Goal: Task Accomplishment & Management: Manage account settings

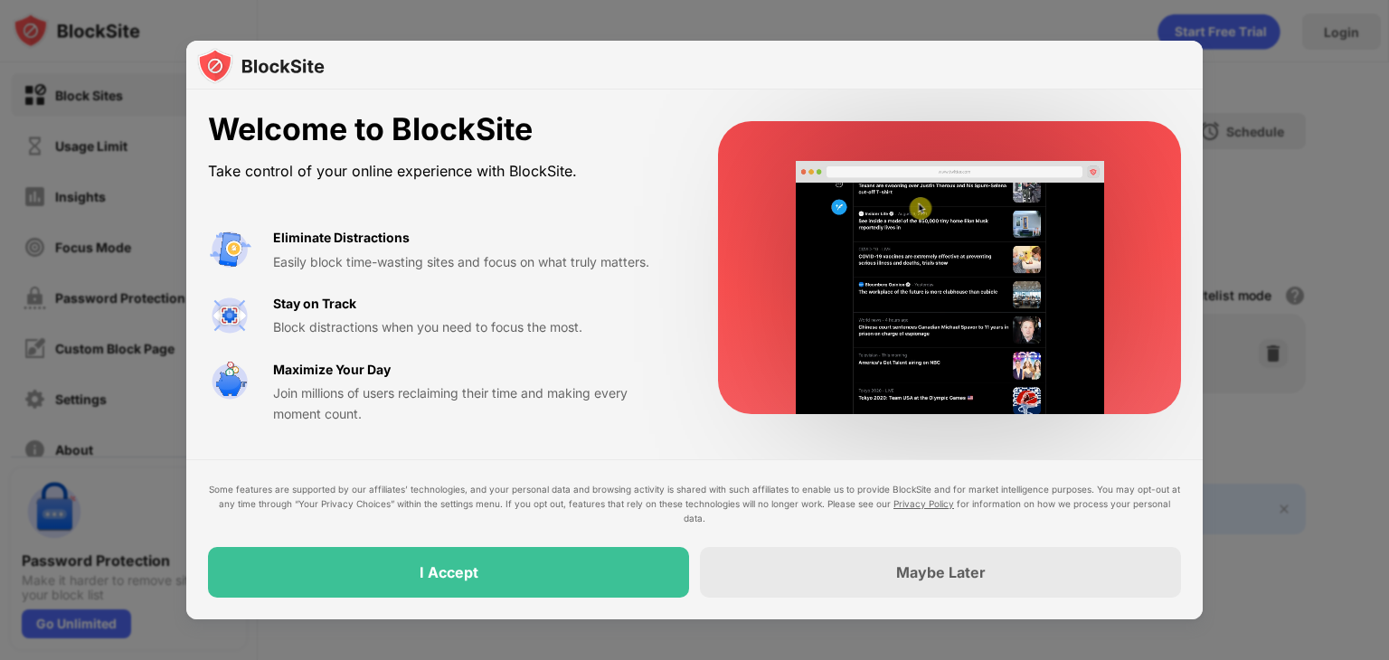
click at [1089, 391] on video at bounding box center [950, 287] width 352 height 253
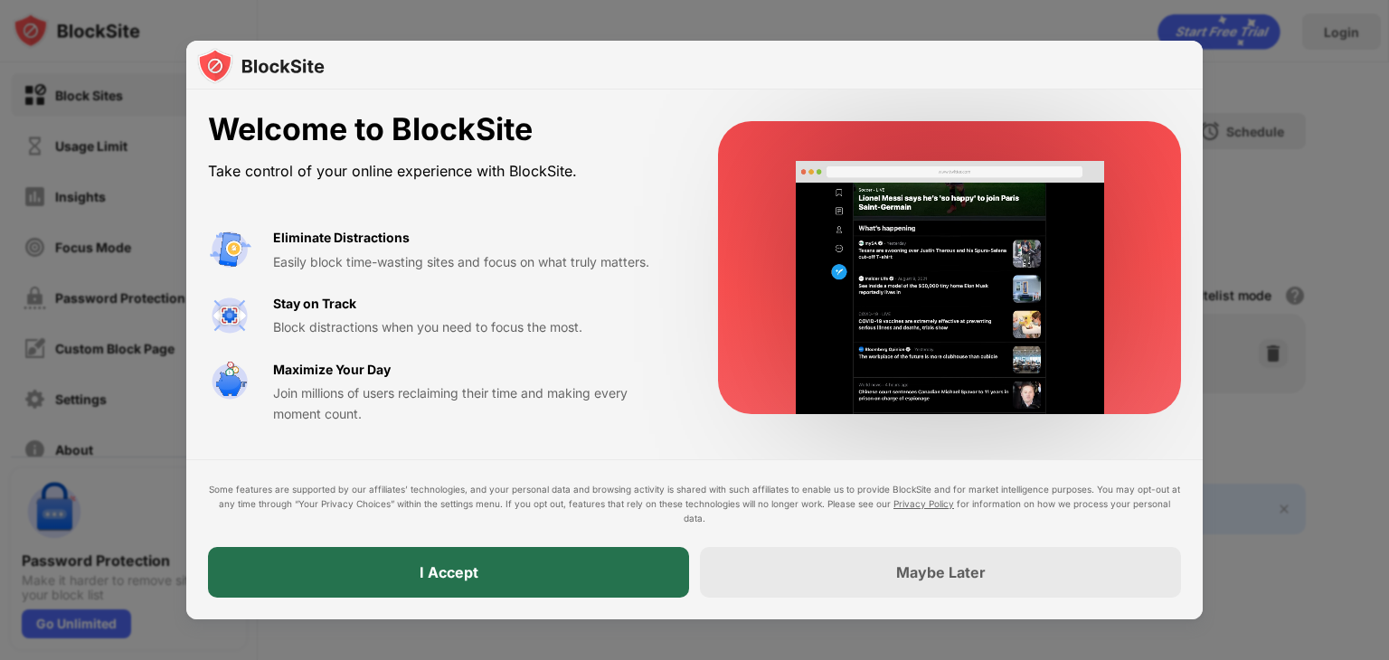
click at [569, 579] on div "I Accept" at bounding box center [448, 572] width 481 height 51
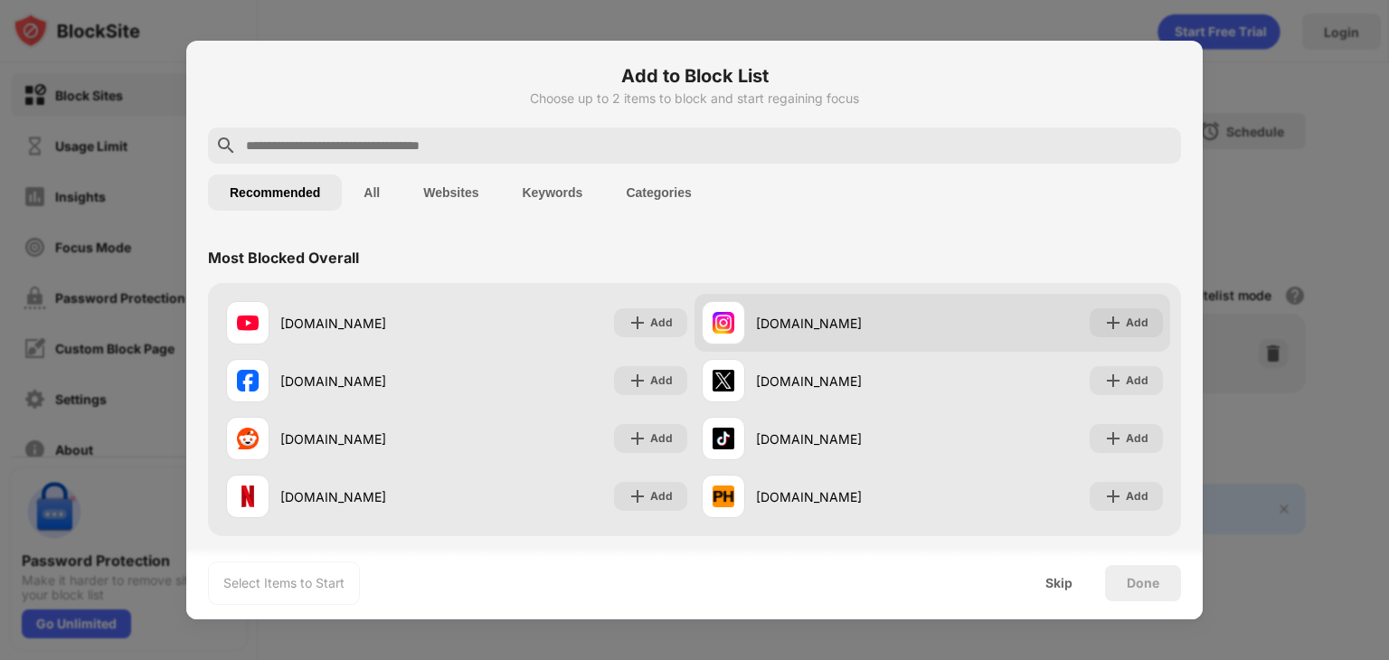
click at [1107, 338] on div "instagram.com Add" at bounding box center [932, 323] width 476 height 58
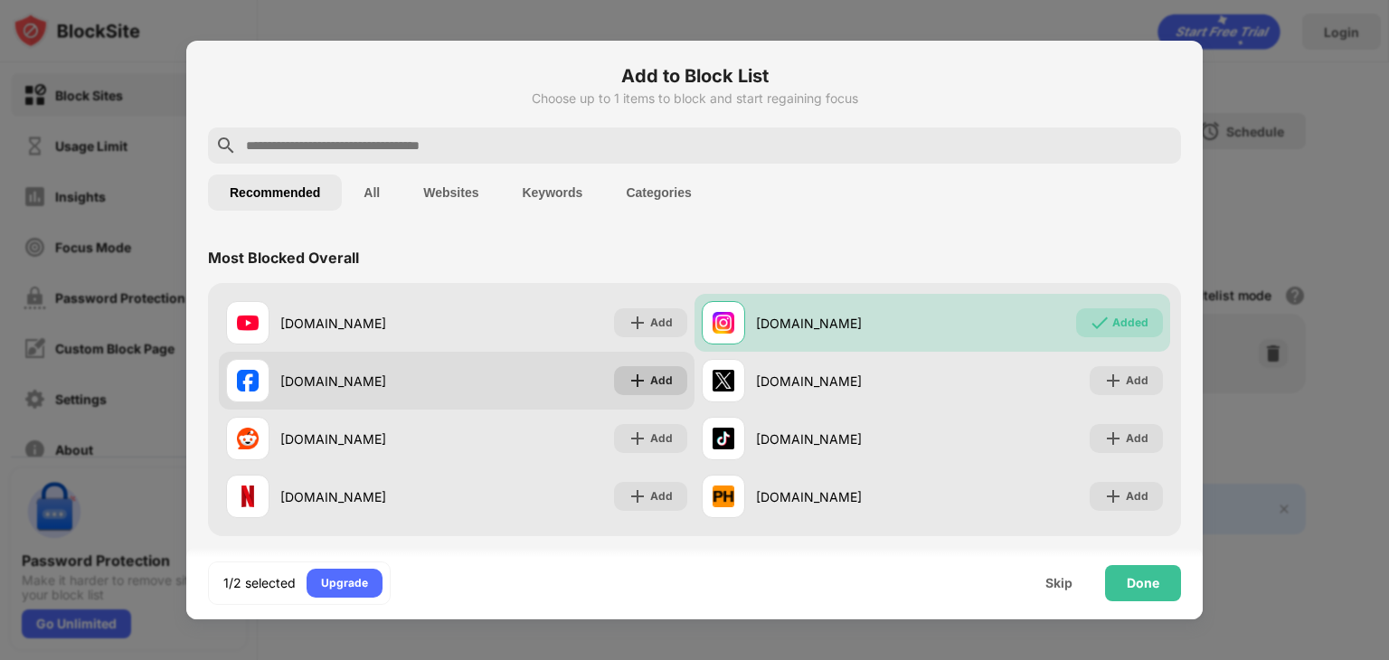
click at [626, 393] on div "Add" at bounding box center [650, 380] width 73 height 29
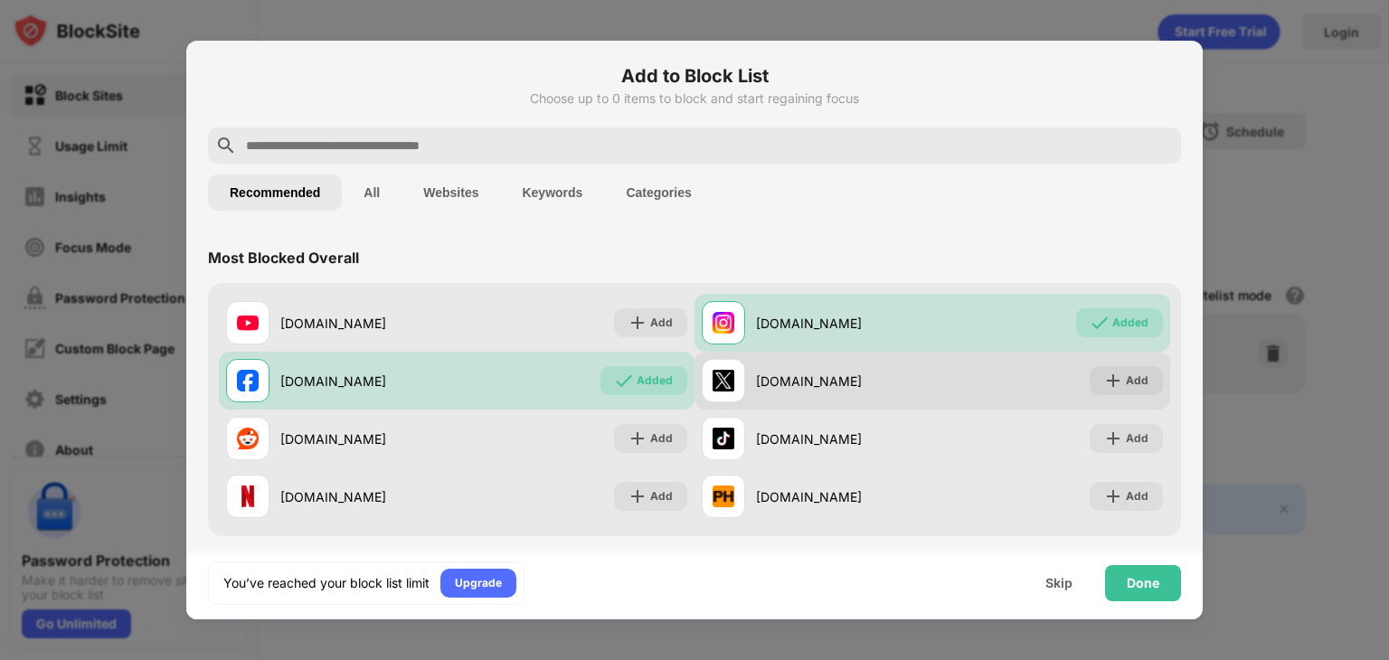
click at [1115, 395] on div "x.com Add" at bounding box center [932, 381] width 476 height 58
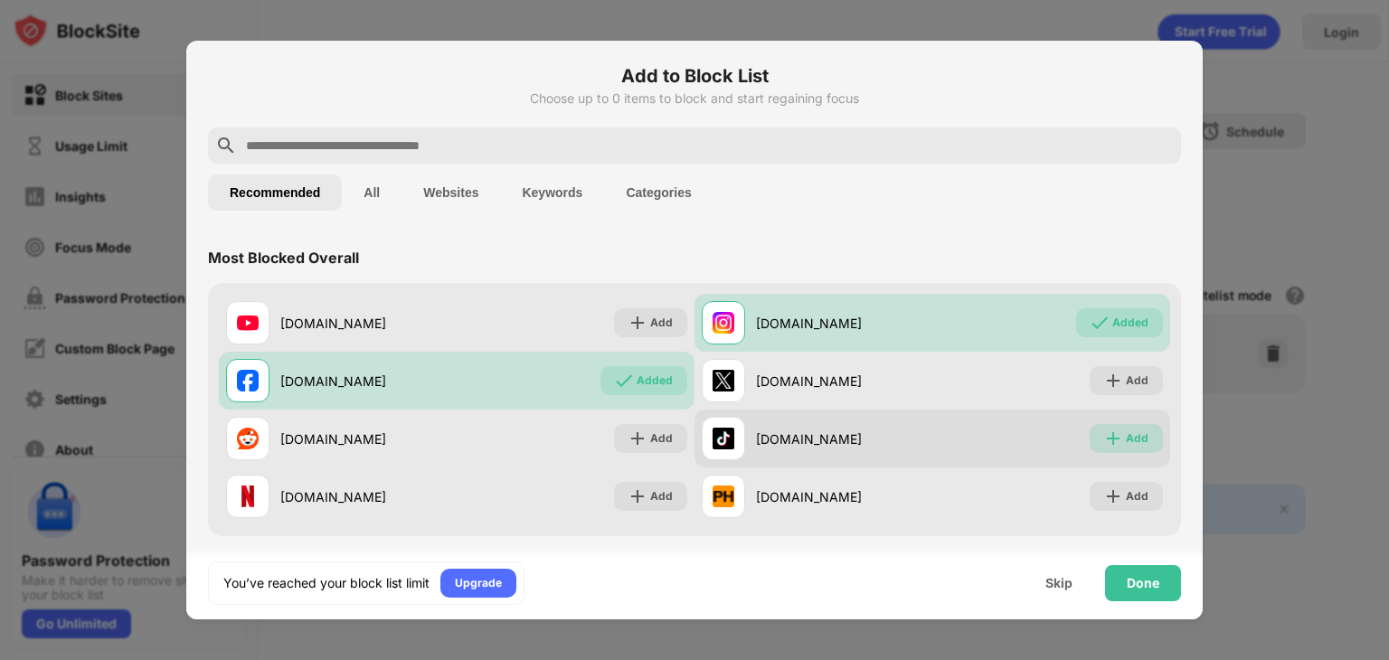
click at [1126, 439] on div "Add" at bounding box center [1137, 438] width 23 height 18
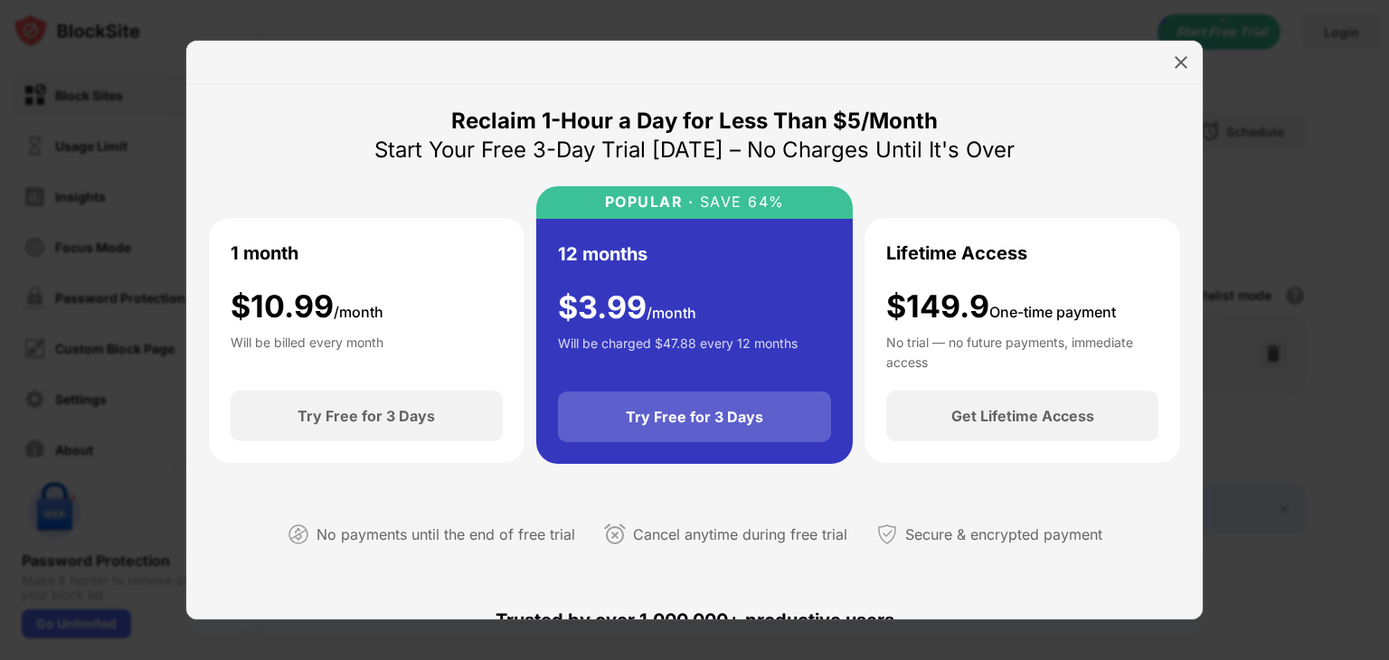
click at [725, 412] on div "Try Free for 3 Days" at bounding box center [694, 417] width 137 height 18
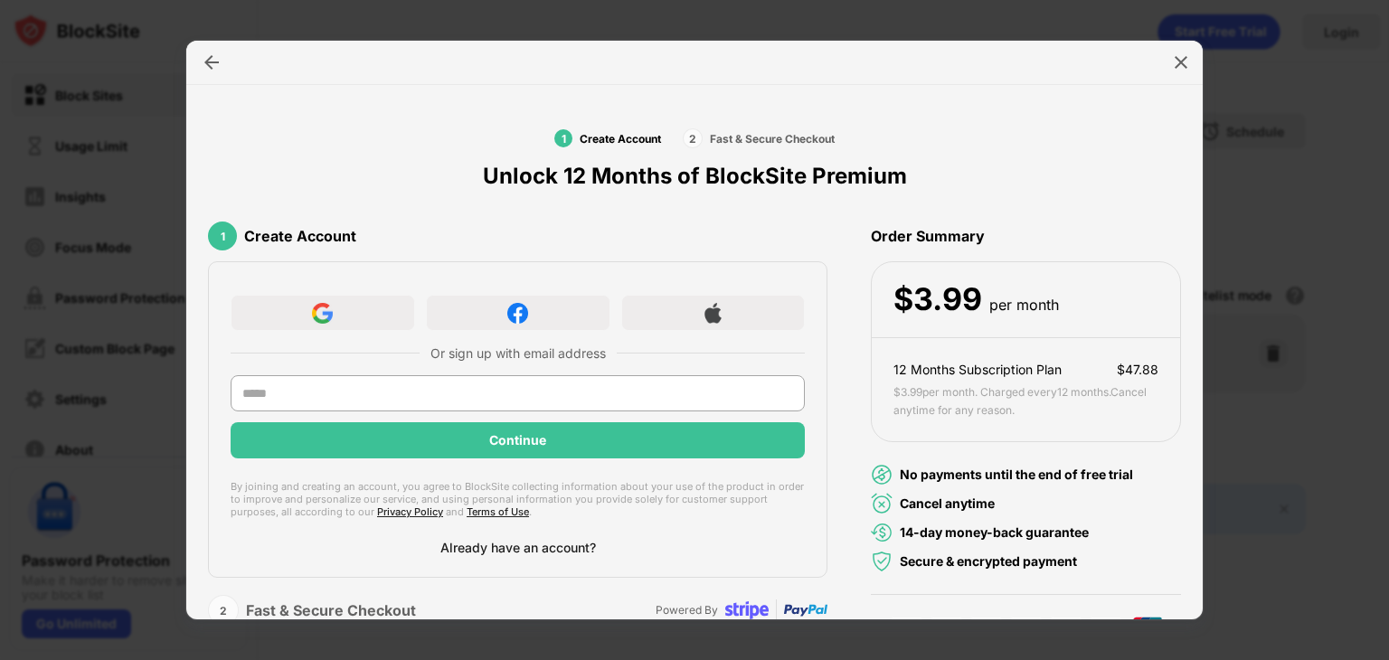
click at [518, 540] on div "Already have an account?" at bounding box center [518, 547] width 156 height 15
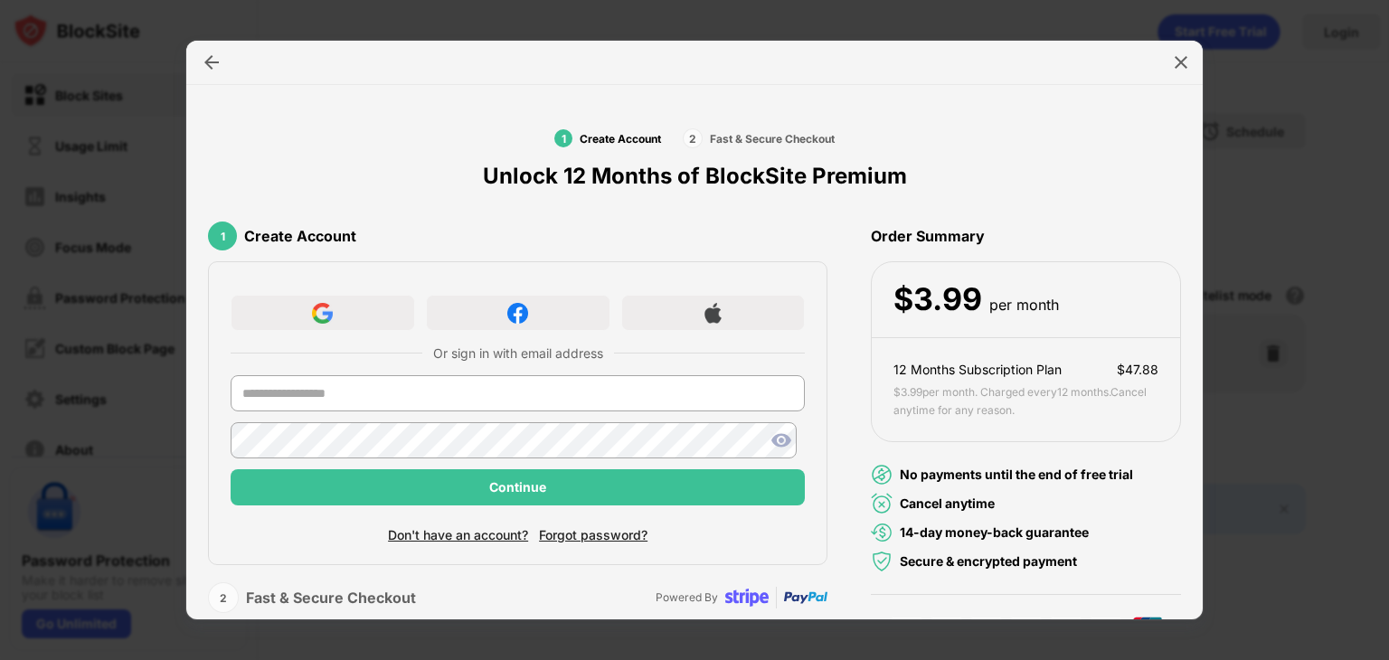
click at [354, 419] on div at bounding box center [518, 398] width 574 height 47
click at [354, 391] on input "text" at bounding box center [518, 393] width 574 height 36
type input "**********"
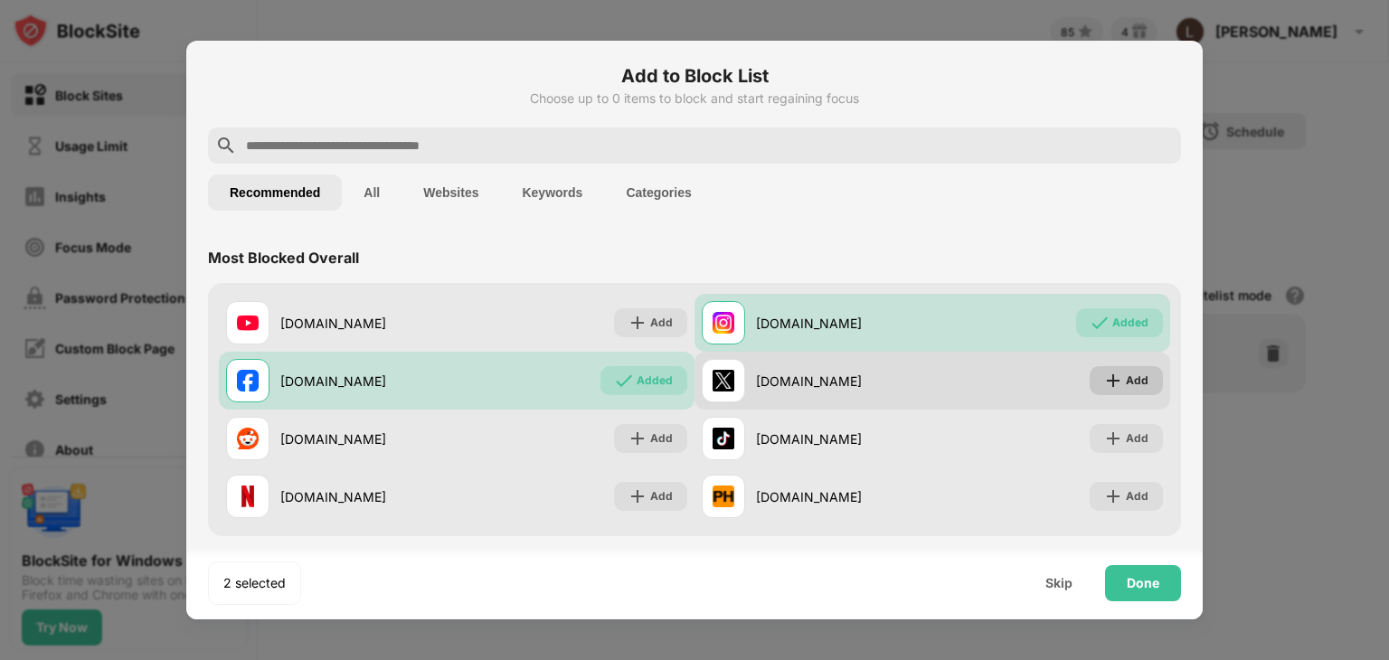
click at [1115, 391] on div "Add" at bounding box center [1126, 380] width 73 height 29
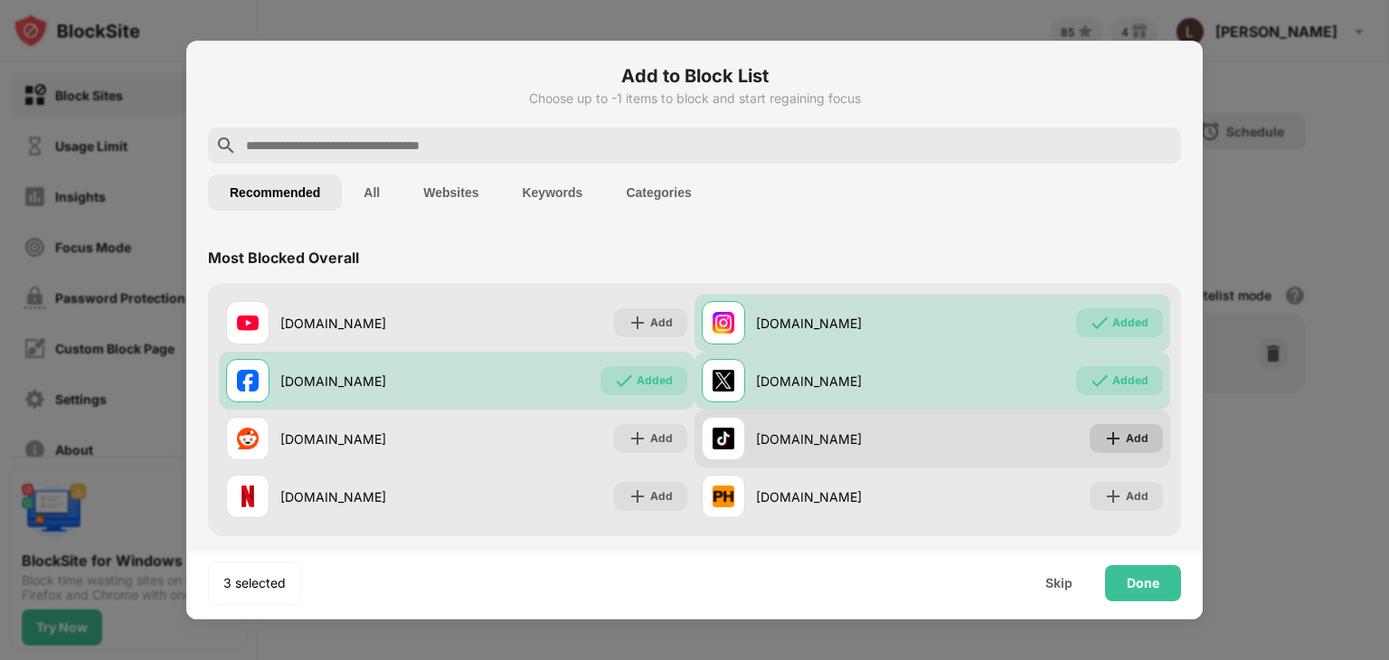
click at [1109, 440] on div "Add" at bounding box center [1126, 438] width 73 height 29
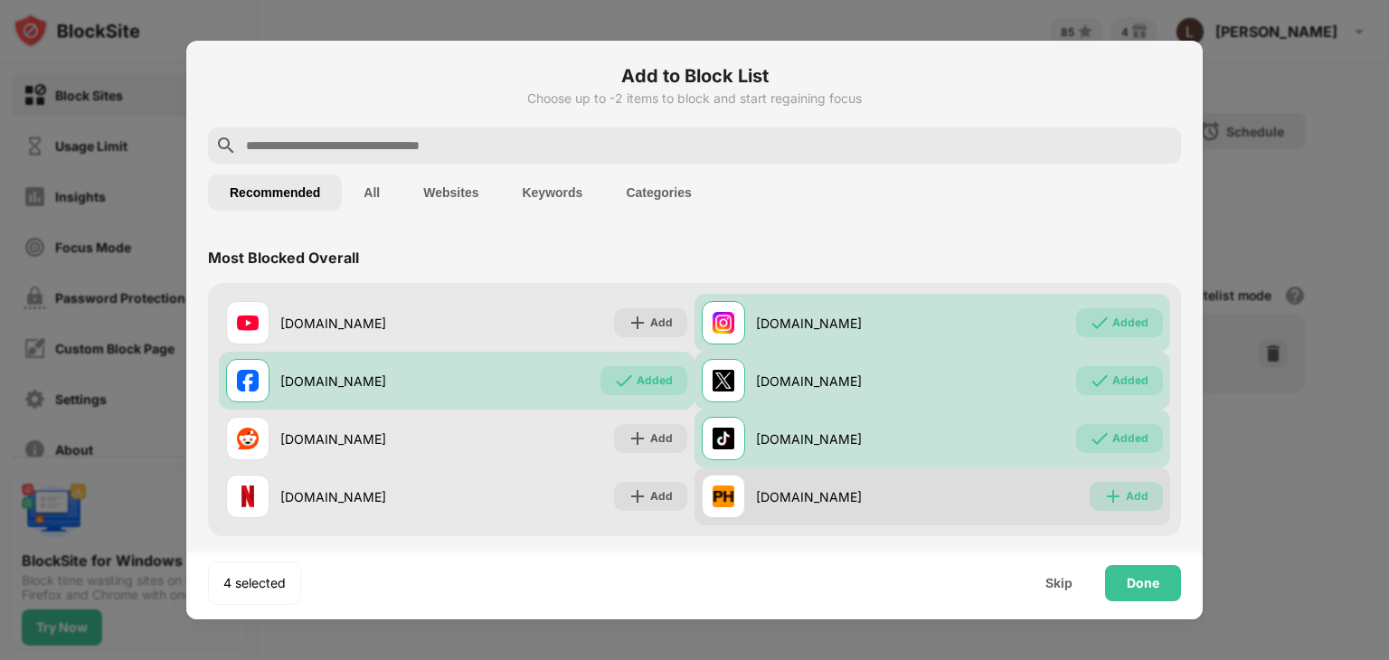
click at [1126, 496] on div "Add" at bounding box center [1137, 496] width 23 height 18
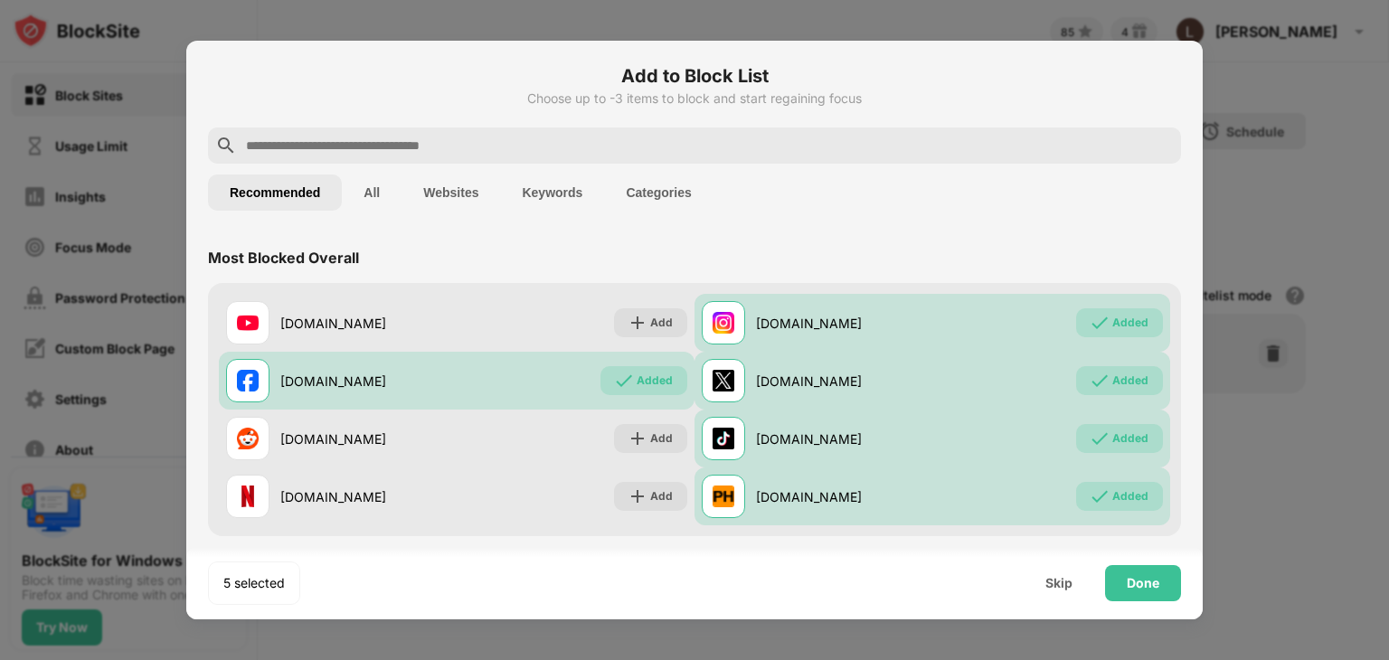
click at [654, 138] on input "text" at bounding box center [708, 146] width 929 height 22
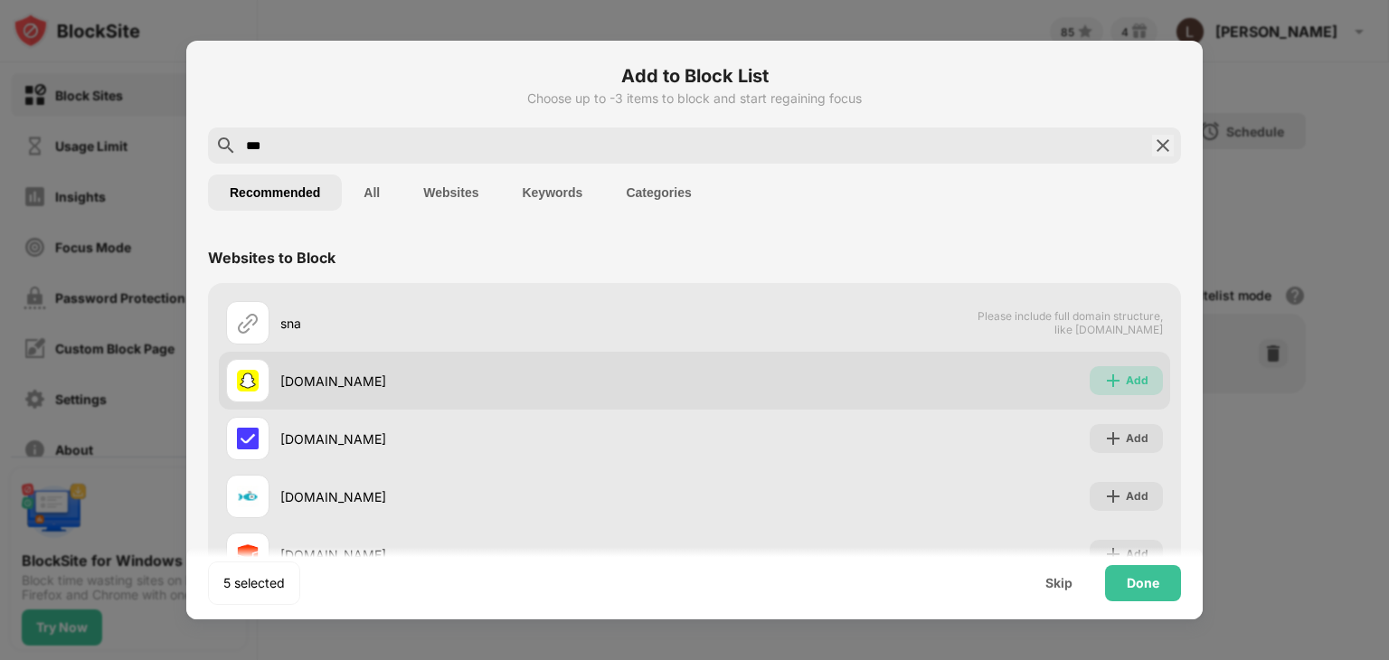
click at [1114, 367] on div "Add" at bounding box center [1126, 380] width 73 height 29
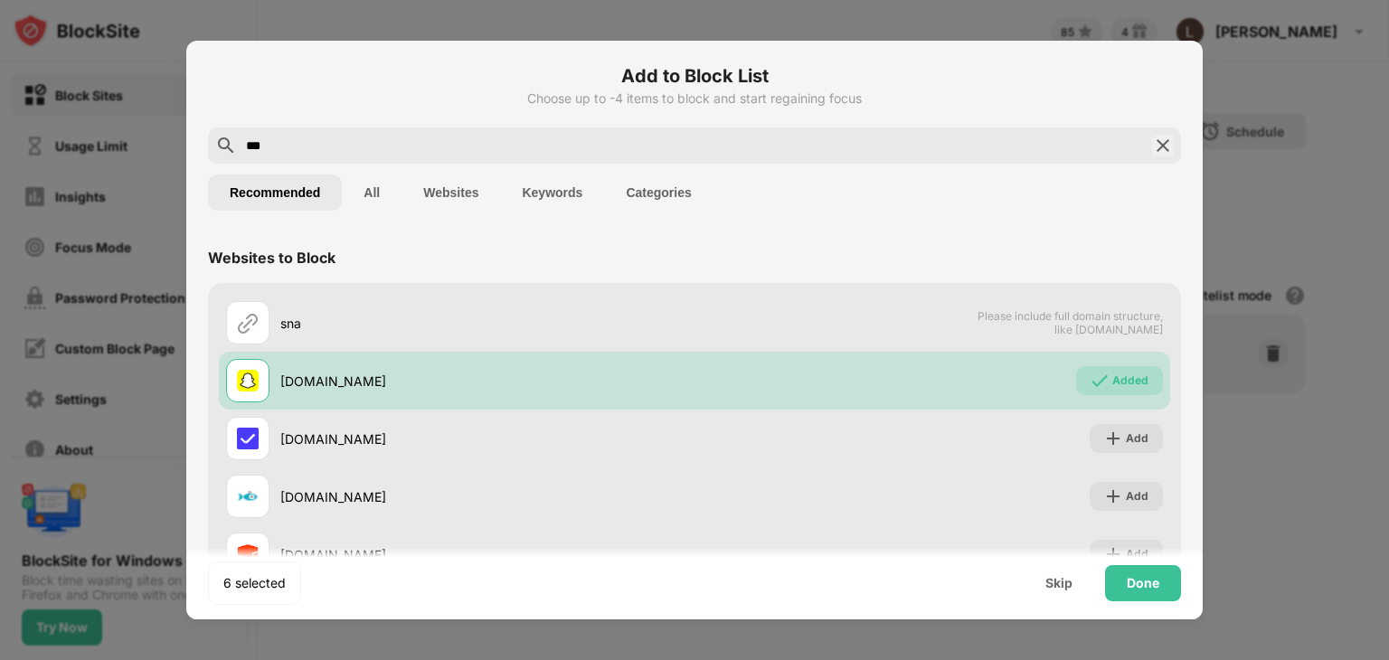
click at [1043, 136] on input "***" at bounding box center [694, 146] width 901 height 22
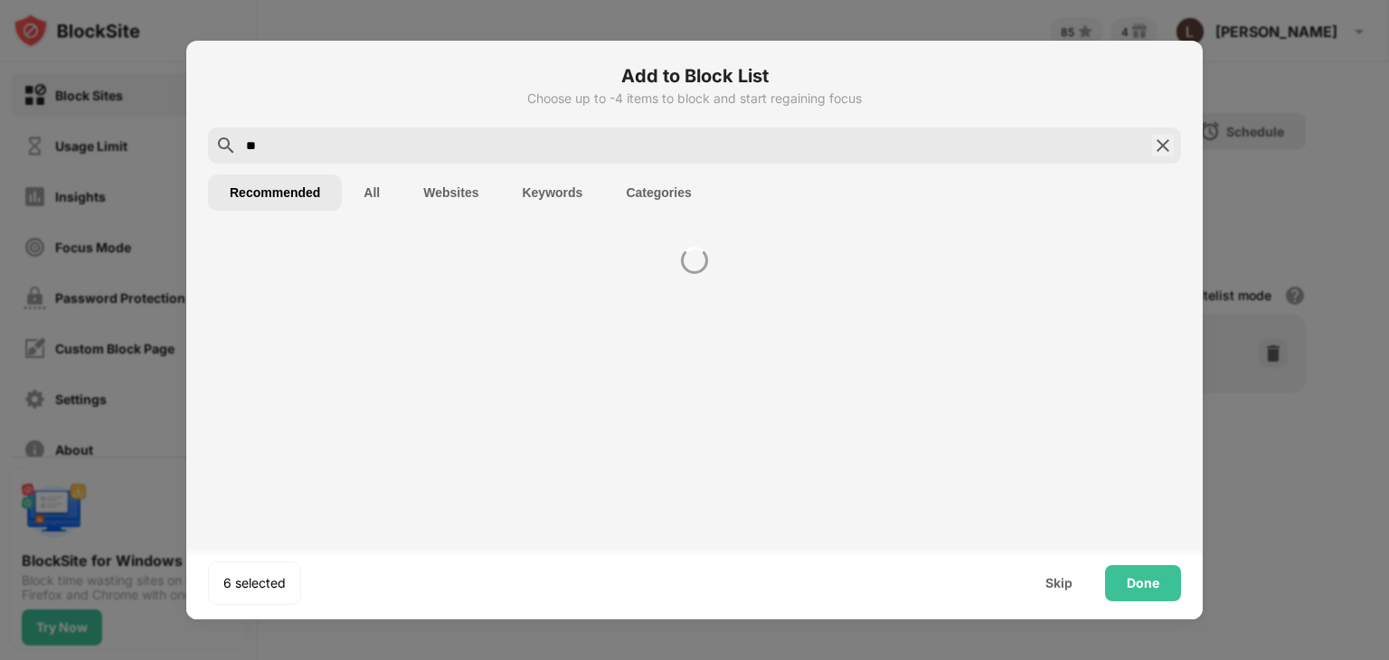
type input "*"
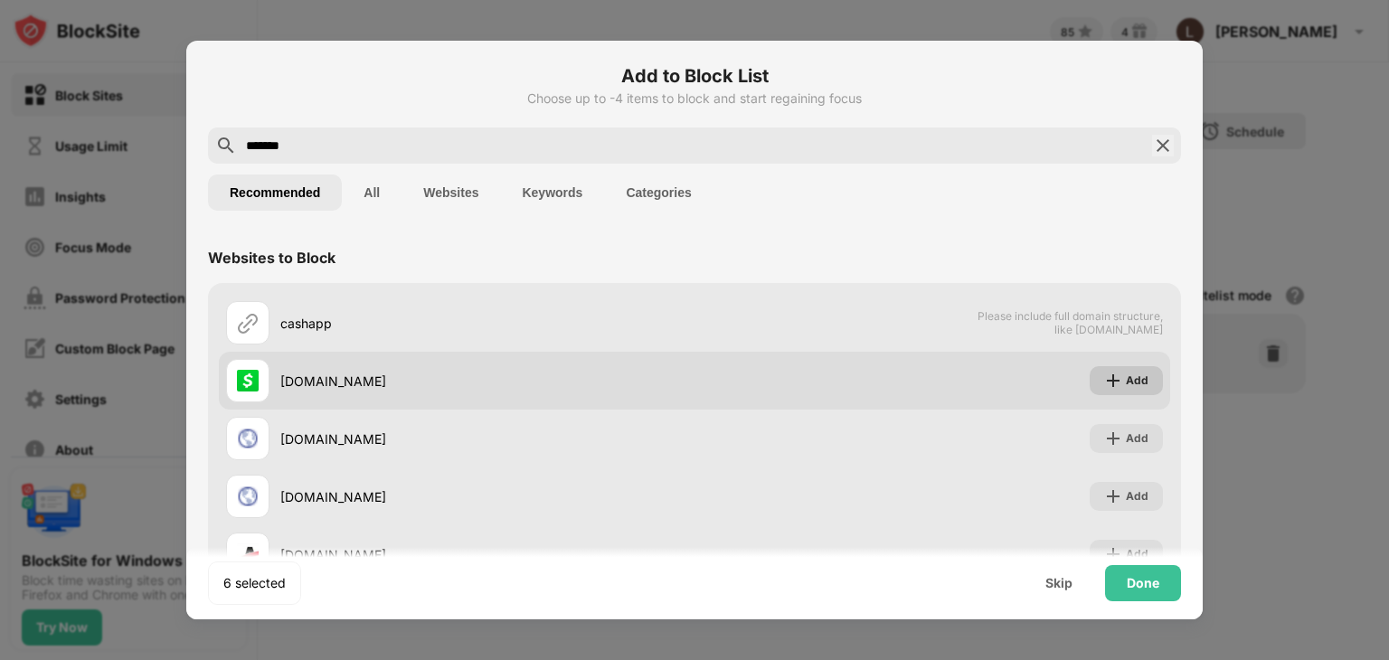
click at [1121, 366] on div "Add" at bounding box center [1126, 380] width 73 height 29
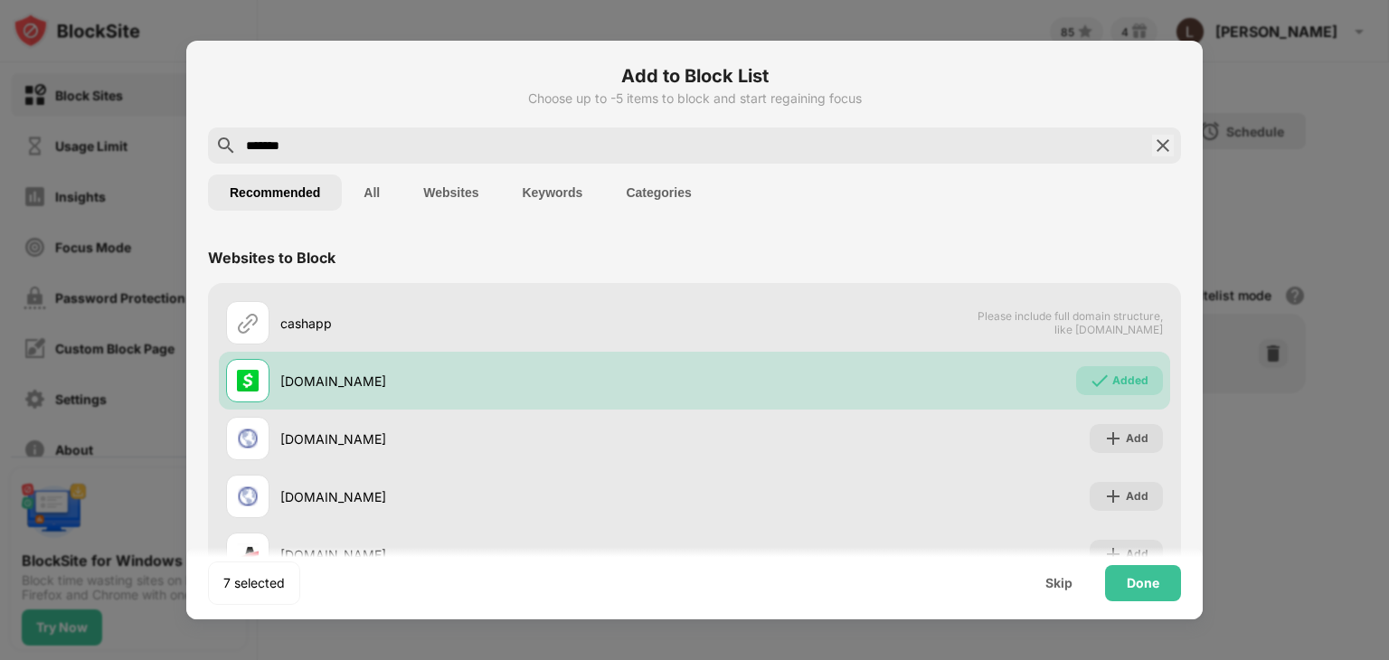
click at [710, 153] on input "*******" at bounding box center [694, 146] width 901 height 22
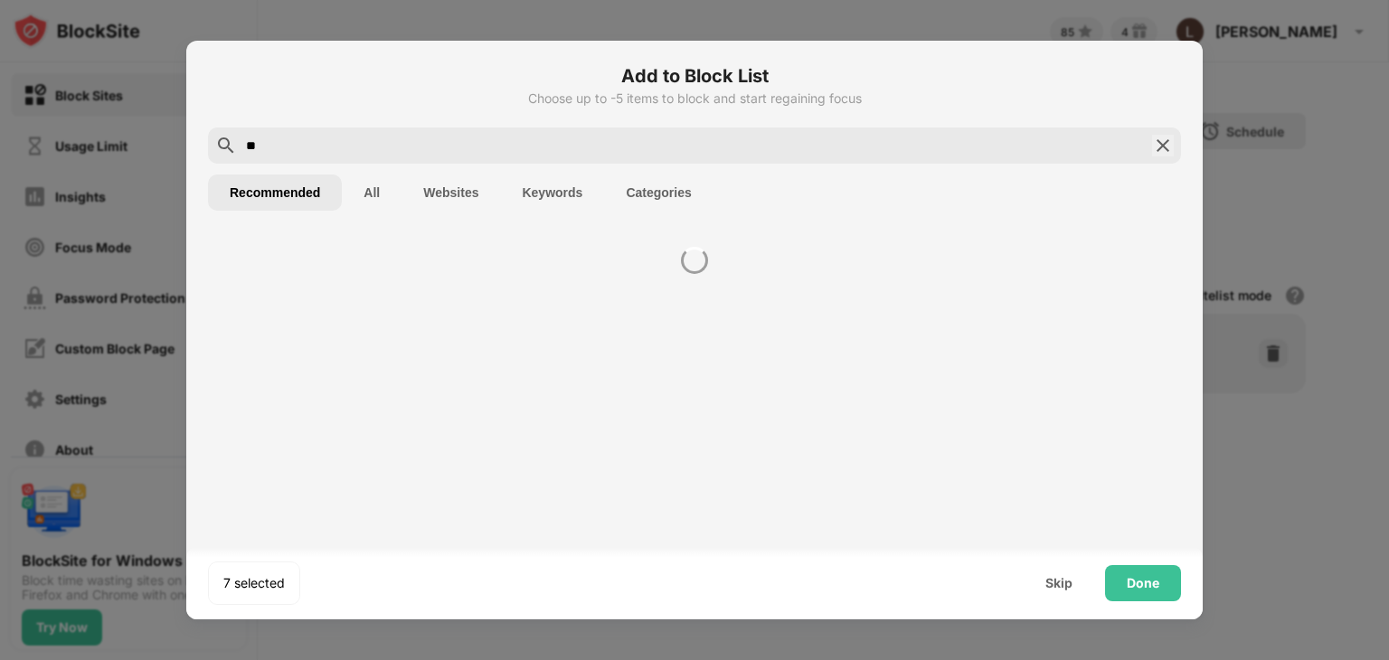
type input "*"
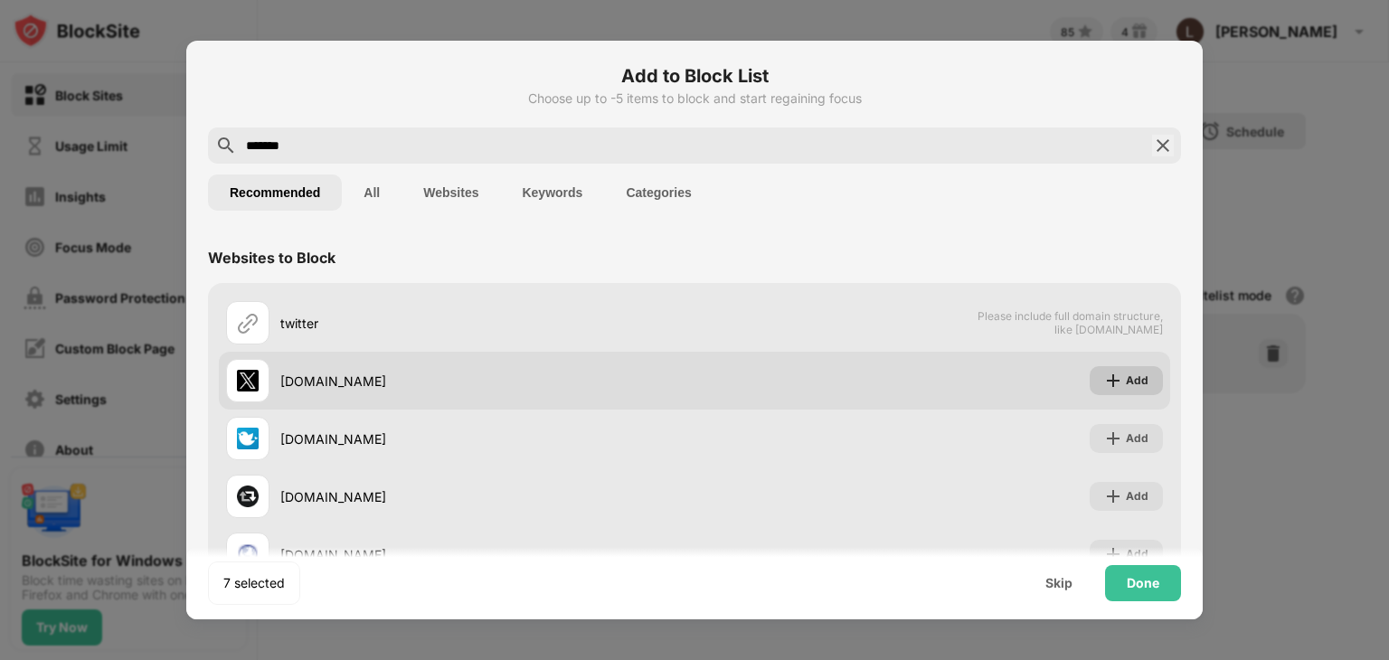
click at [1110, 383] on div "Add" at bounding box center [1126, 380] width 73 height 29
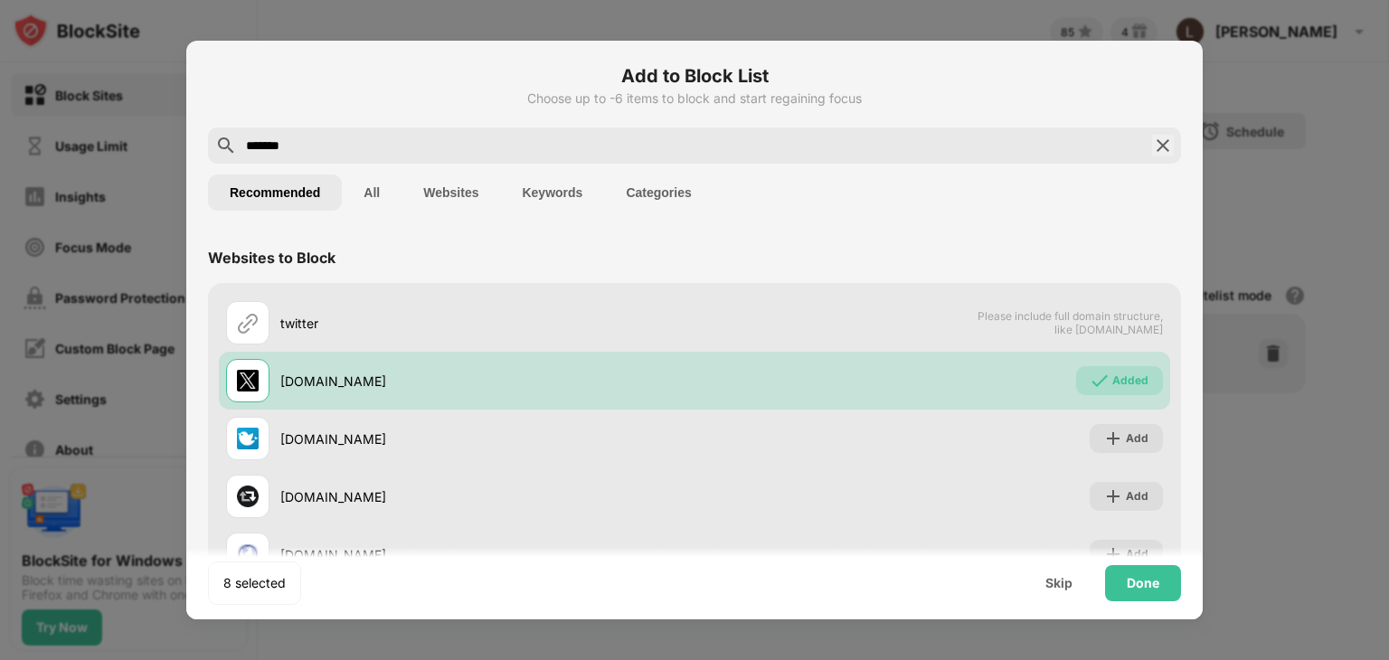
click at [973, 142] on input "*******" at bounding box center [694, 146] width 901 height 22
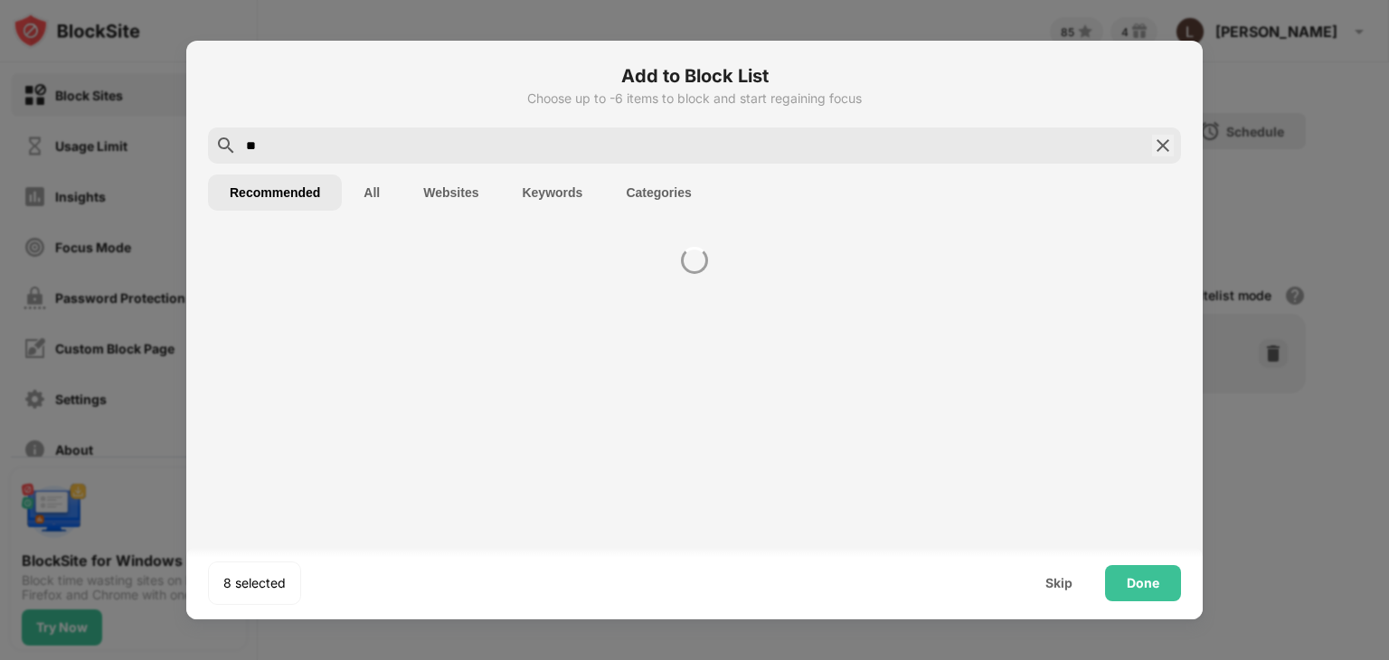
type input "*"
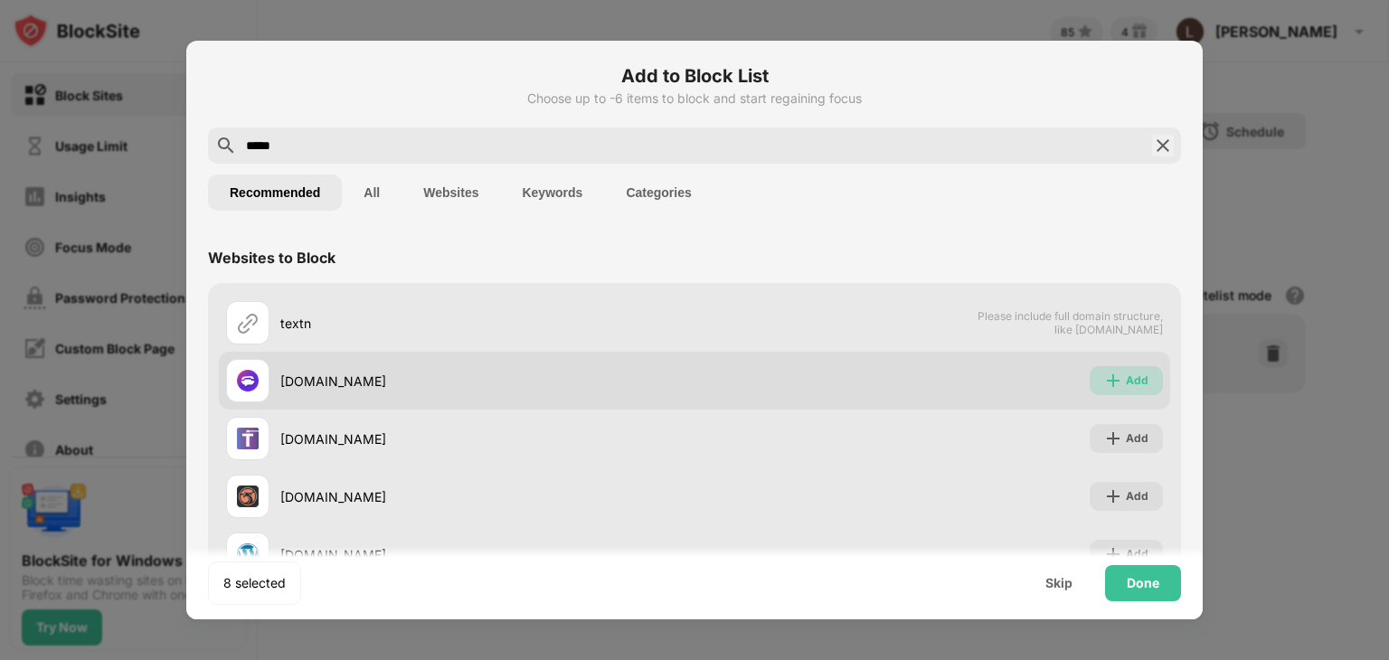
click at [1104, 376] on img at bounding box center [1113, 381] width 18 height 18
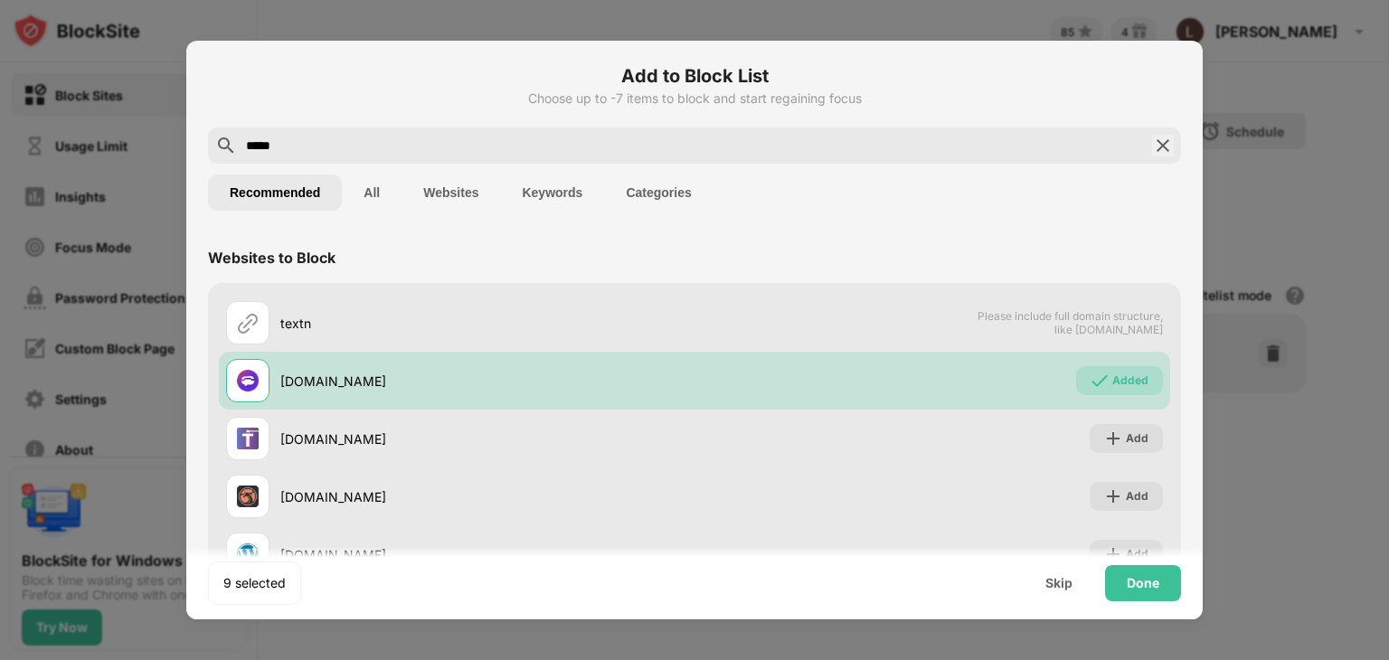
click at [995, 136] on input "*****" at bounding box center [694, 146] width 901 height 22
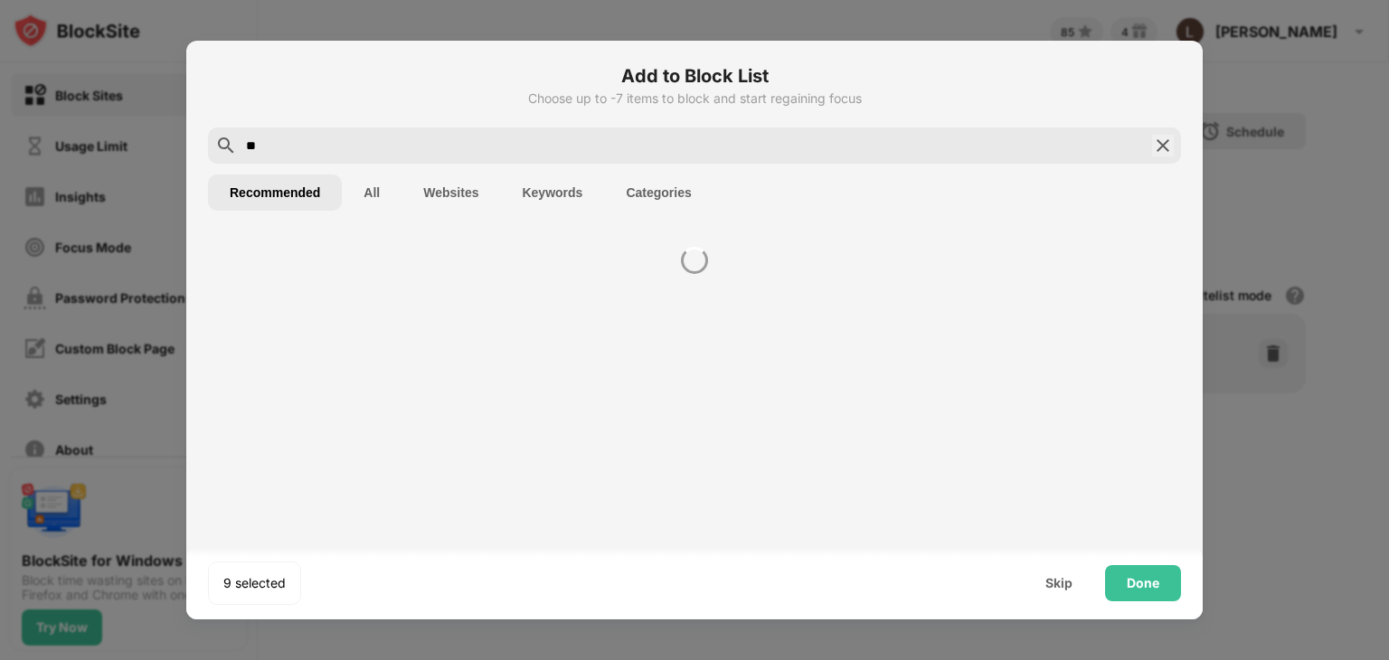
type input "*"
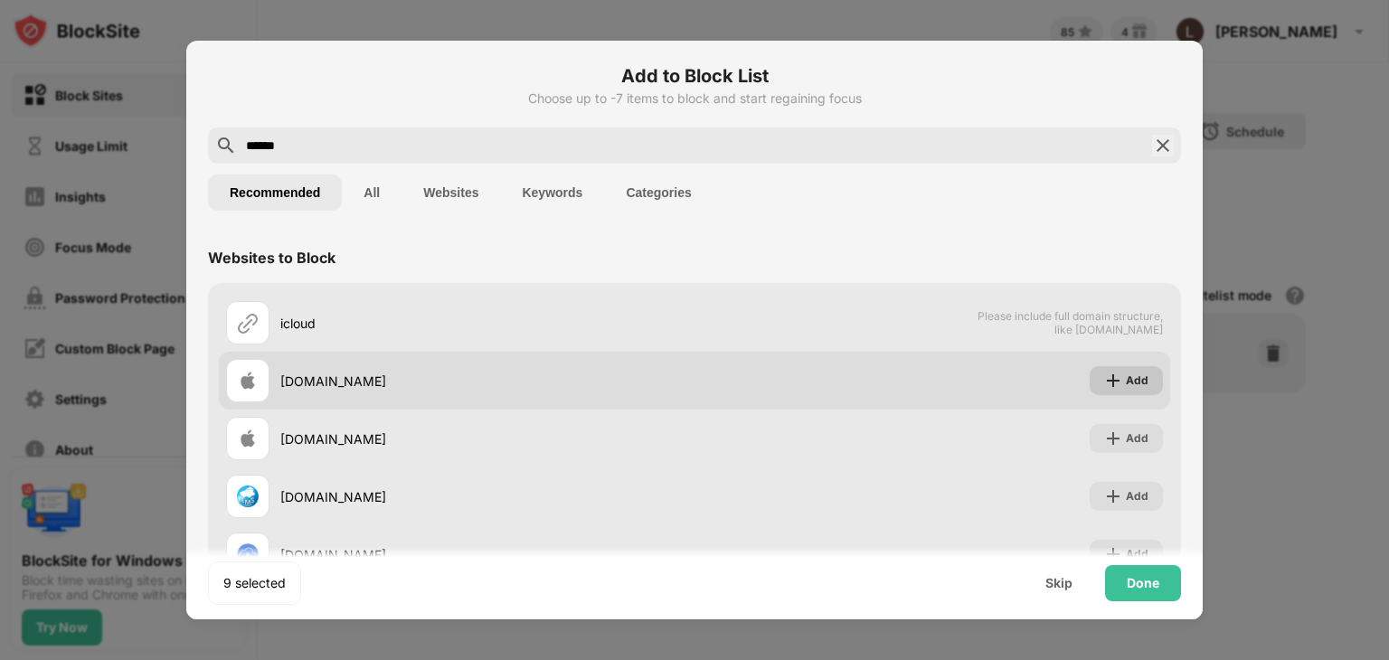
click at [1128, 372] on div "Add" at bounding box center [1137, 381] width 23 height 18
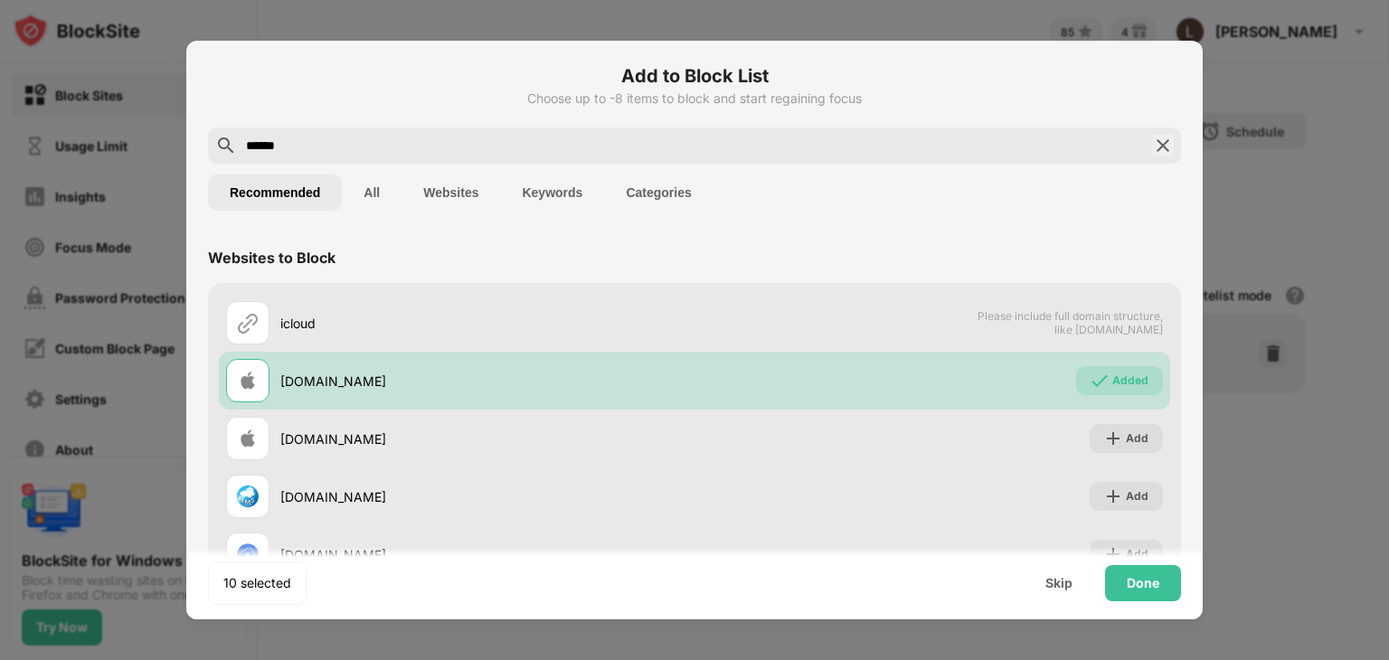
click at [677, 141] on input "******" at bounding box center [694, 146] width 901 height 22
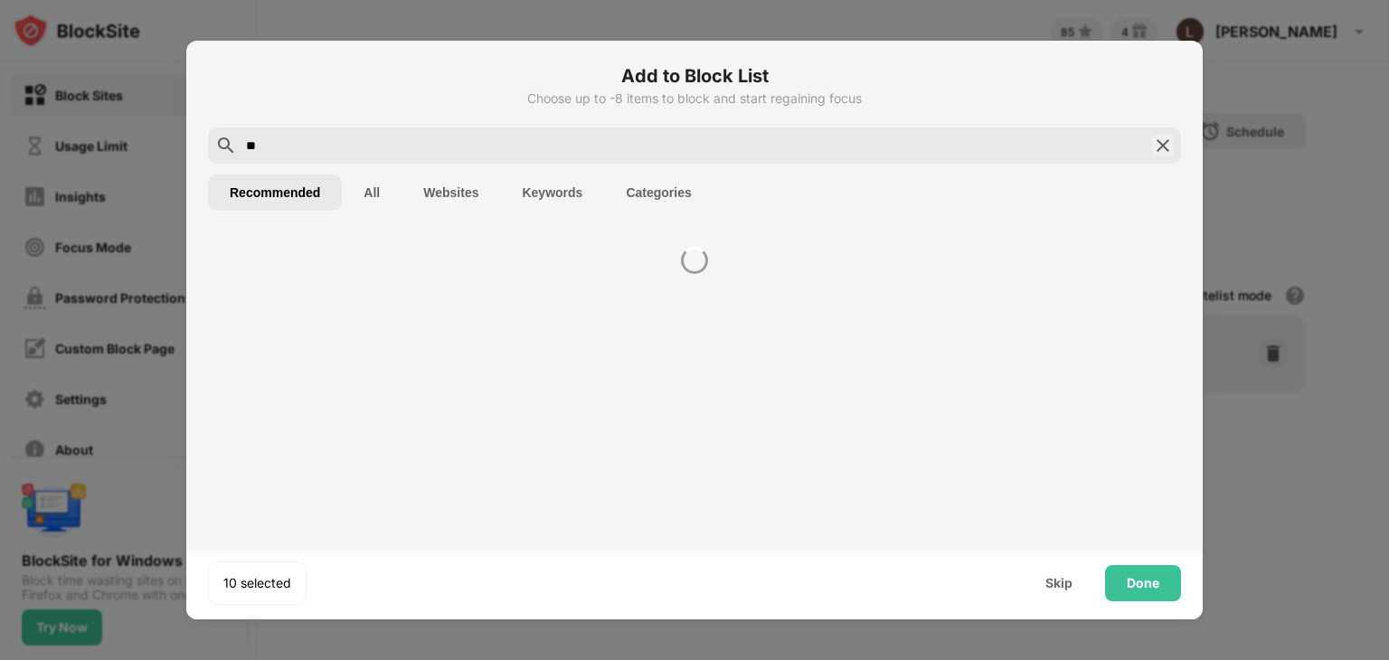
type input "*"
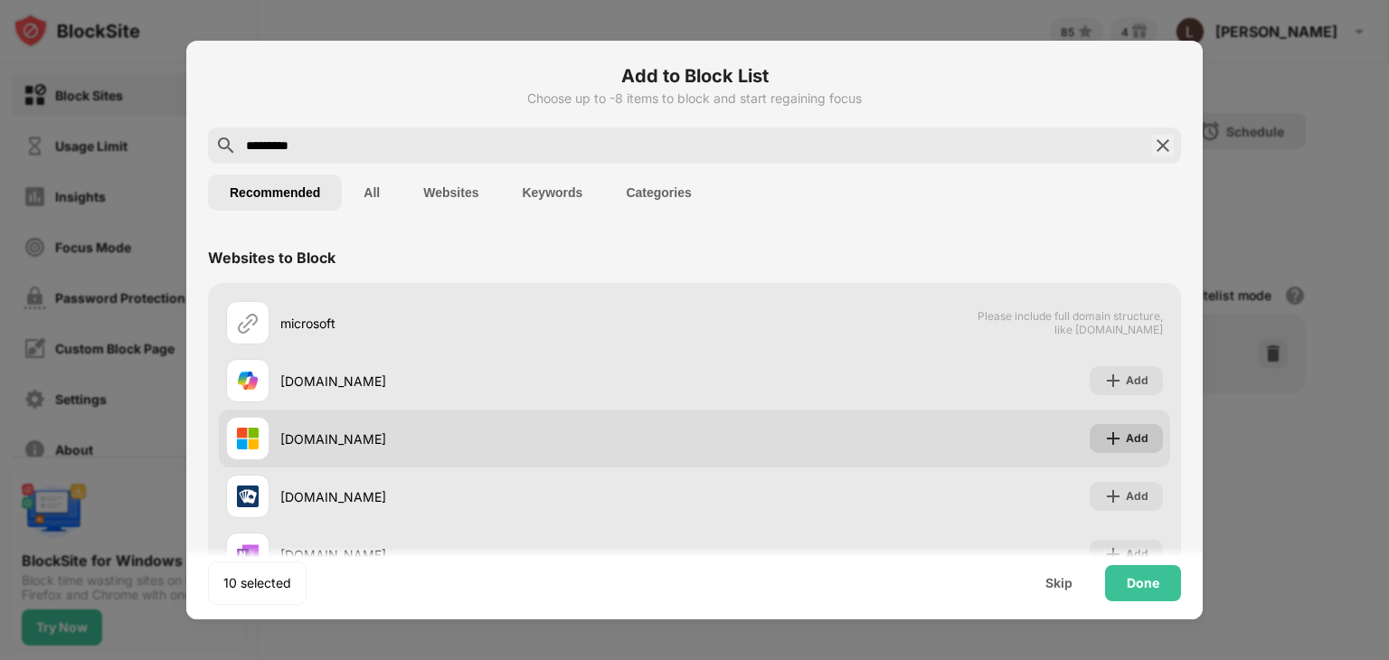
type input "*********"
click at [1128, 445] on div "Add" at bounding box center [1137, 438] width 23 height 18
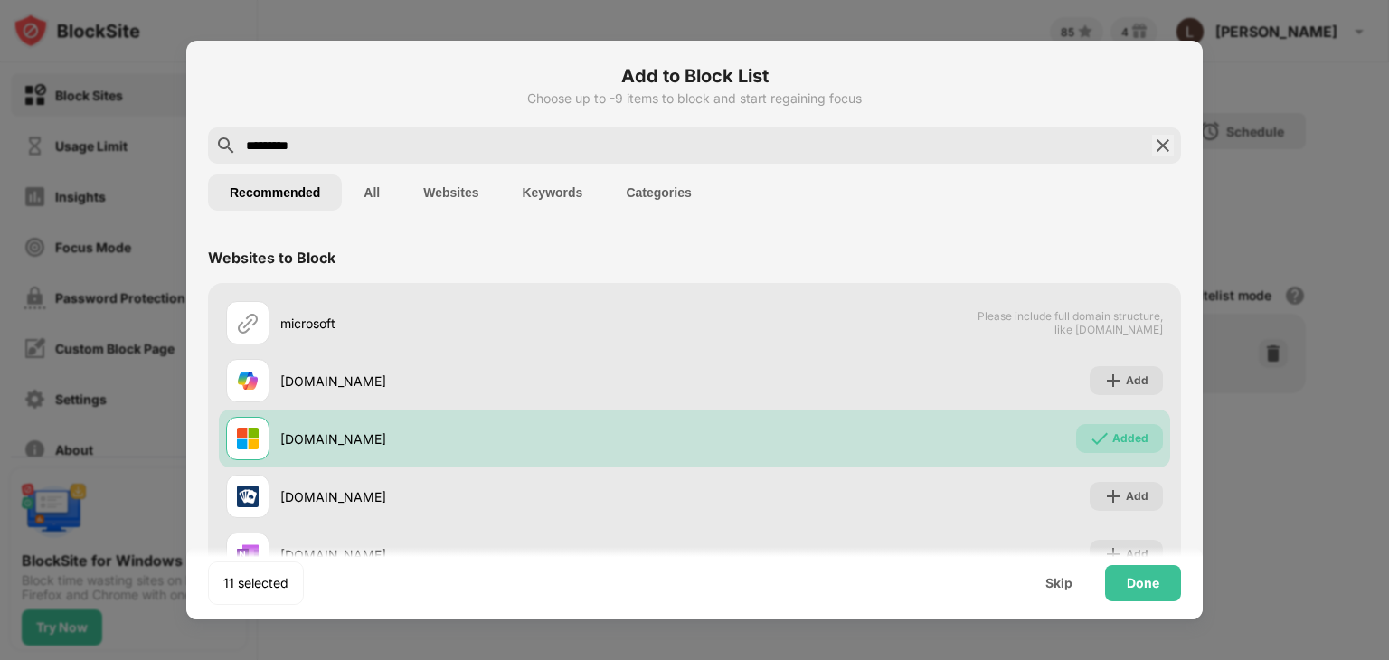
click at [412, 142] on input "*********" at bounding box center [694, 146] width 901 height 22
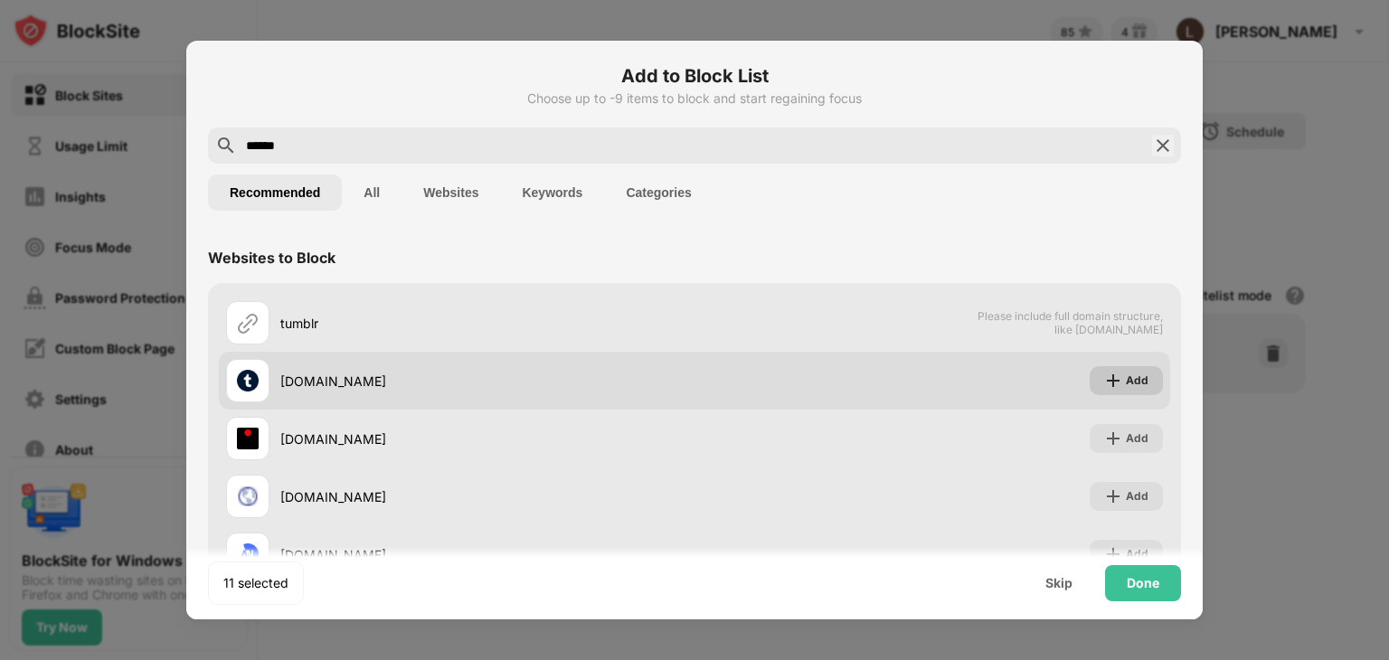
click at [1108, 366] on div "Add" at bounding box center [1126, 380] width 73 height 29
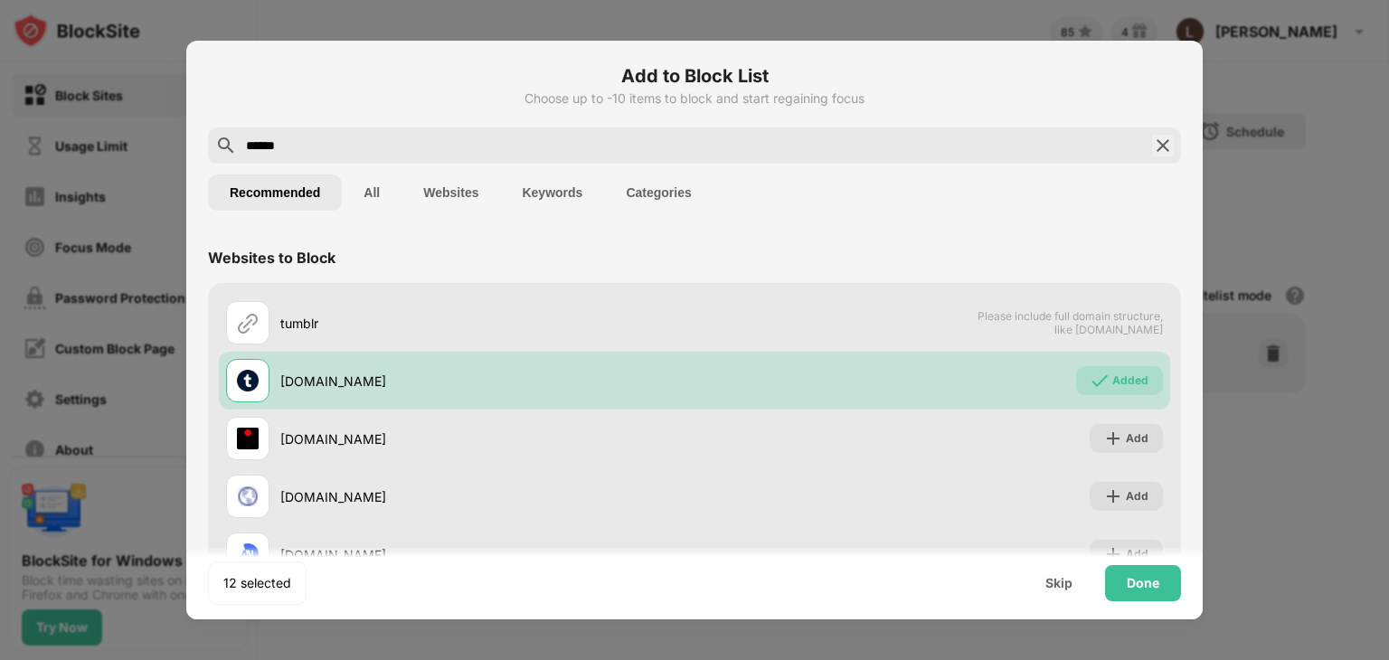
click at [372, 138] on input "******" at bounding box center [694, 146] width 901 height 22
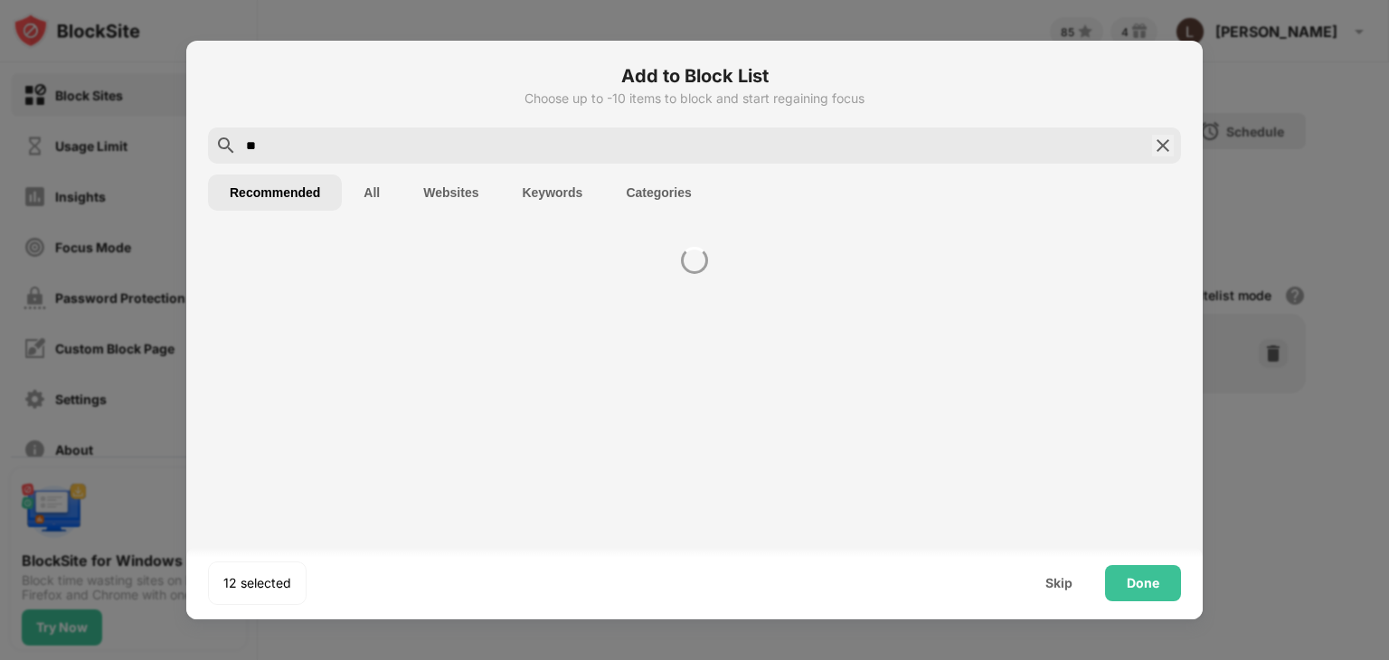
type input "*"
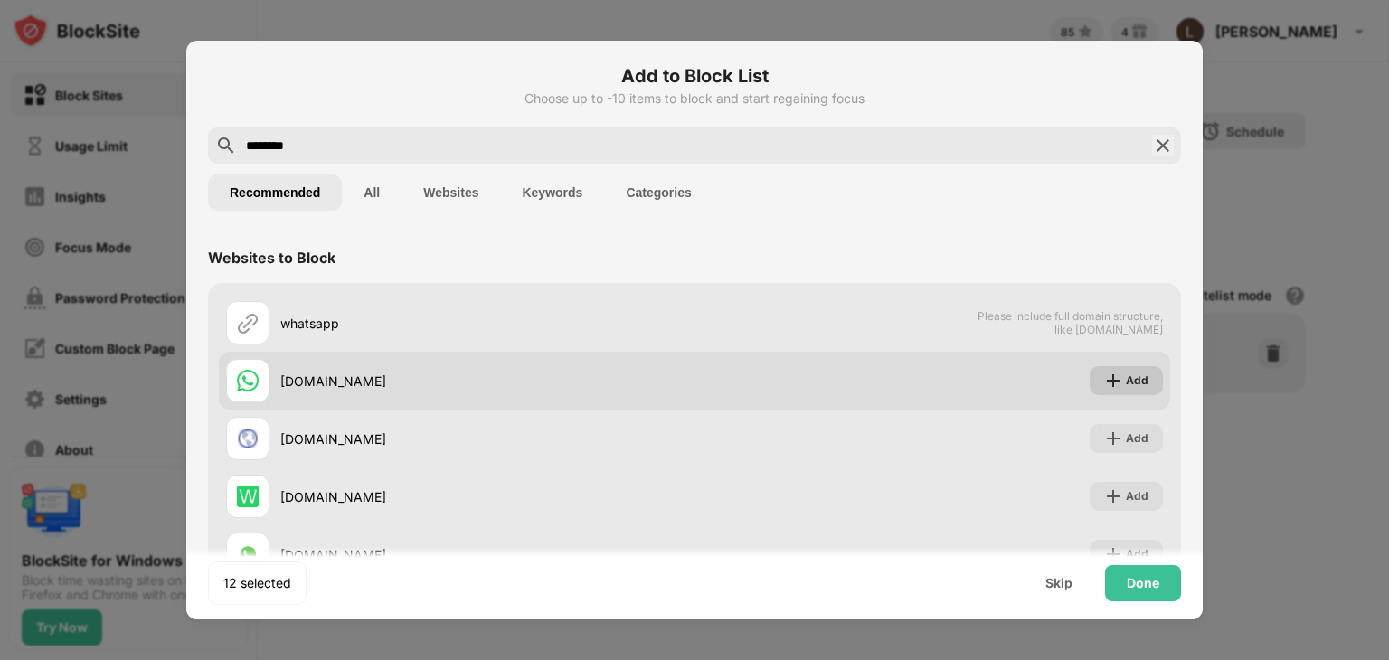
type input "********"
click at [1104, 376] on img at bounding box center [1113, 381] width 18 height 18
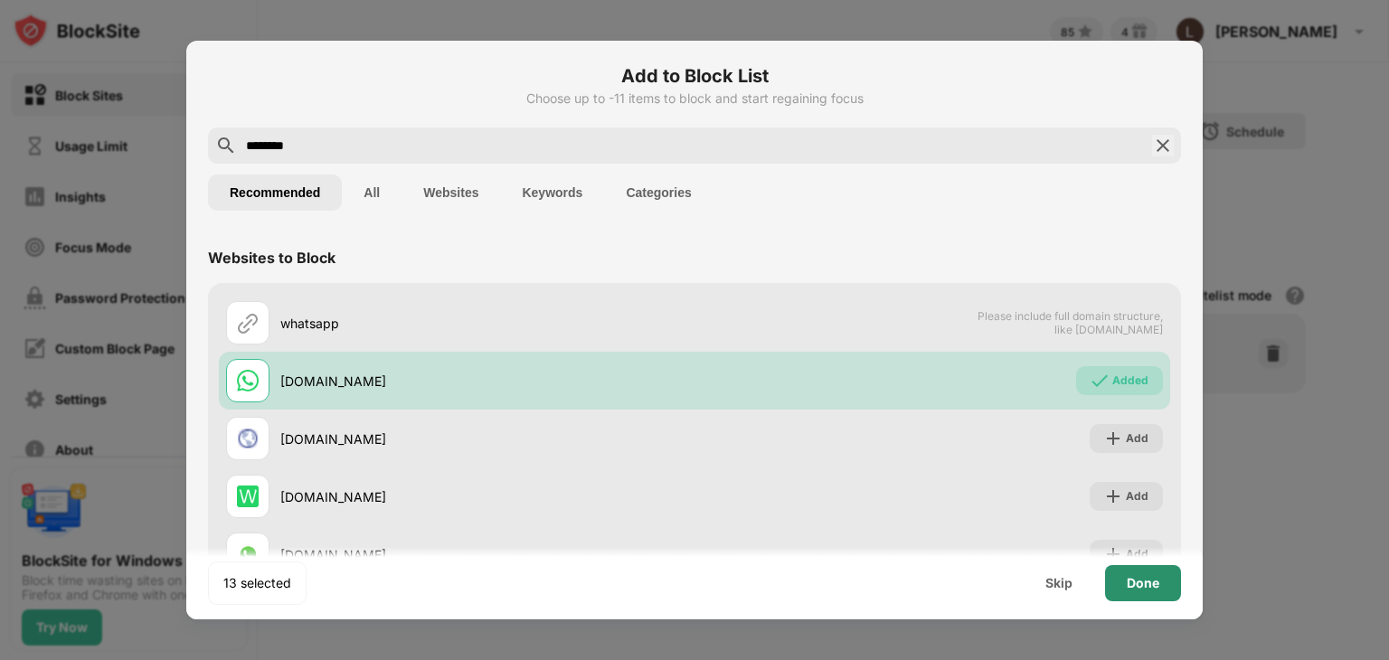
click at [1148, 576] on div "Done" at bounding box center [1143, 583] width 33 height 14
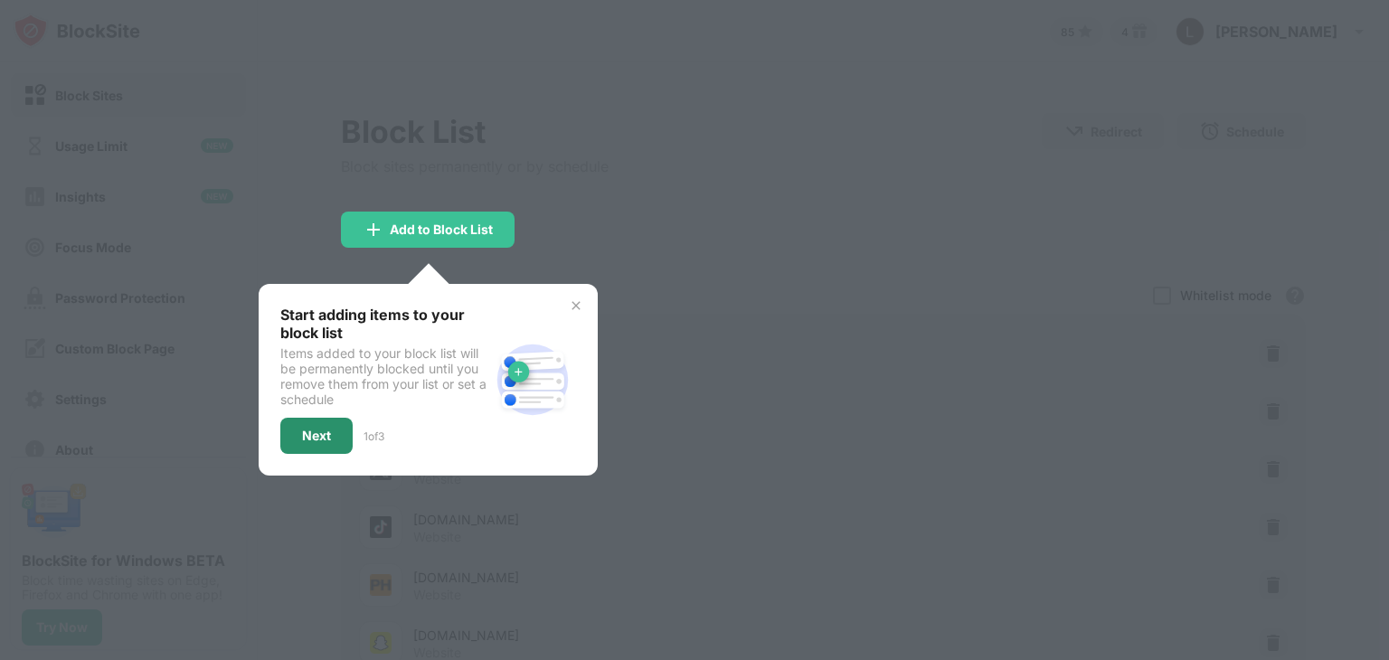
click at [320, 431] on div "Next" at bounding box center [316, 436] width 29 height 14
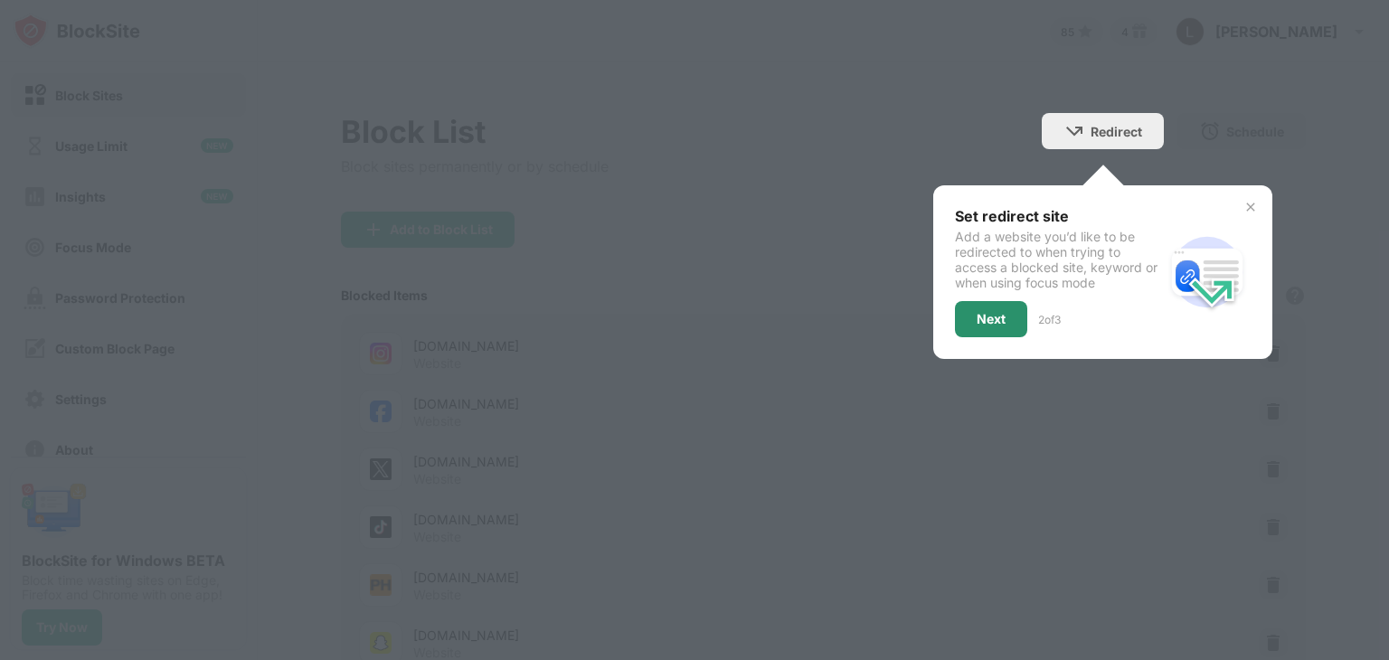
click at [976, 312] on div "Next" at bounding box center [990, 319] width 29 height 14
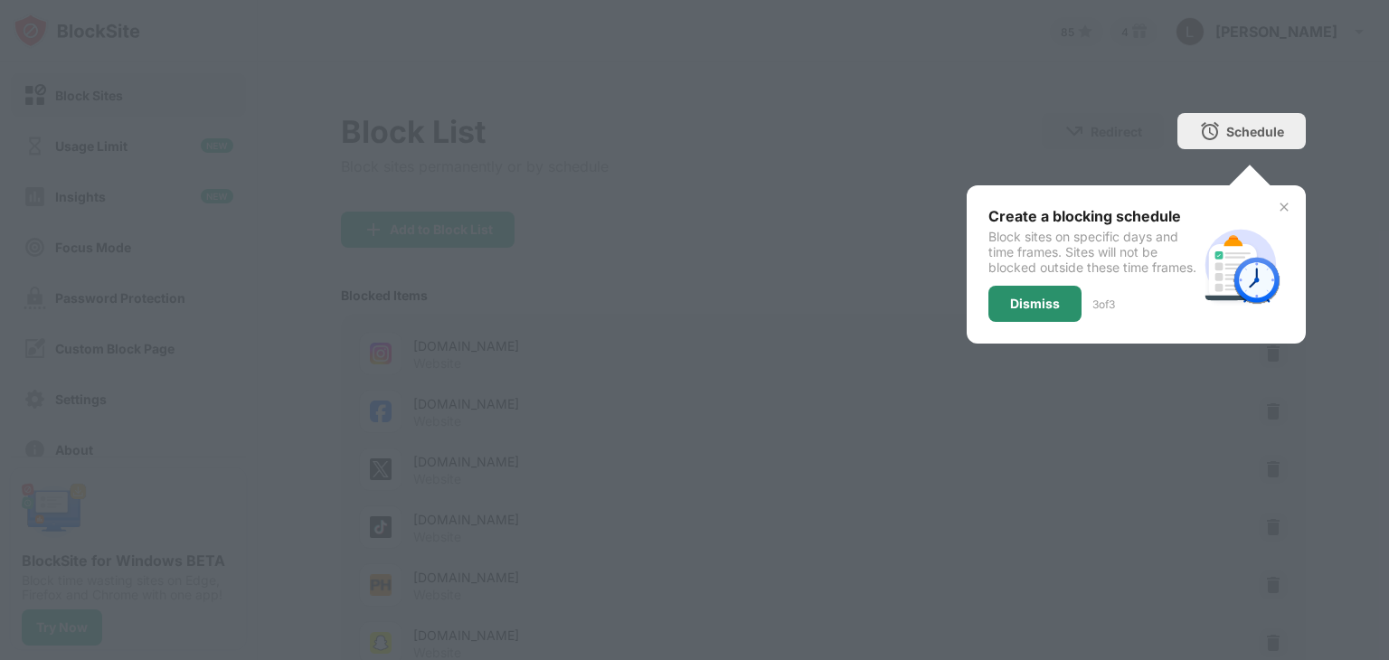
click at [1028, 311] on div "Dismiss" at bounding box center [1035, 304] width 50 height 14
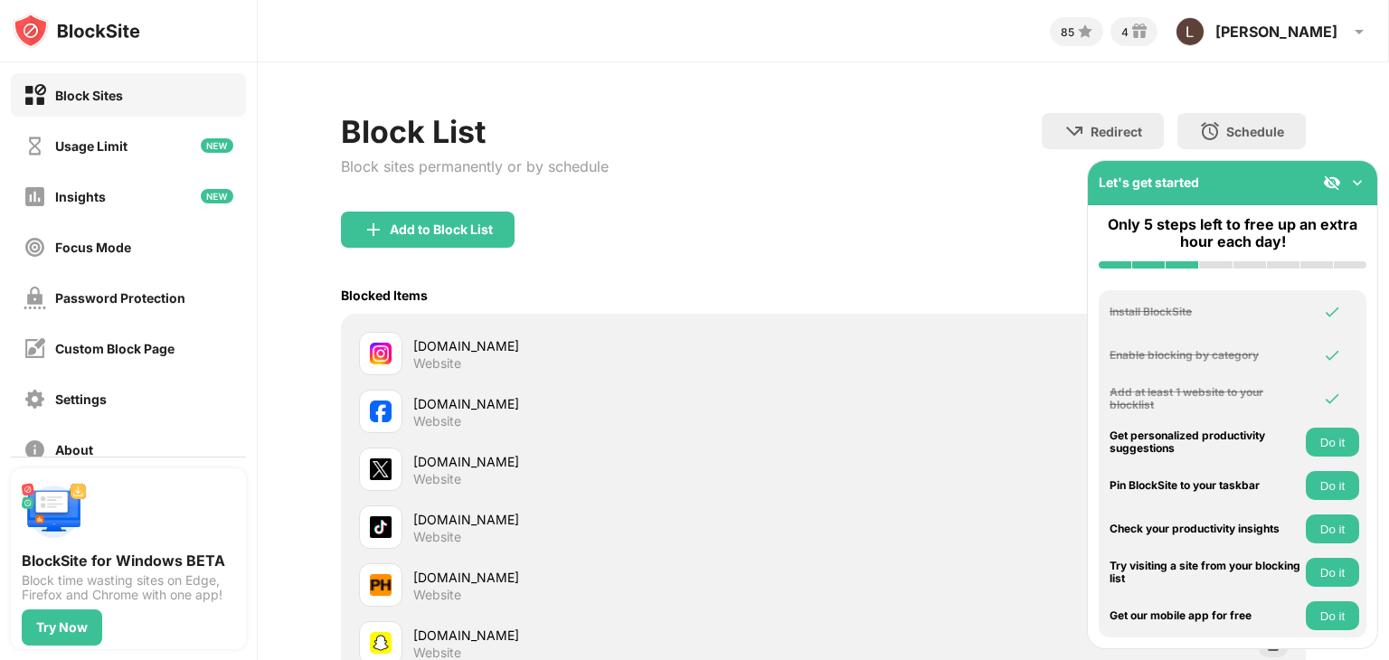
click at [1336, 175] on img at bounding box center [1332, 183] width 18 height 18
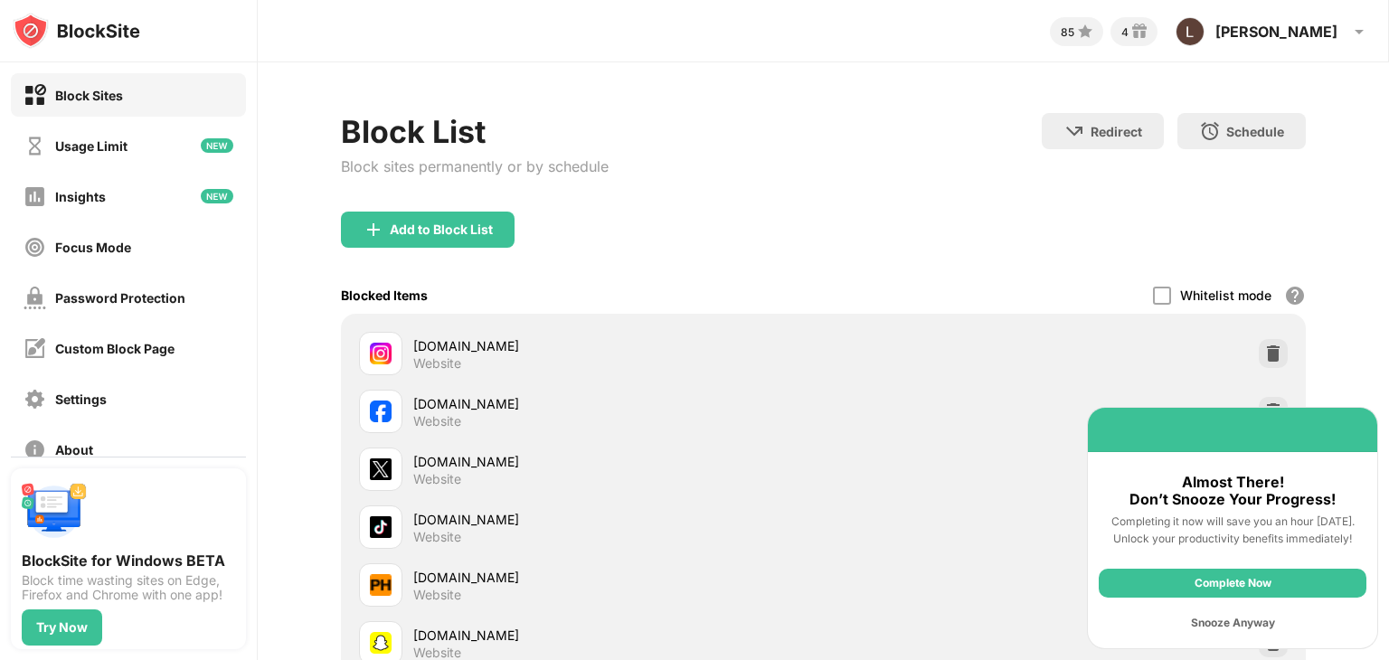
click at [1244, 629] on div "Snooze Anyway" at bounding box center [1233, 622] width 268 height 29
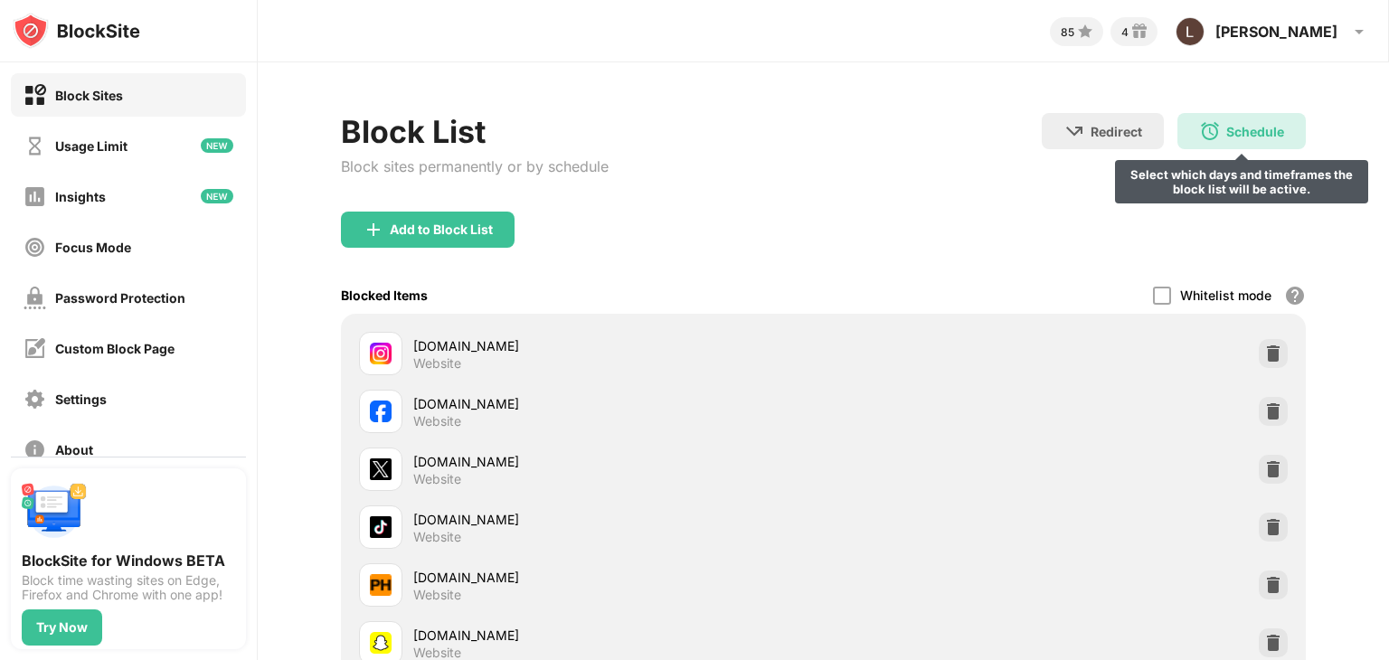
click at [1229, 124] on div "Schedule" at bounding box center [1255, 131] width 58 height 15
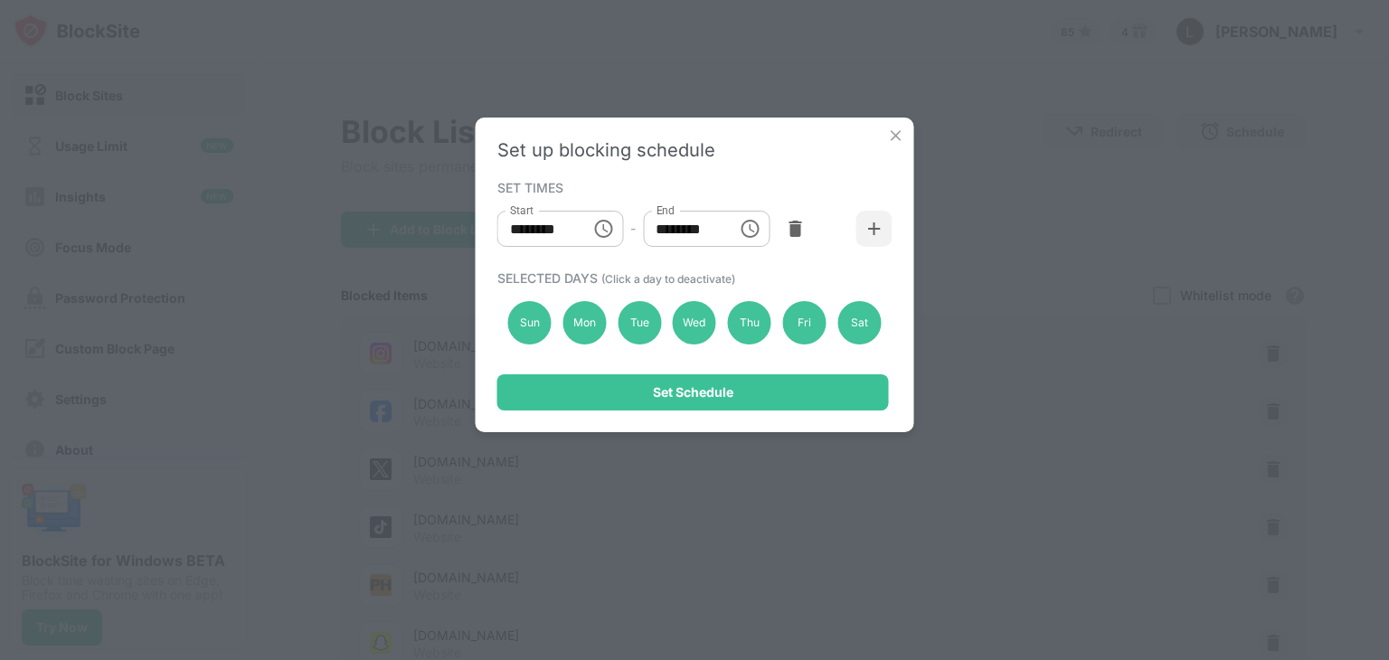
click at [514, 232] on input "********" at bounding box center [537, 229] width 81 height 36
type input "********"
click at [661, 229] on input "********" at bounding box center [683, 229] width 81 height 36
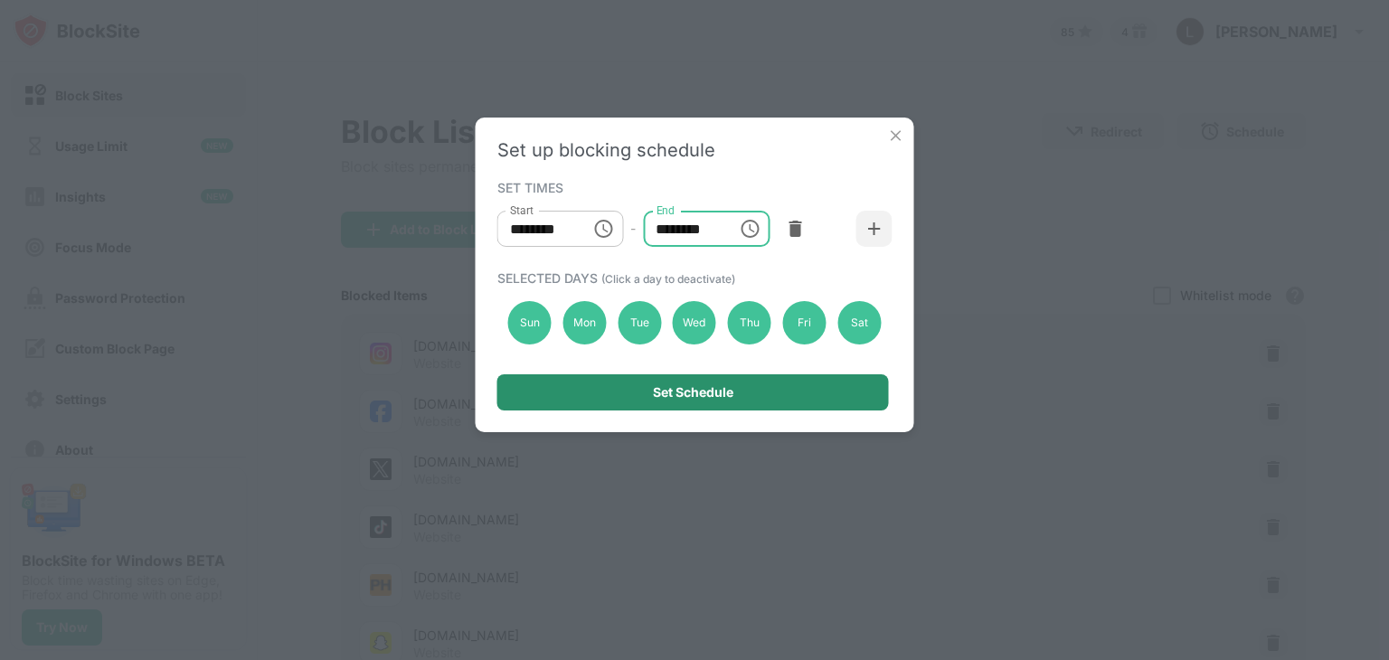
type input "********"
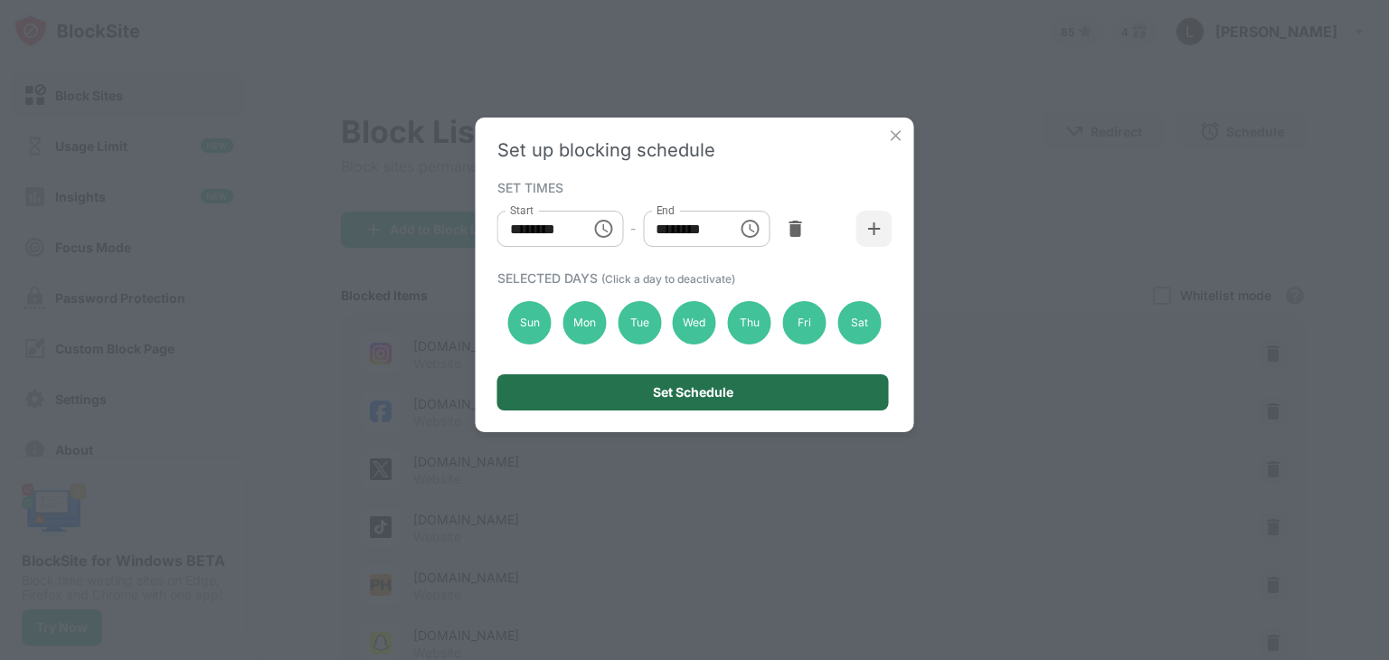
click at [737, 394] on div "Set Schedule" at bounding box center [692, 392] width 391 height 36
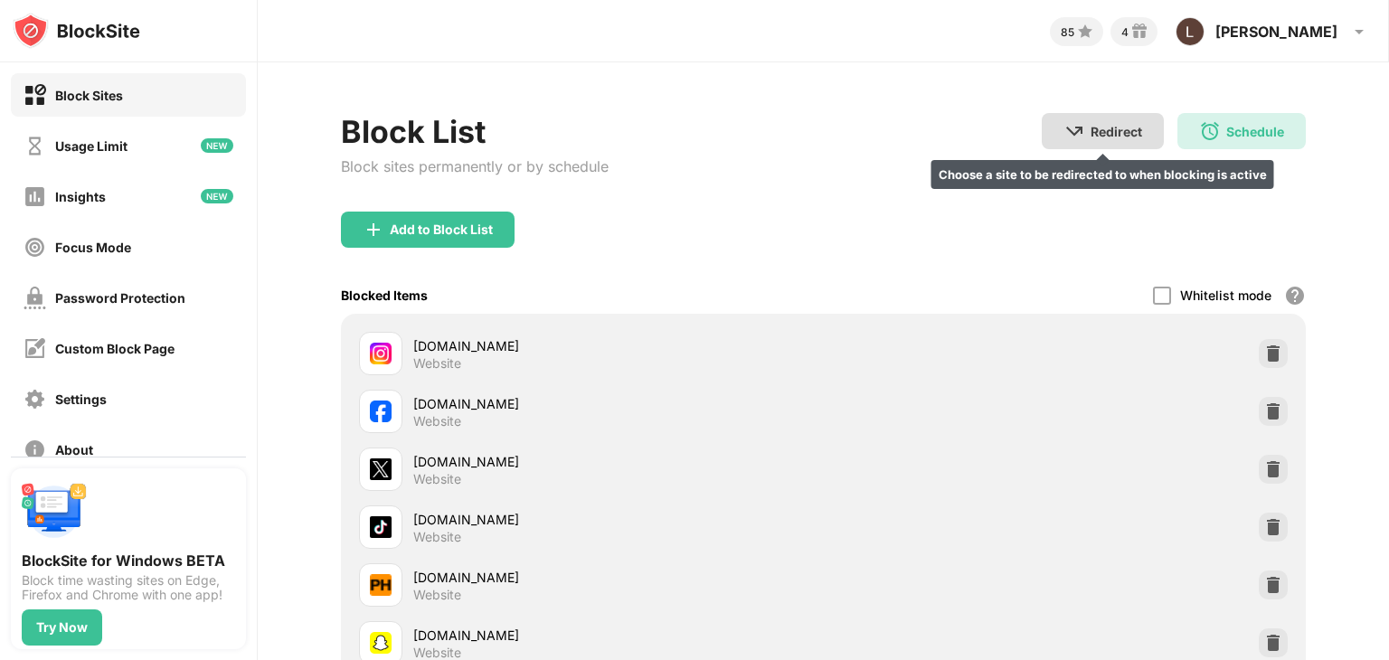
click at [1090, 133] on div "Redirect" at bounding box center [1116, 131] width 52 height 15
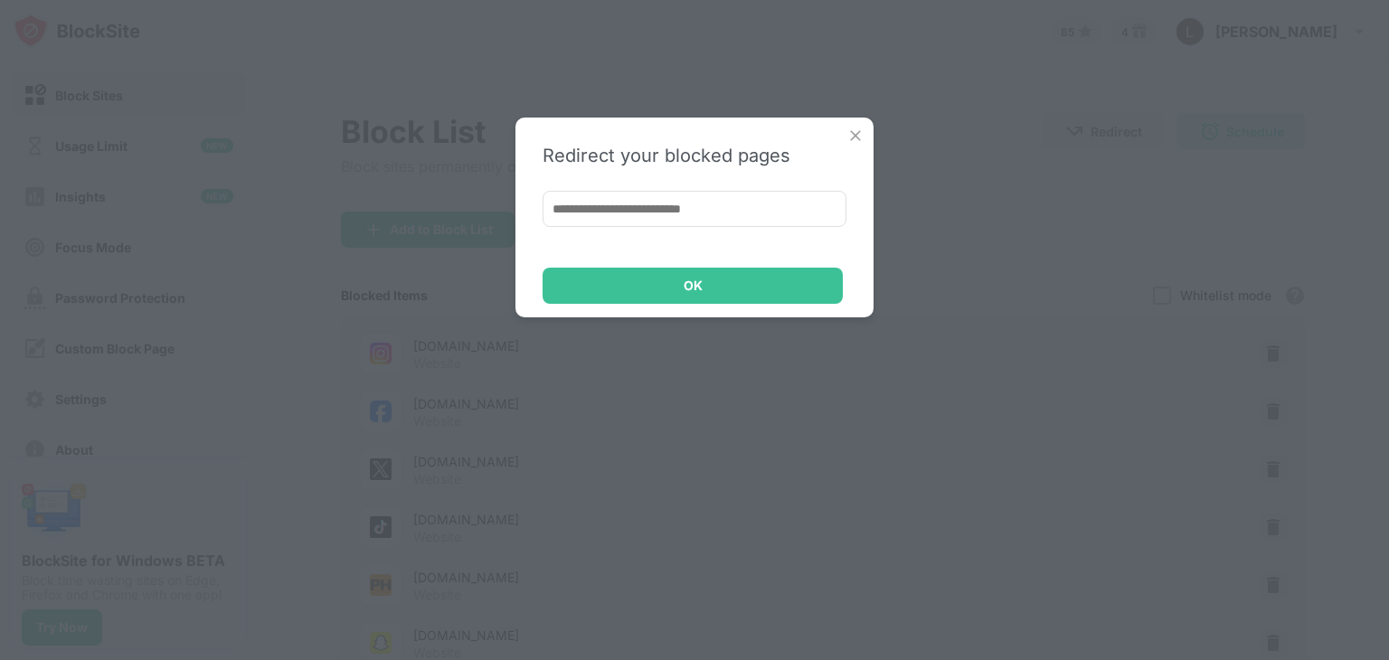
click at [731, 202] on input at bounding box center [694, 209] width 304 height 36
type input "**********"
click at [711, 268] on div "OK" at bounding box center [692, 286] width 300 height 36
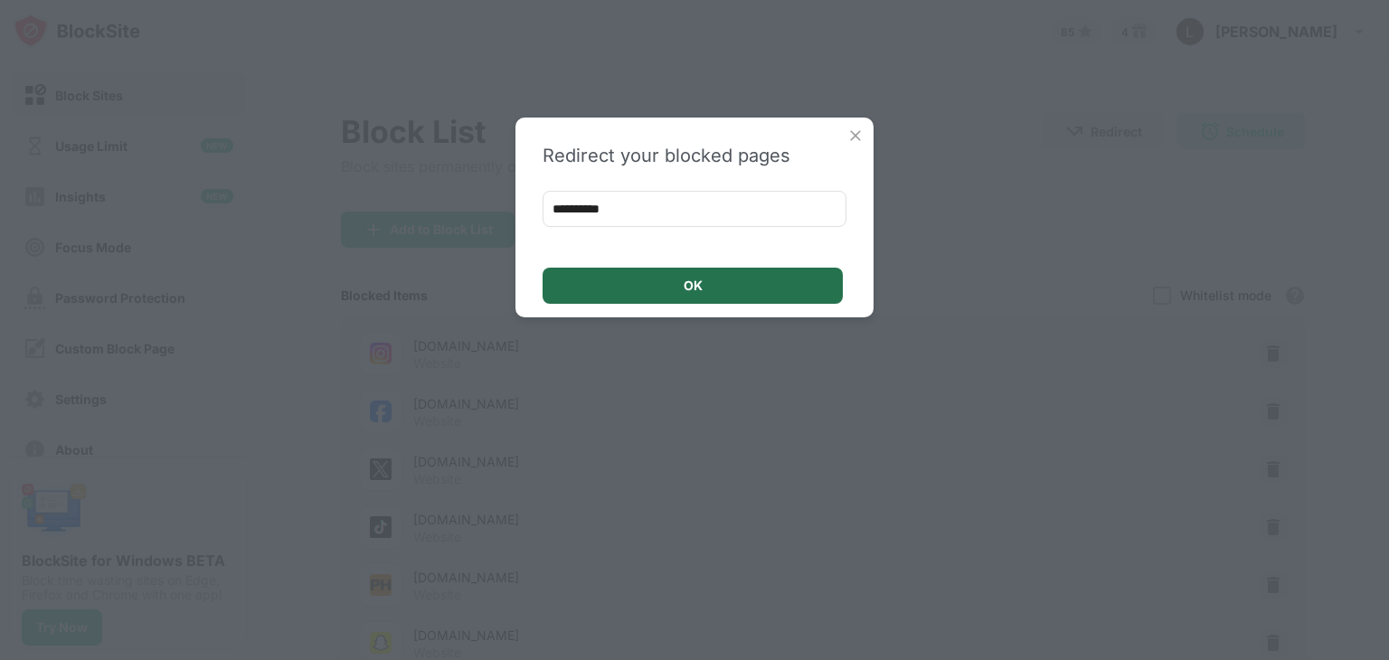
click at [705, 289] on div "OK" at bounding box center [692, 286] width 300 height 36
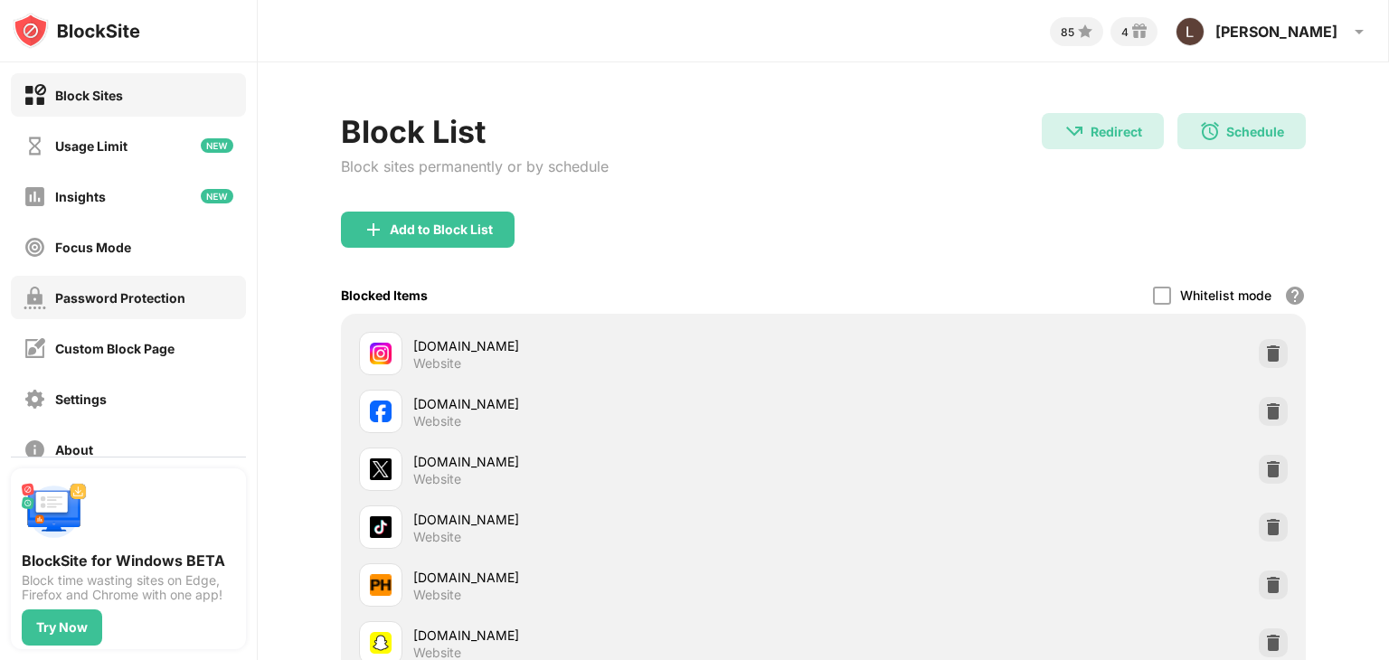
click at [175, 290] on div "Password Protection" at bounding box center [120, 297] width 130 height 15
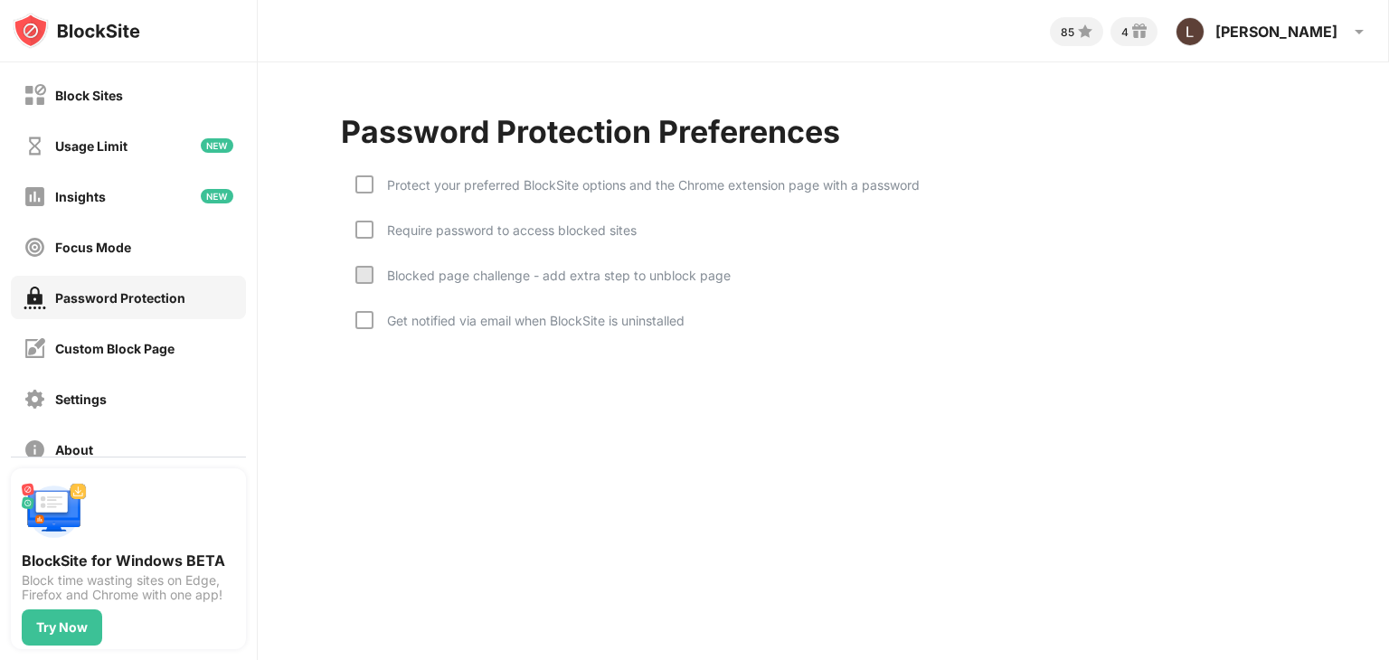
click at [373, 185] on div "Protect your preferred BlockSite options and the Chrome extension page with a p…" at bounding box center [646, 184] width 546 height 15
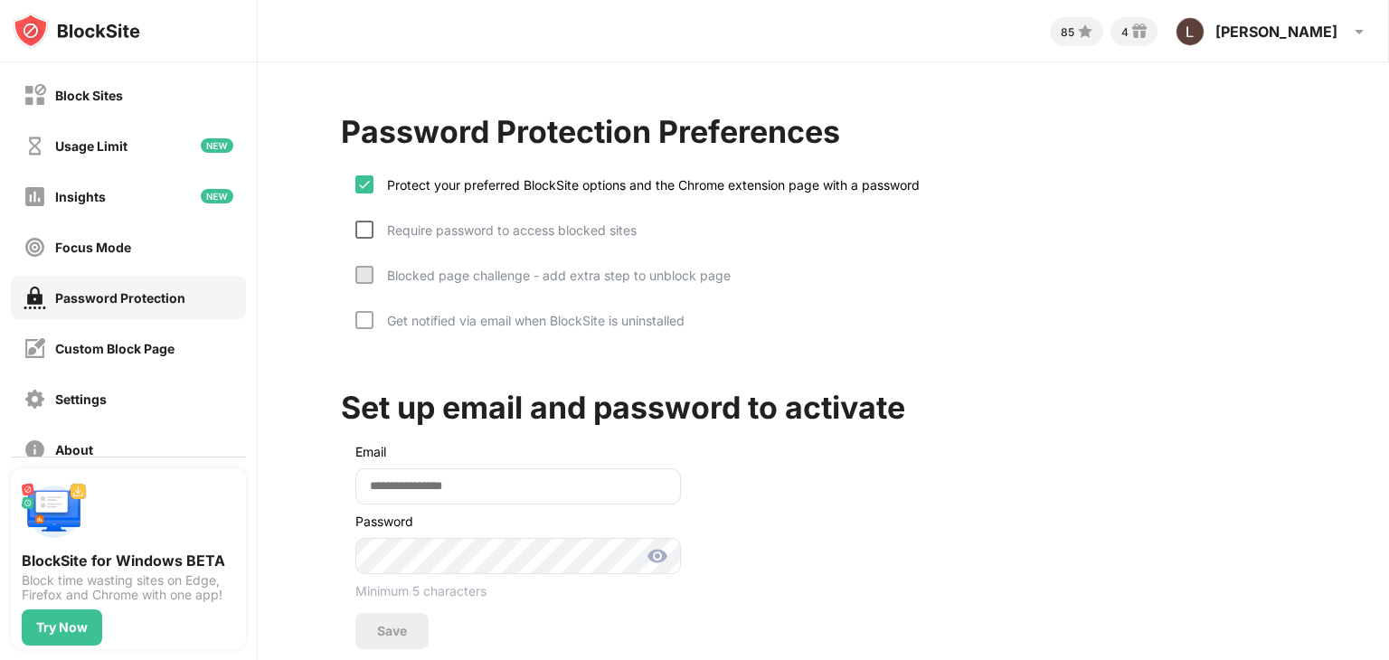
click at [363, 234] on div at bounding box center [364, 230] width 18 height 18
click at [365, 278] on div at bounding box center [364, 275] width 18 height 18
click at [368, 316] on div at bounding box center [364, 320] width 18 height 18
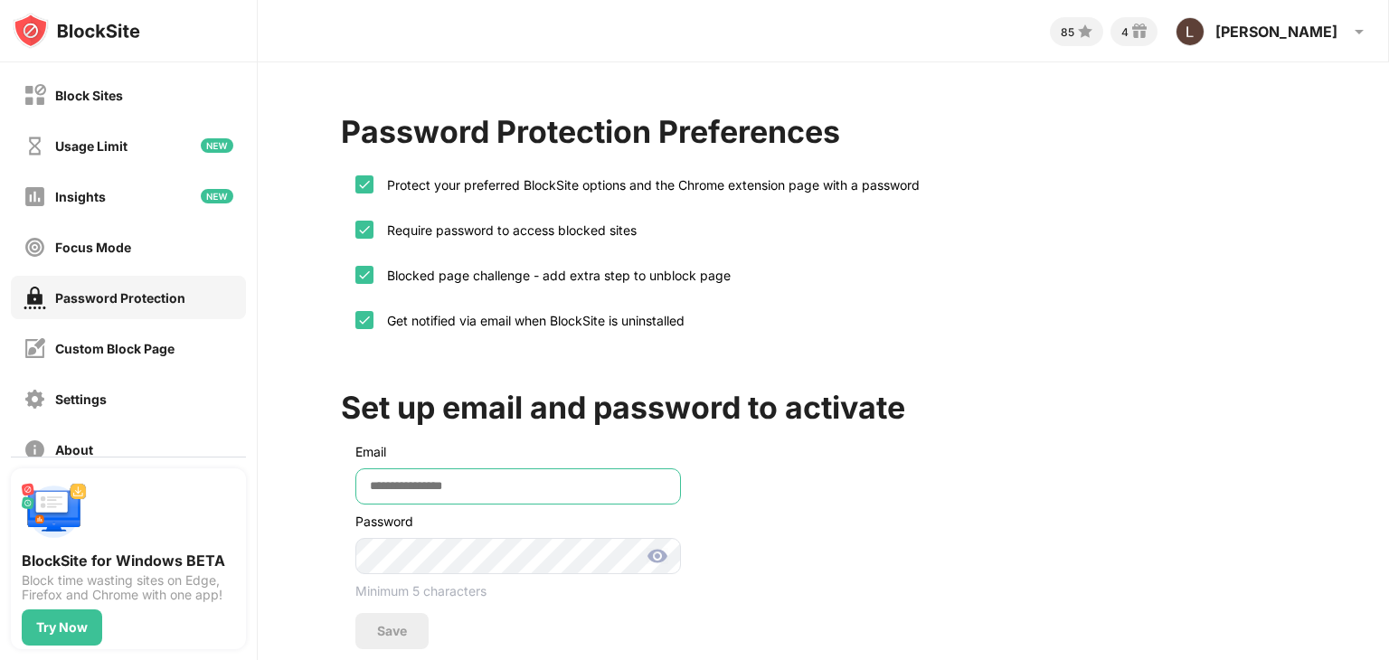
click at [401, 482] on input "email" at bounding box center [517, 486] width 325 height 36
type input "**********"
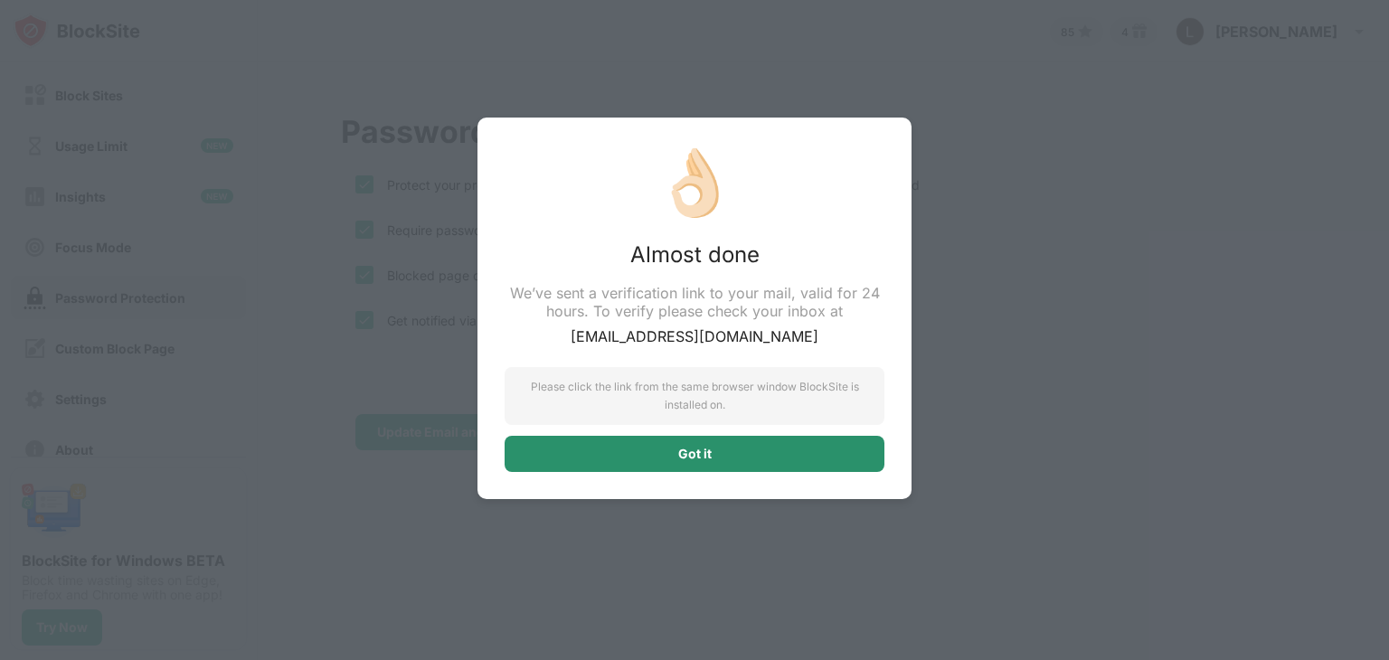
click at [680, 448] on div "Got it" at bounding box center [694, 454] width 33 height 14
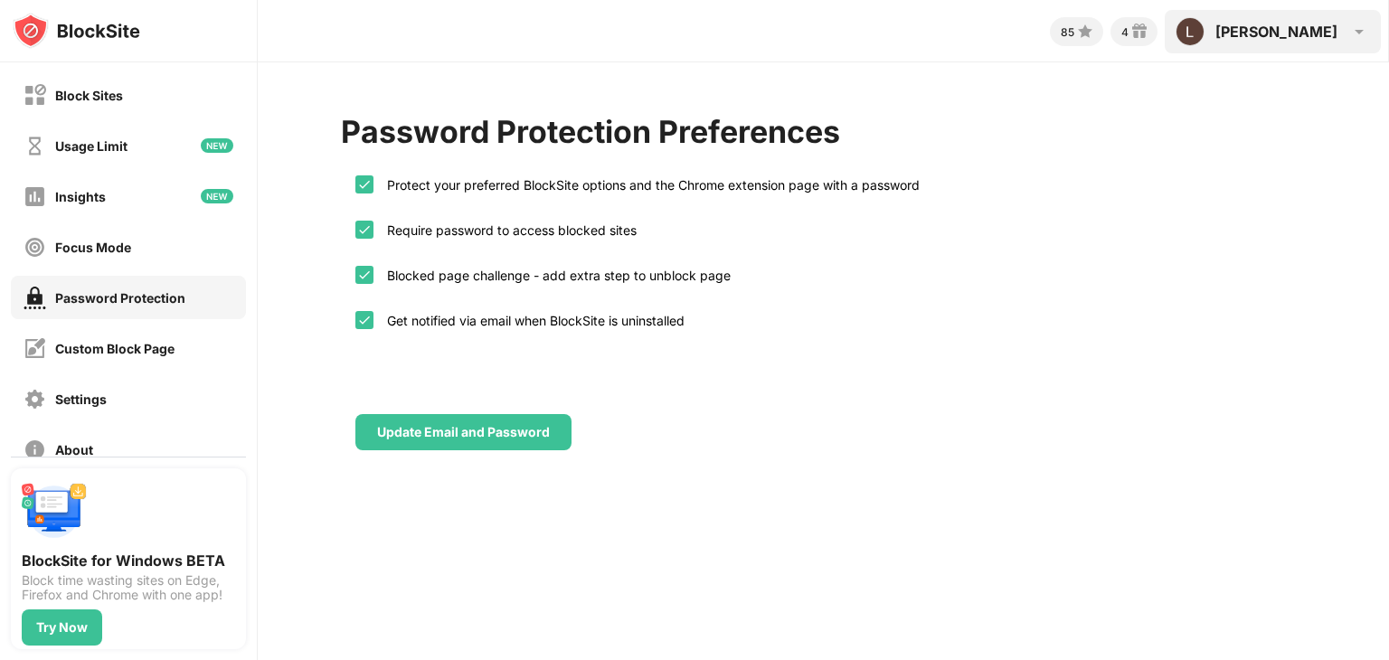
click at [1361, 25] on img at bounding box center [1359, 32] width 22 height 22
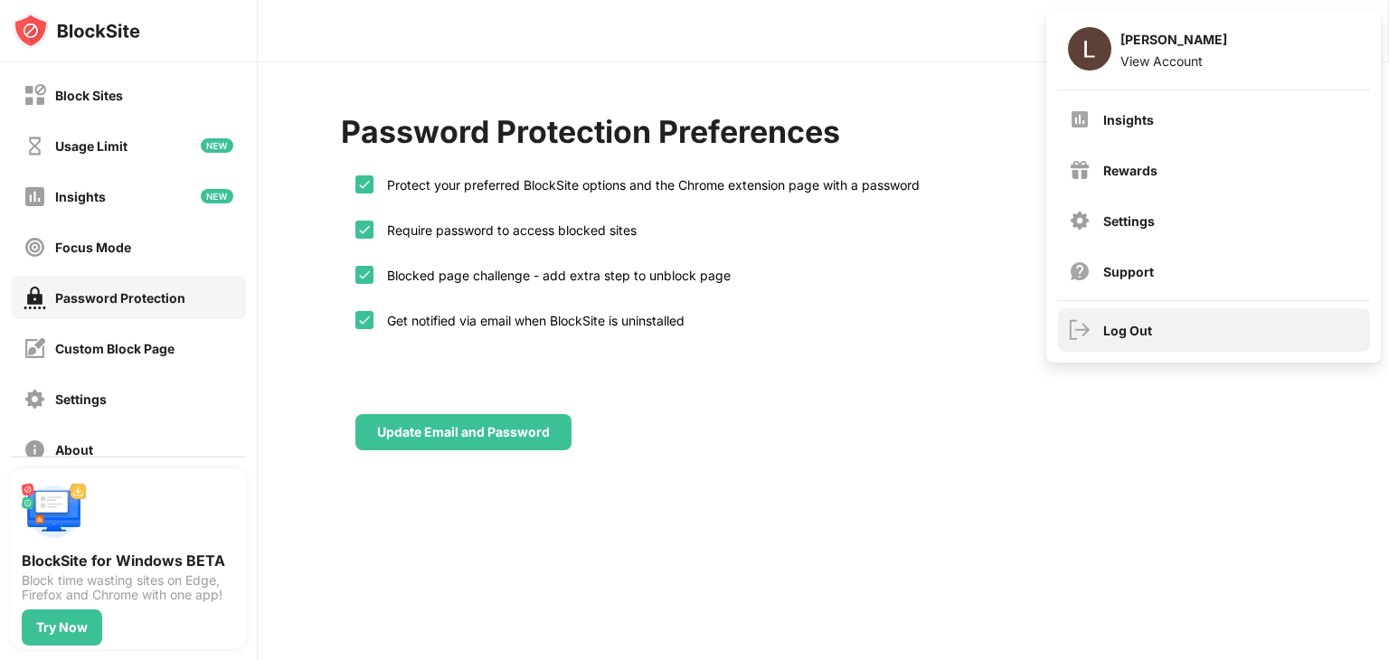
click at [1132, 337] on div "Log Out" at bounding box center [1127, 330] width 49 height 15
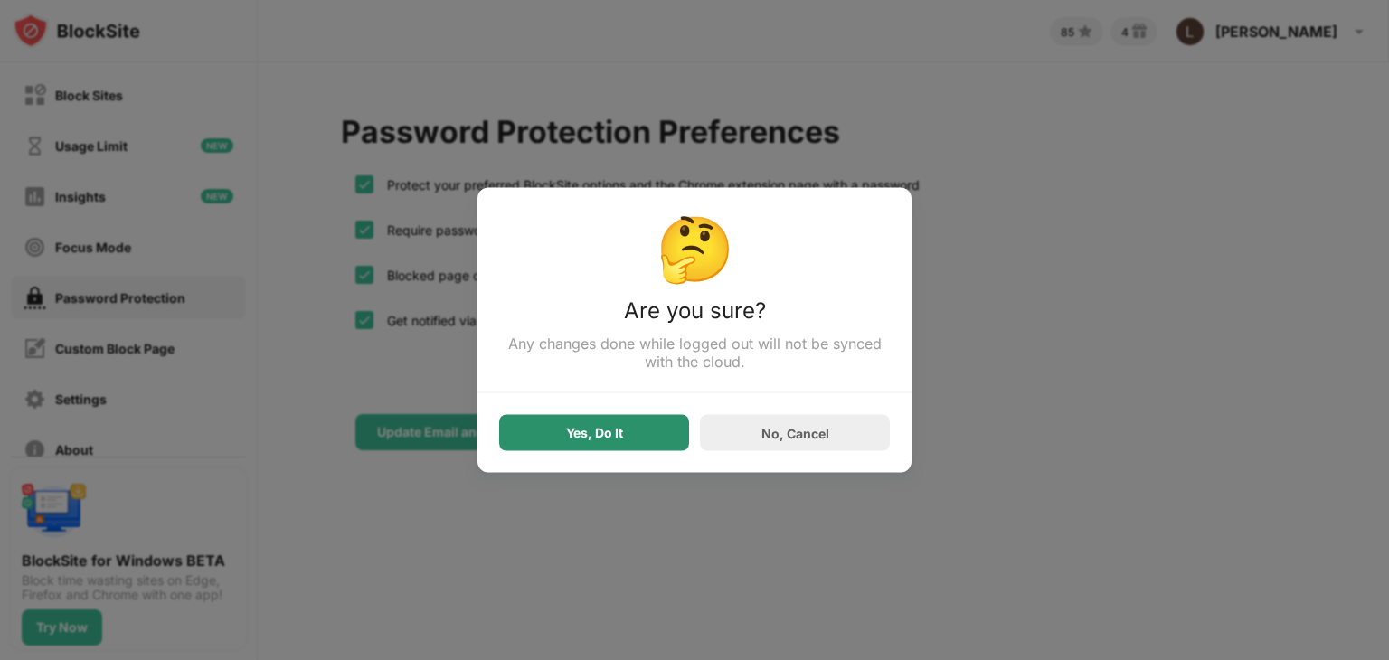
click at [634, 440] on div "Yes, Do It" at bounding box center [594, 433] width 190 height 36
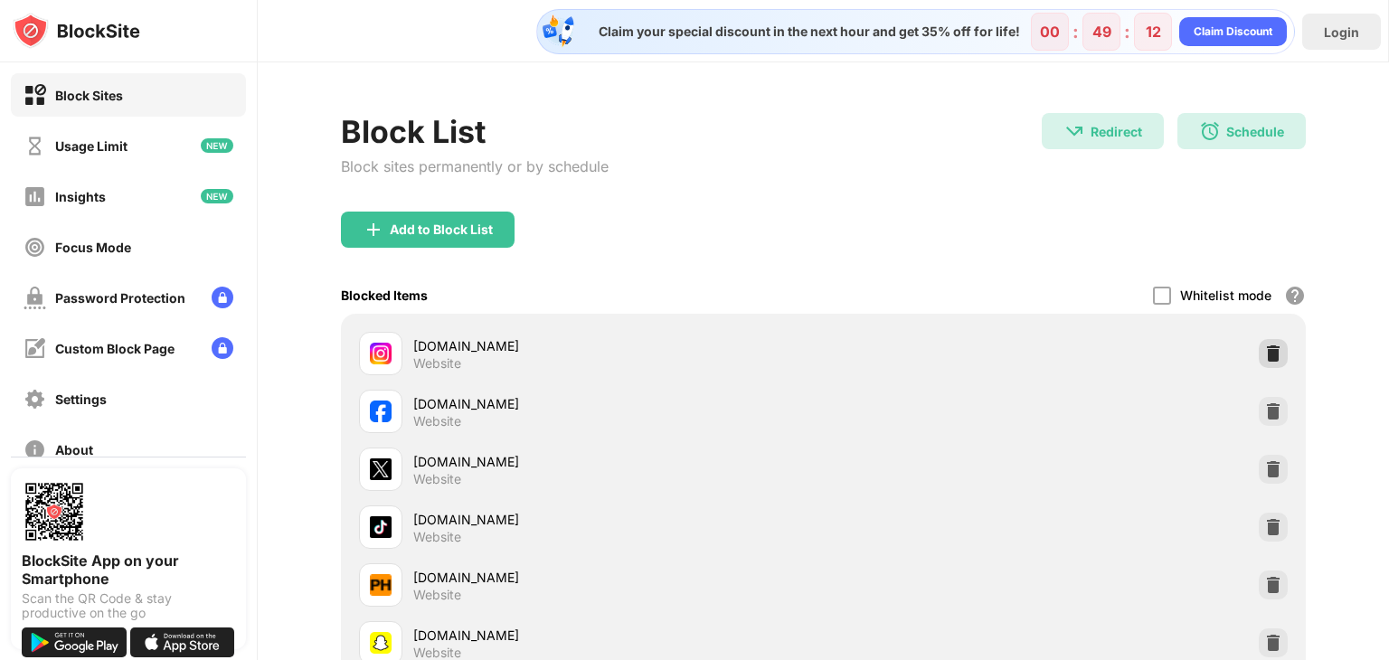
click at [1264, 352] on img at bounding box center [1273, 353] width 18 height 18
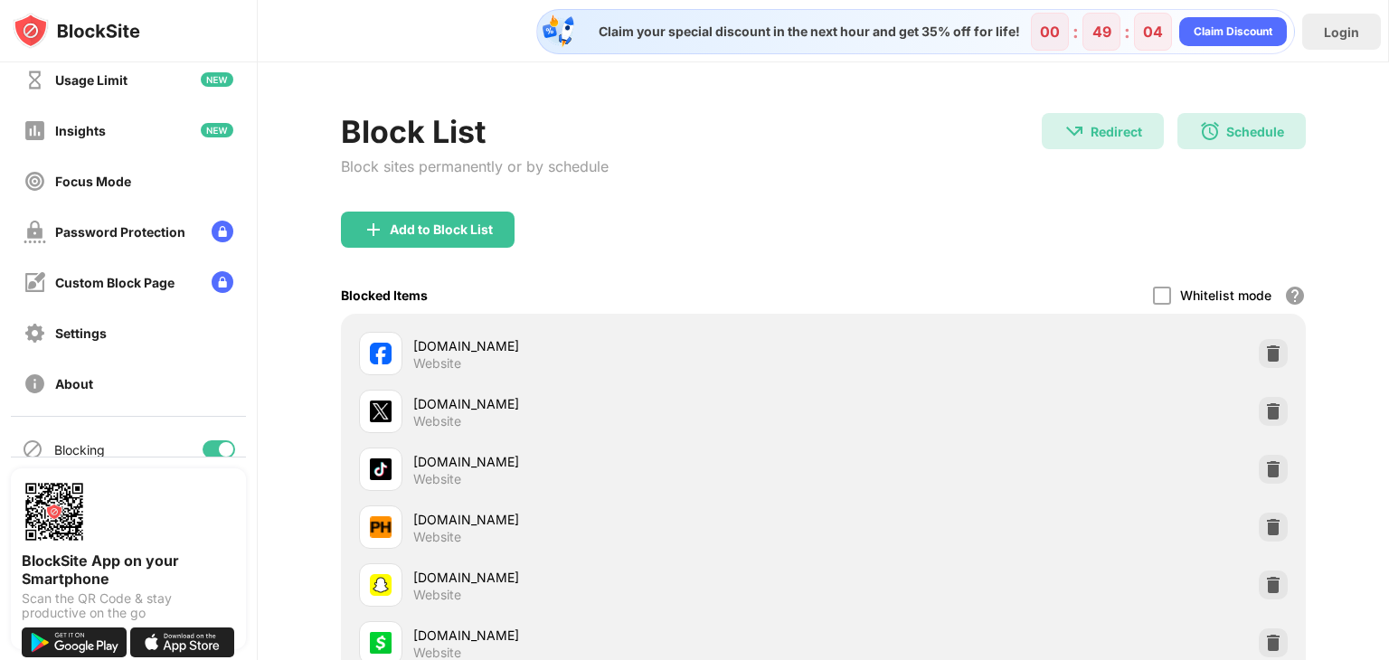
scroll to position [134, 0]
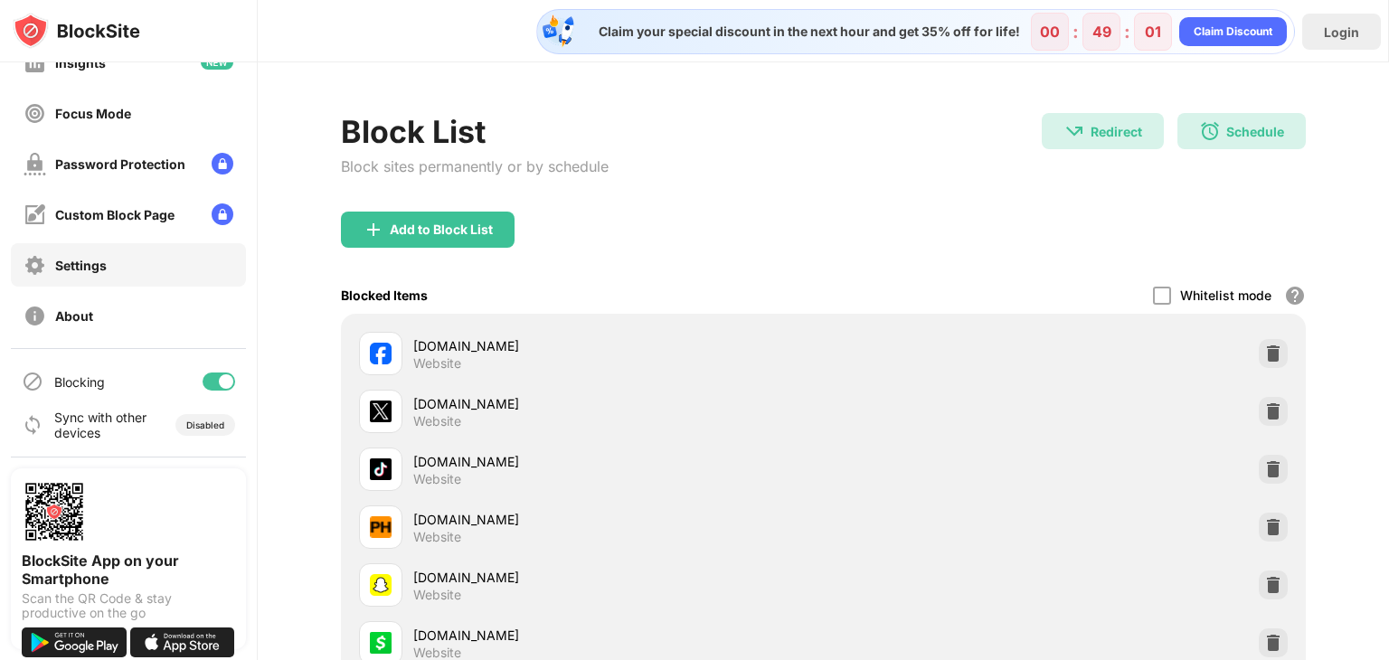
click at [141, 269] on div "Settings" at bounding box center [128, 264] width 235 height 43
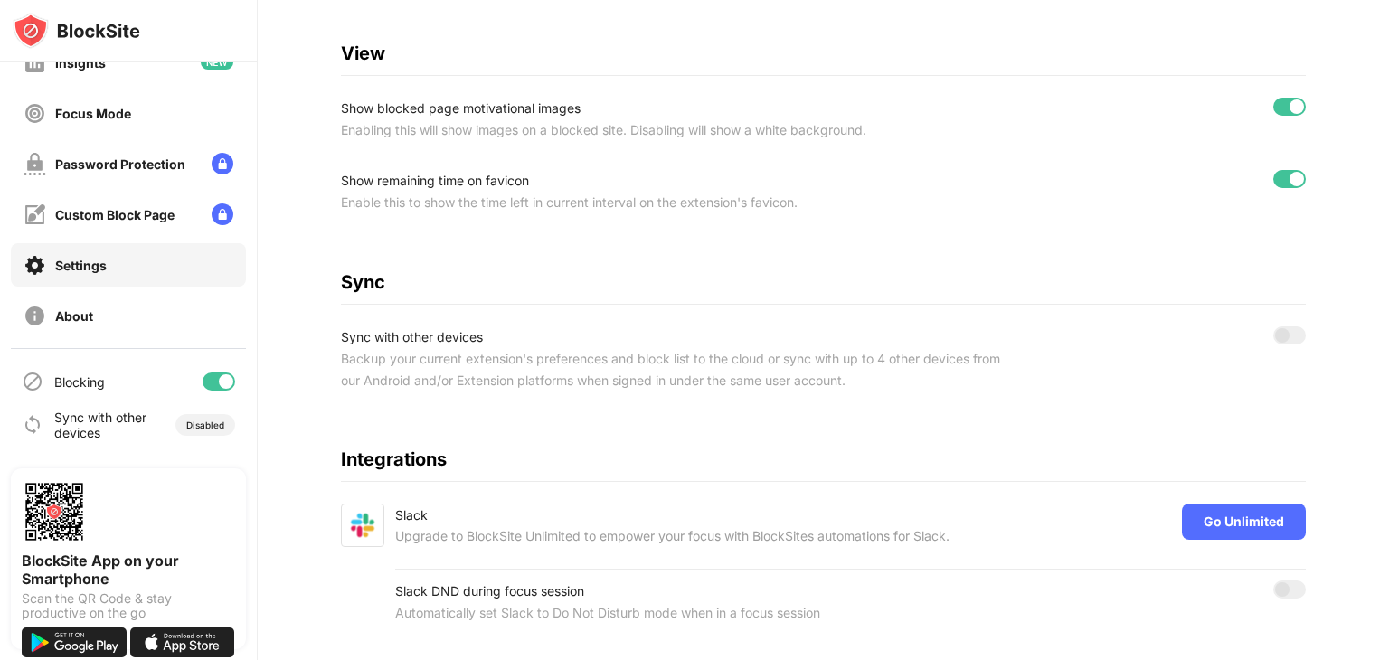
scroll to position [687, 0]
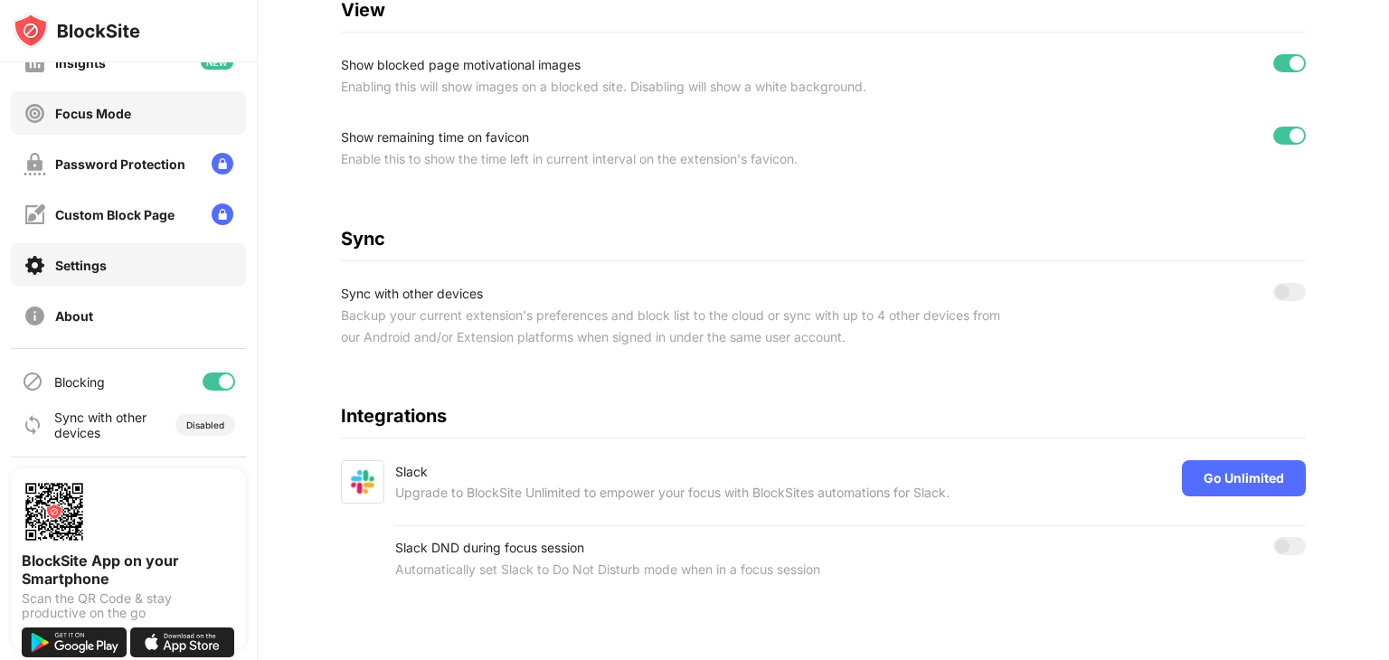
click at [131, 108] on div "Focus Mode" at bounding box center [128, 112] width 235 height 43
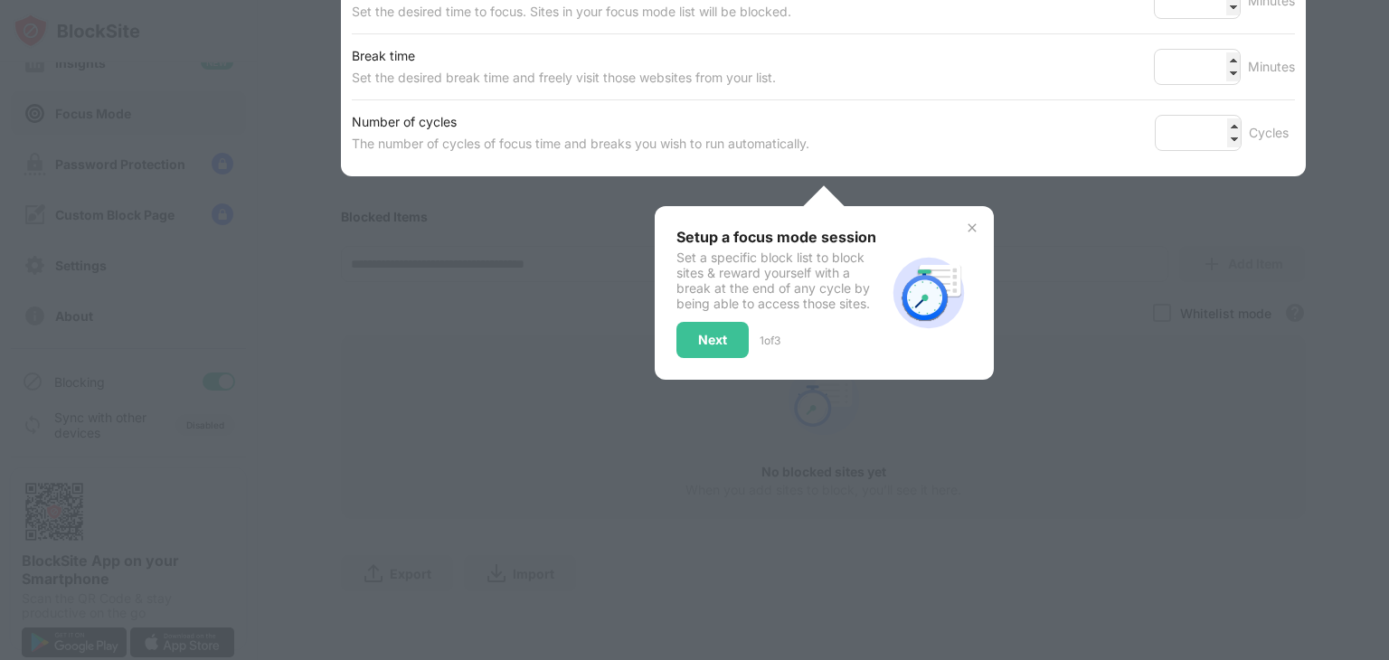
scroll to position [366, 0]
click at [709, 337] on div "Next" at bounding box center [712, 340] width 72 height 36
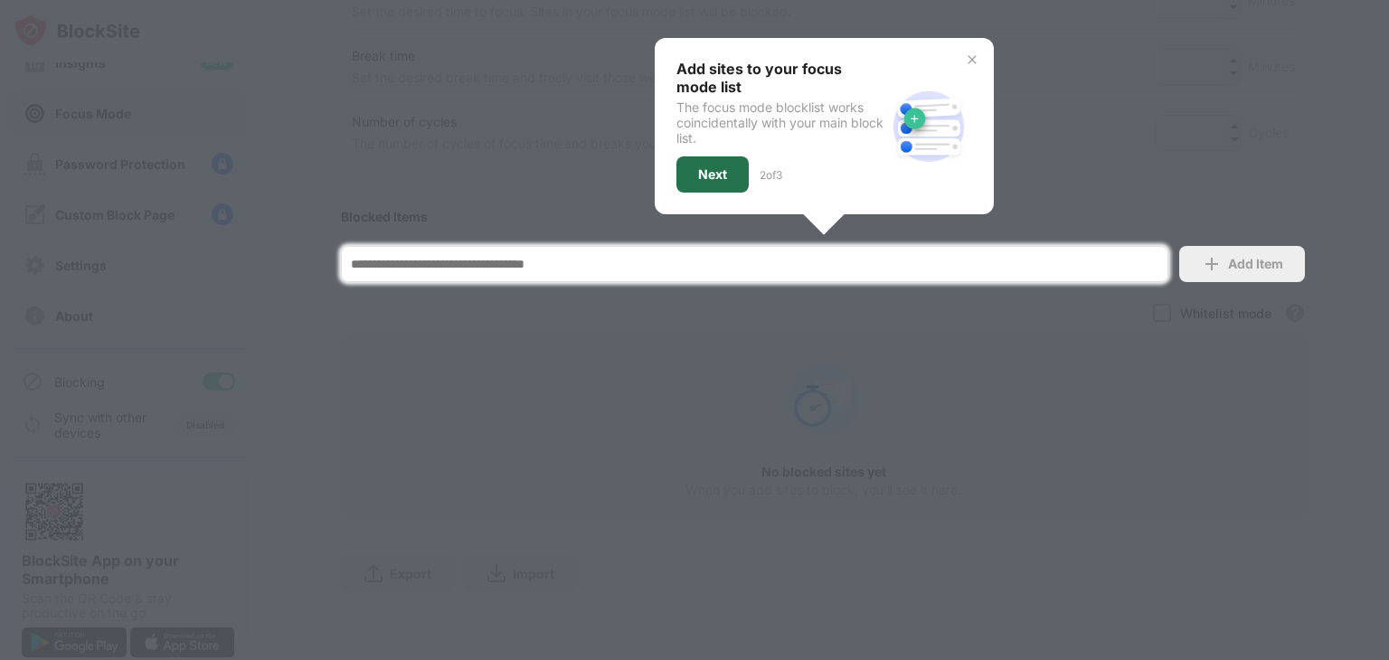
click at [719, 167] on div "Next" at bounding box center [712, 174] width 29 height 14
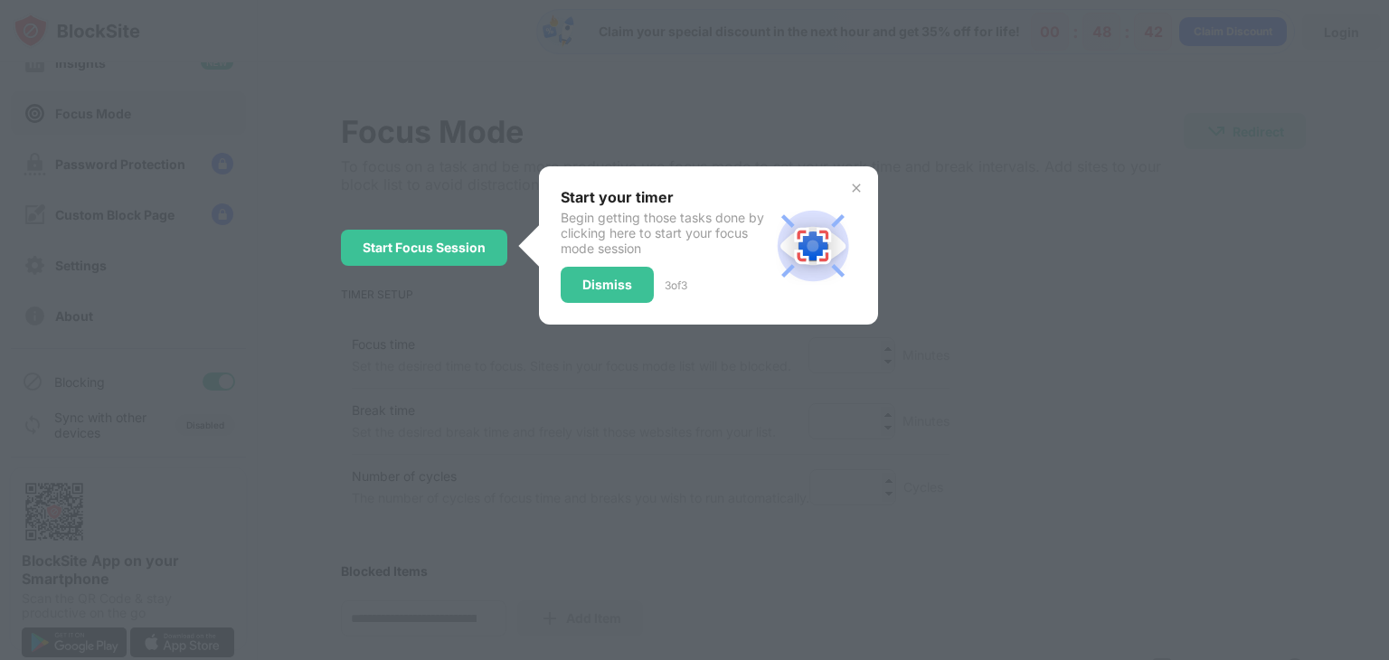
scroll to position [0, 0]
click at [604, 282] on div "Dismiss" at bounding box center [607, 285] width 50 height 14
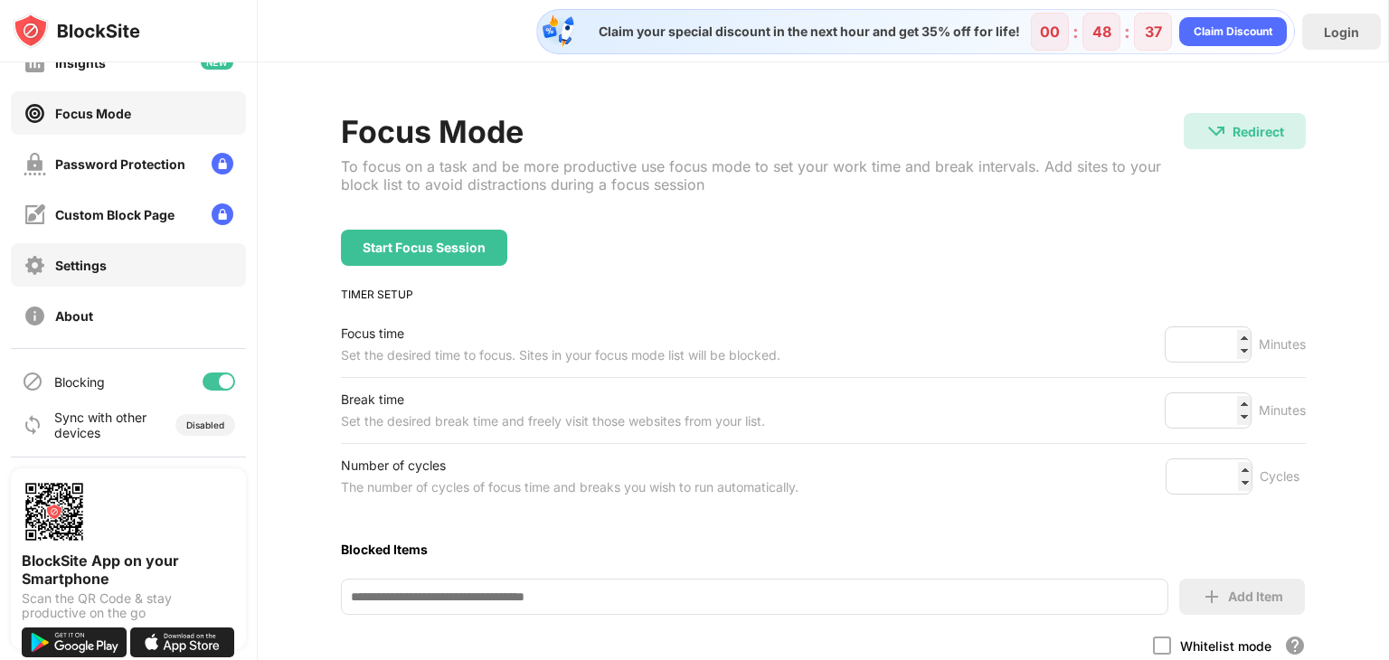
click at [166, 283] on div "Settings" at bounding box center [128, 264] width 235 height 43
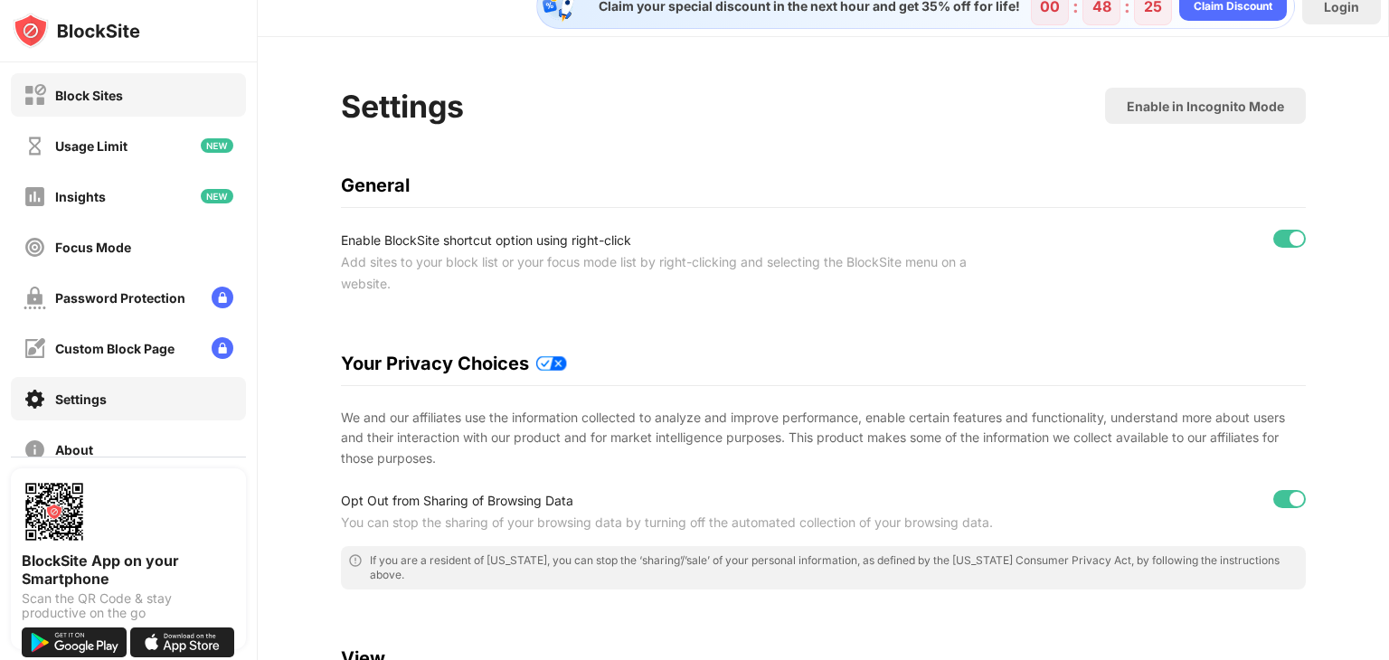
click at [163, 96] on div "Block Sites" at bounding box center [128, 94] width 235 height 43
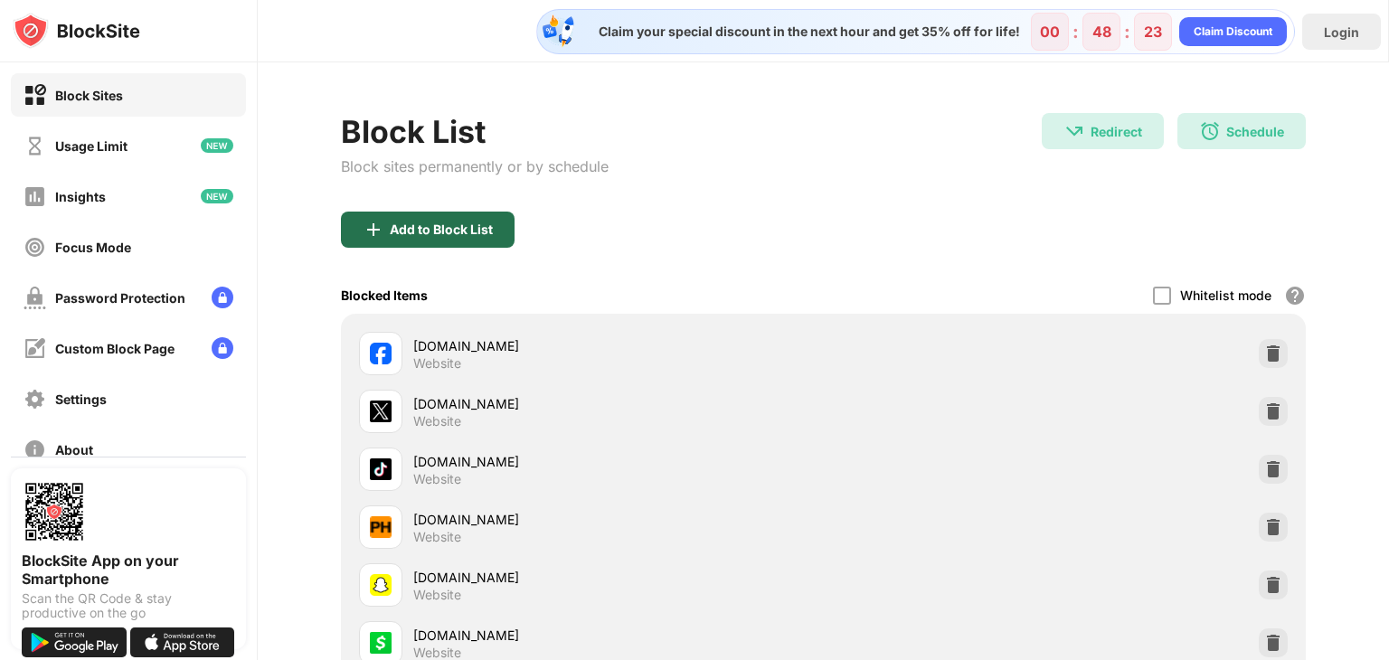
click at [380, 222] on img at bounding box center [374, 230] width 22 height 22
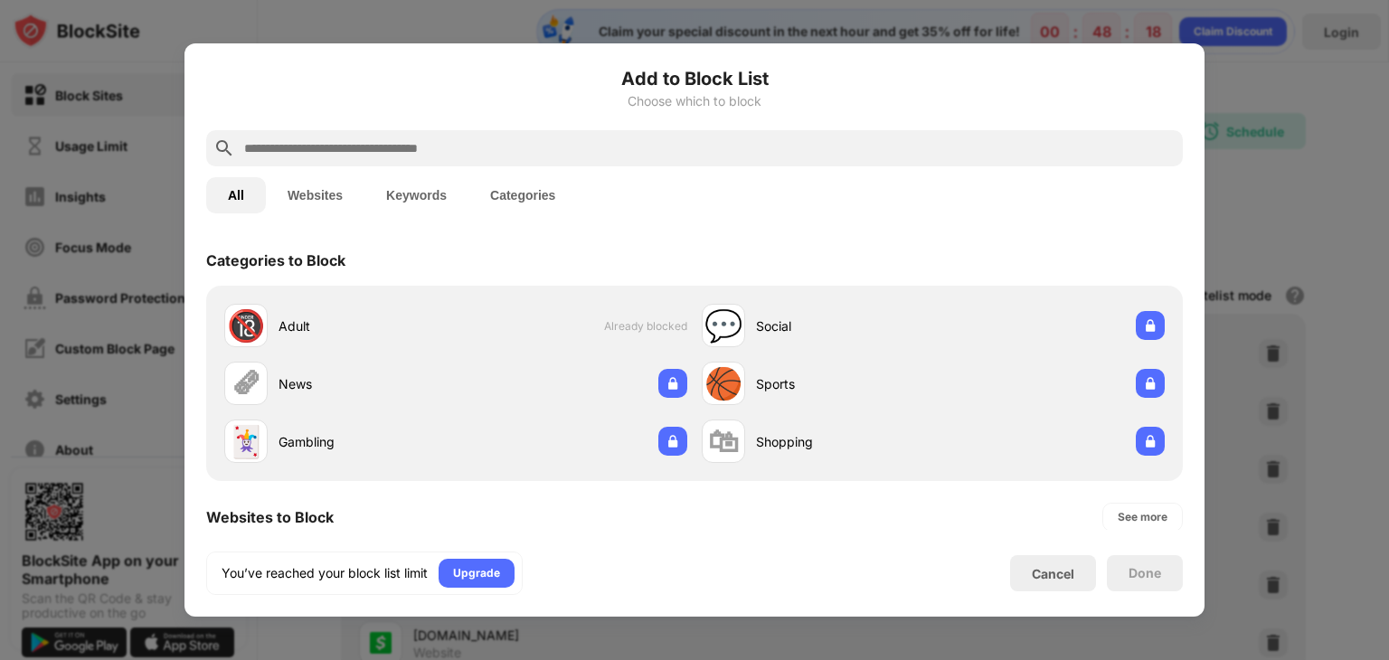
click at [300, 194] on button "Websites" at bounding box center [315, 195] width 99 height 36
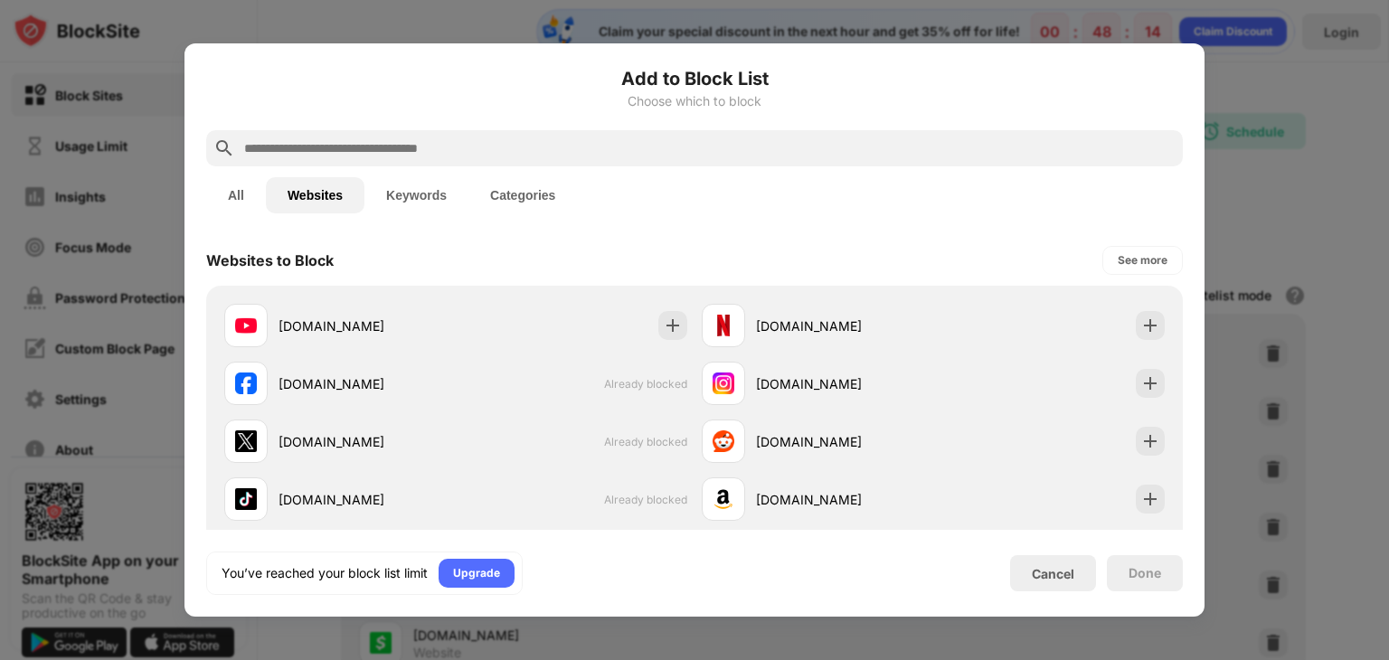
click at [467, 149] on input "text" at bounding box center [708, 148] width 933 height 22
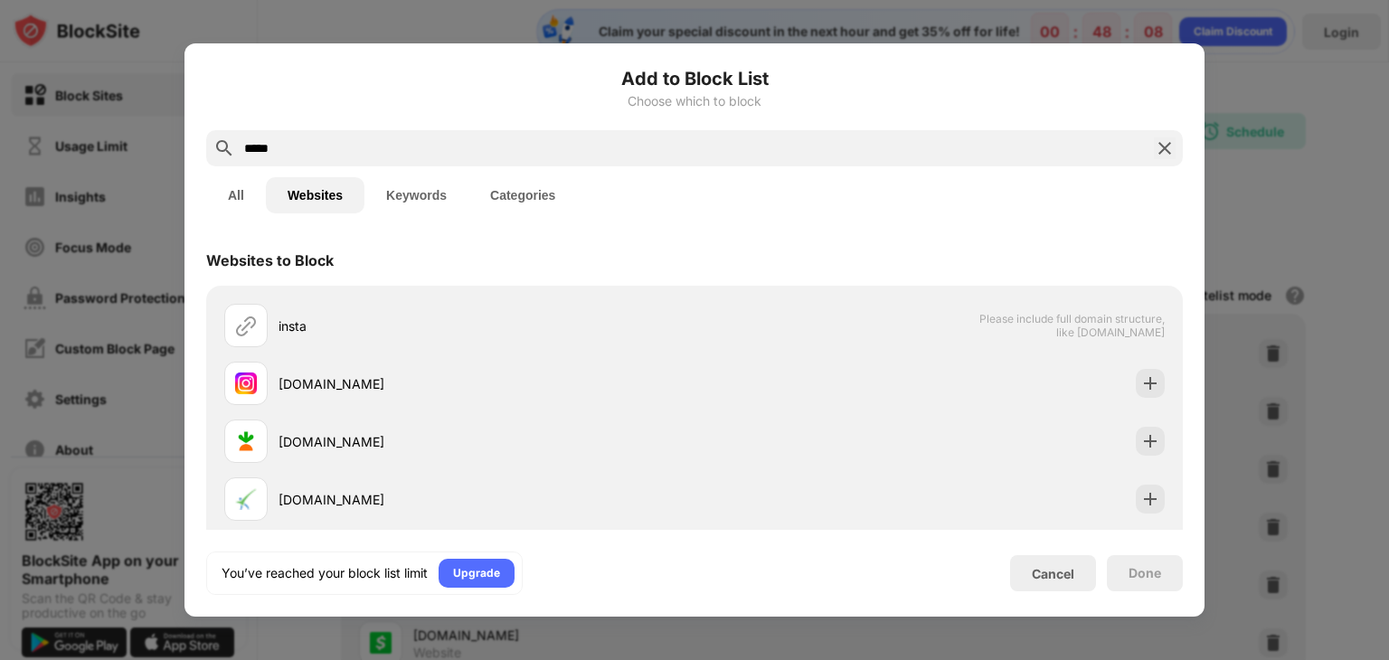
type input "*****"
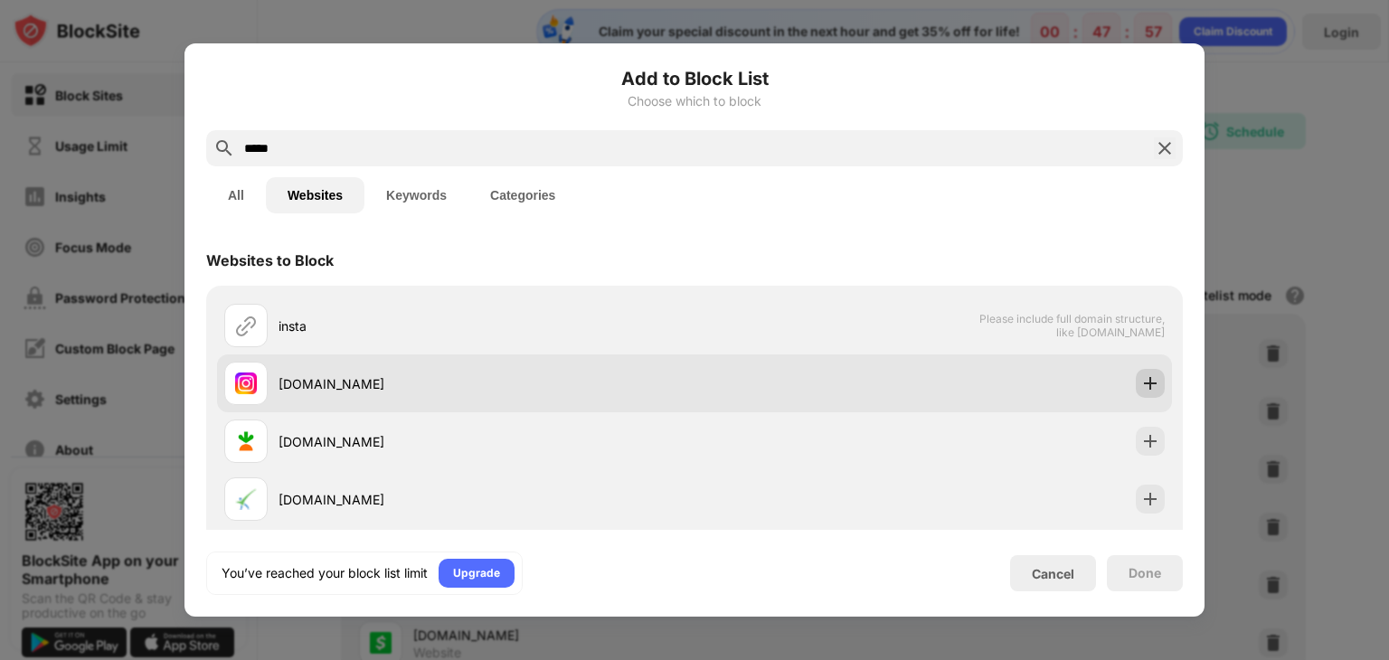
click at [1141, 382] on img at bounding box center [1150, 383] width 18 height 18
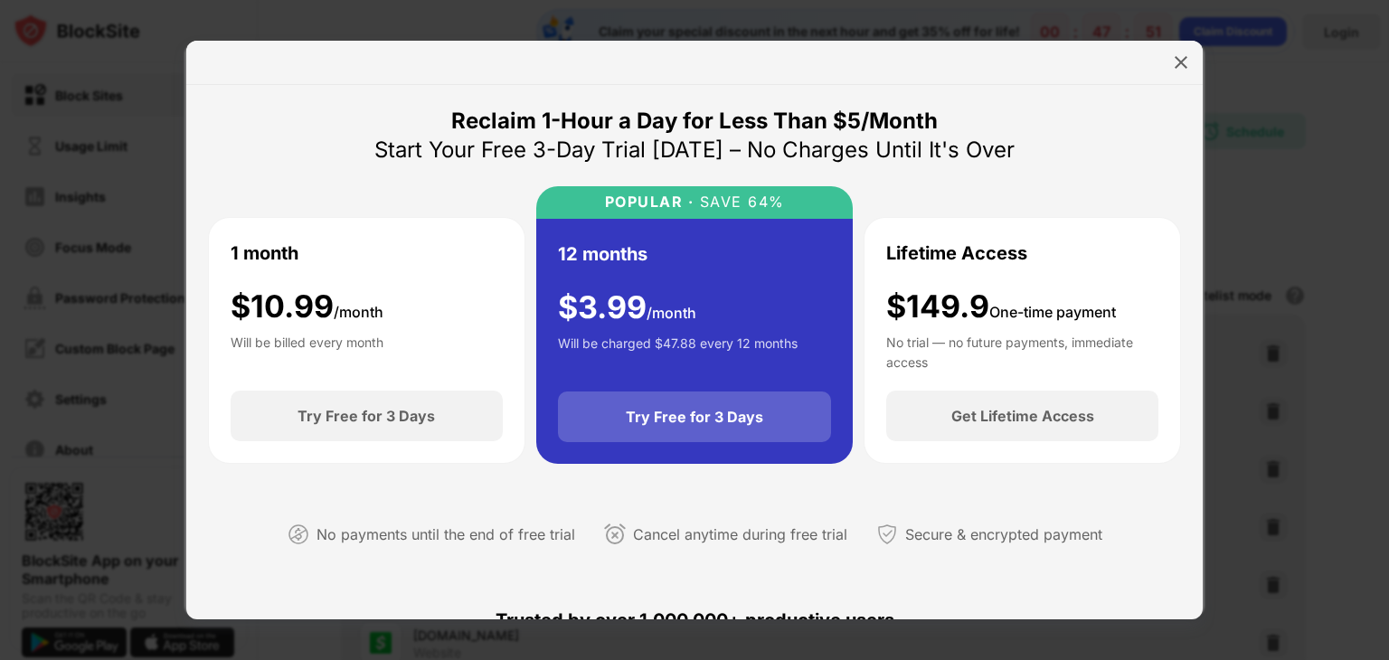
click at [699, 421] on div "Try Free for 3 Days" at bounding box center [694, 417] width 137 height 18
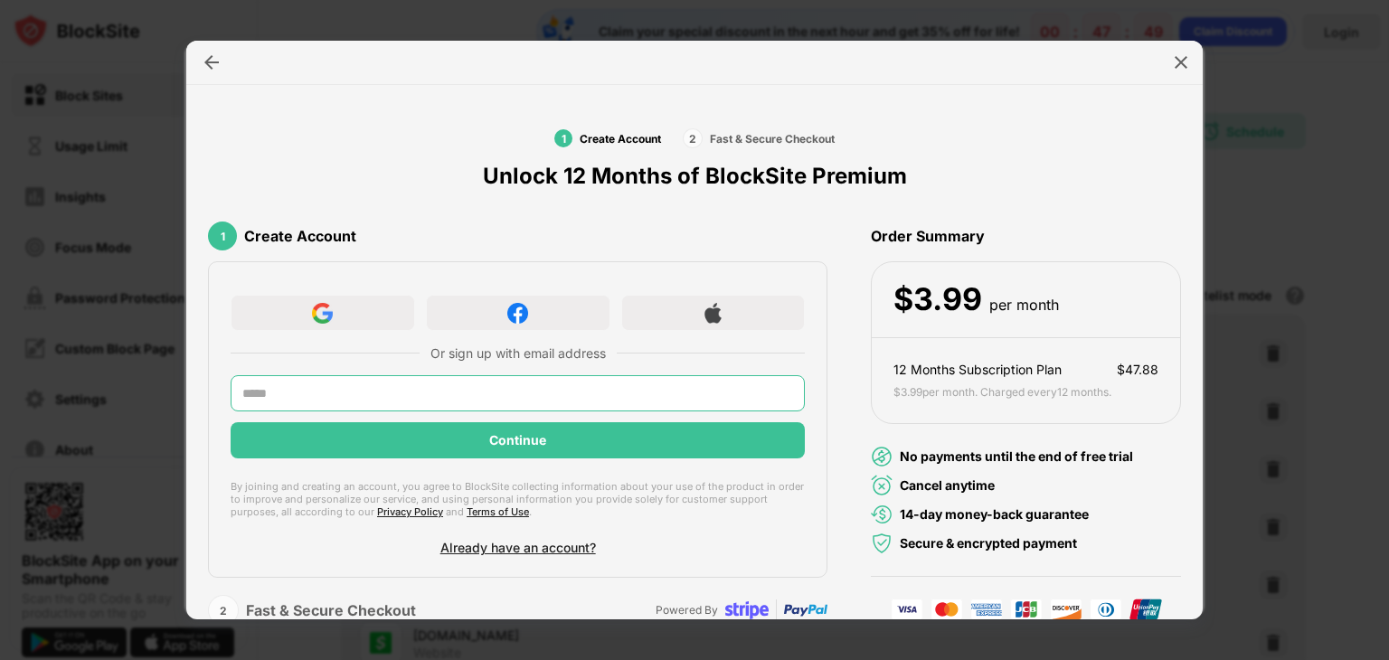
click at [567, 384] on input "text" at bounding box center [518, 393] width 574 height 36
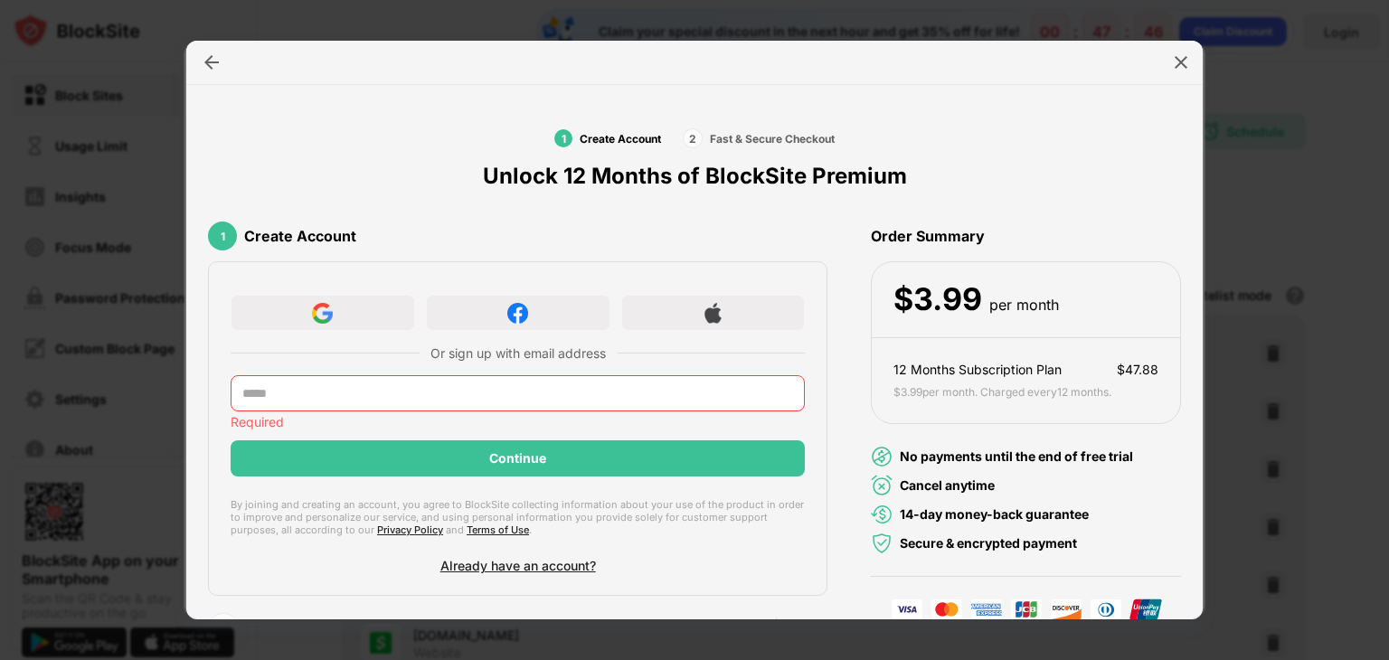
click at [528, 534] on div "Or sign up with email address Required Continue By joining and creating an acco…" at bounding box center [517, 428] width 619 height 335
click at [499, 564] on div "Already have an account?" at bounding box center [518, 565] width 156 height 15
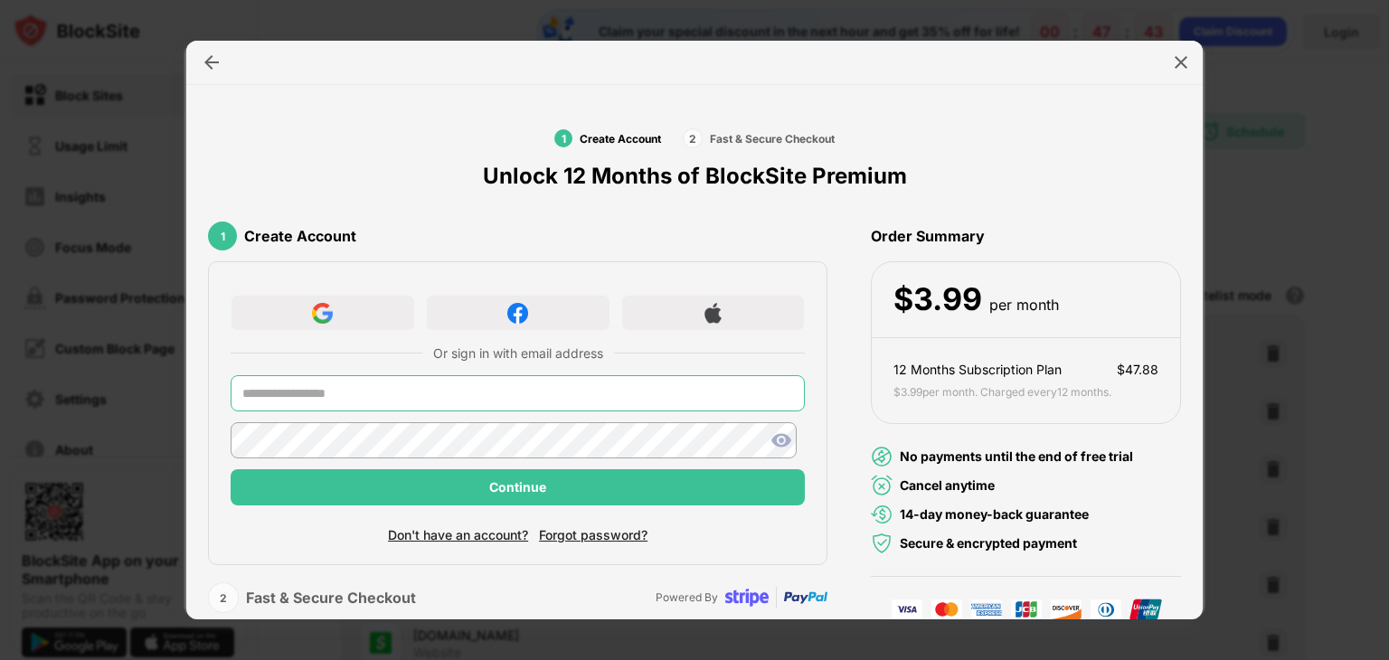
click at [430, 397] on input "text" at bounding box center [518, 393] width 574 height 36
type input "**********"
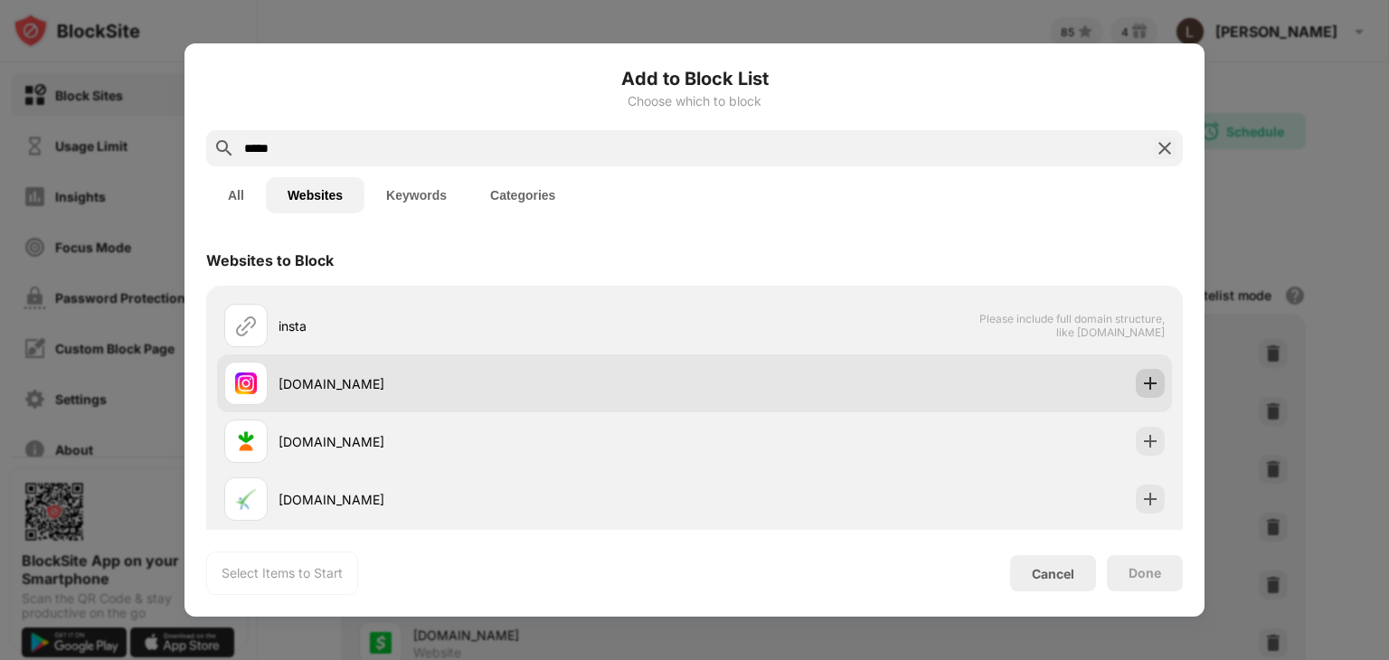
click at [1147, 377] on div at bounding box center [1150, 383] width 29 height 29
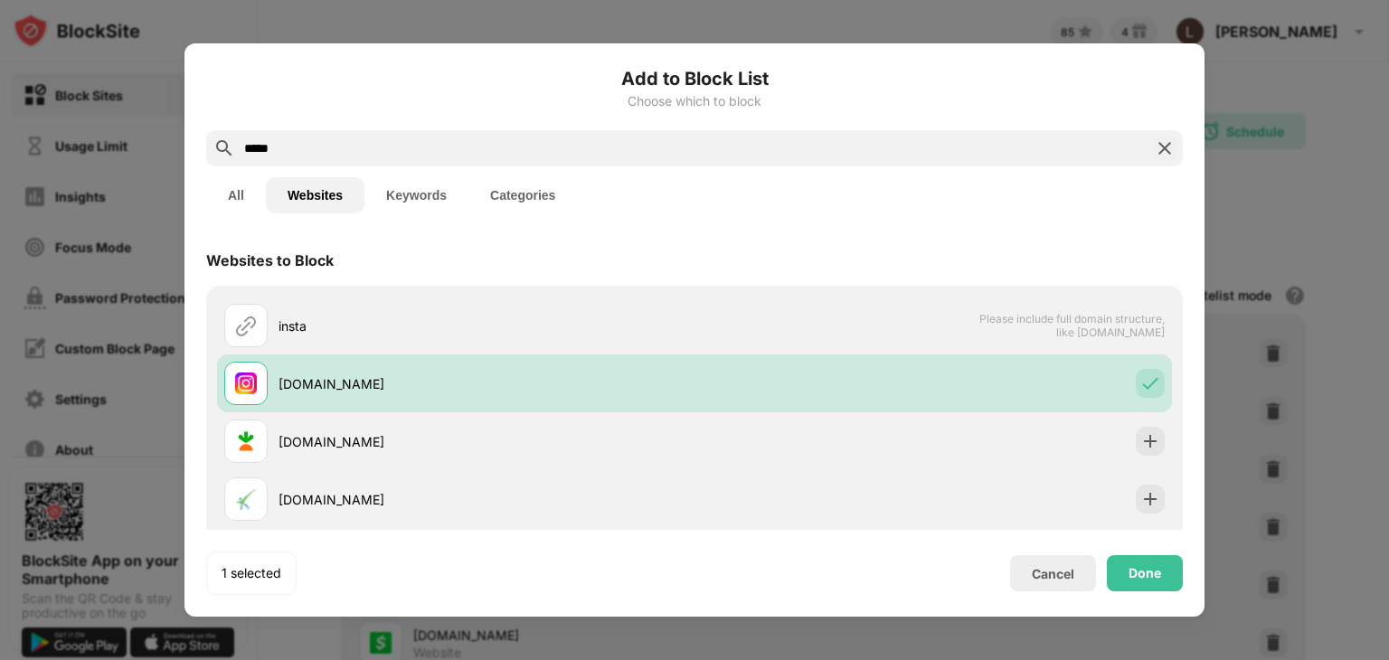
click at [412, 184] on button "Keywords" at bounding box center [416, 195] width 104 height 36
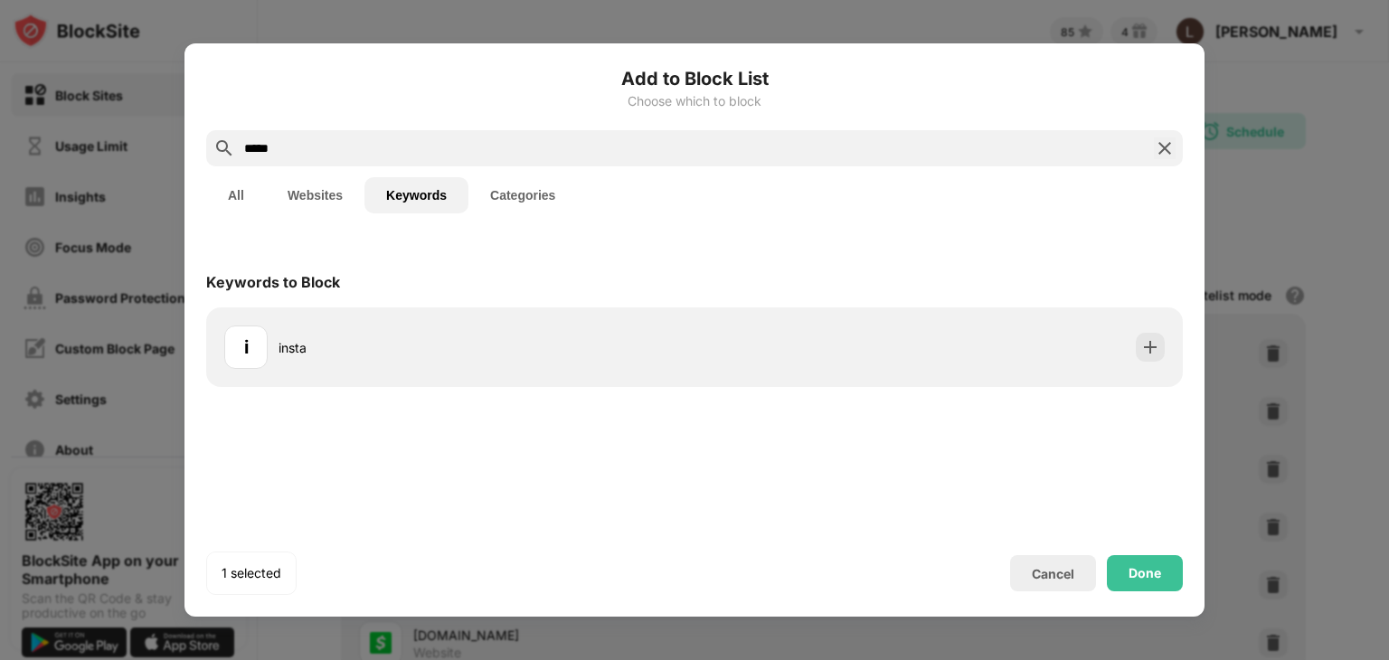
click at [232, 193] on button "All" at bounding box center [236, 195] width 60 height 36
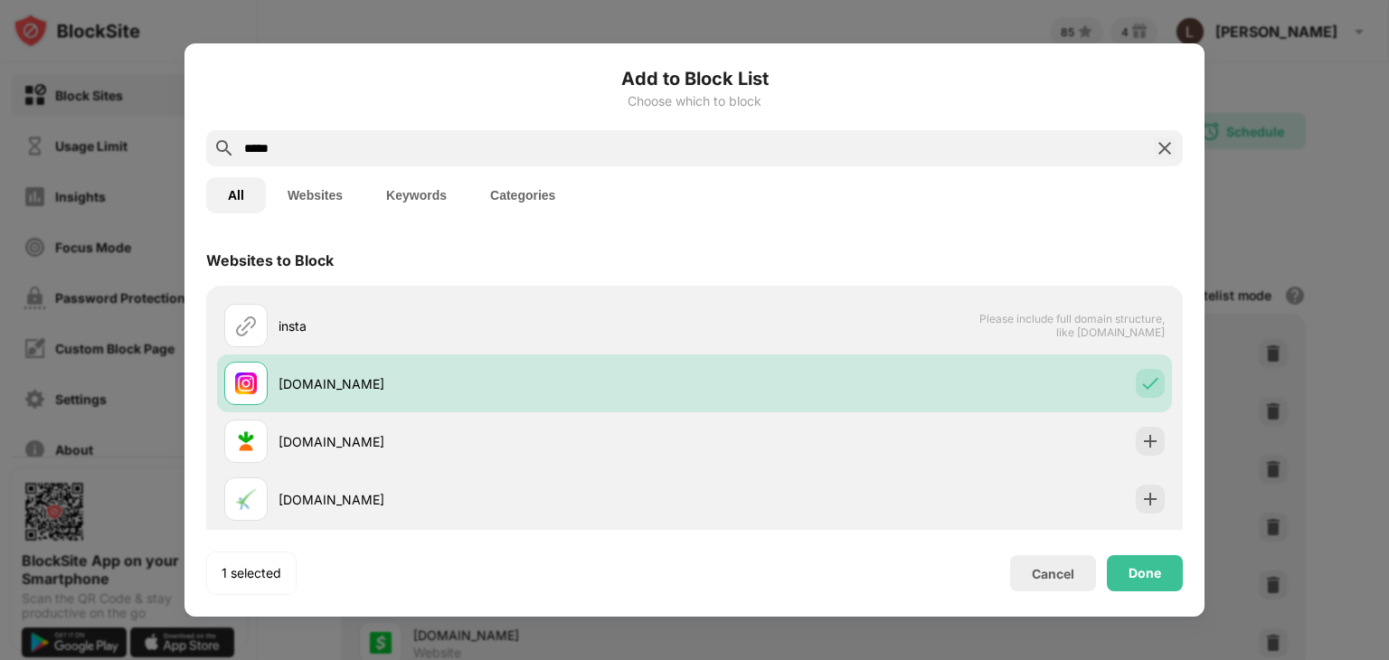
click at [533, 199] on button "Categories" at bounding box center [522, 195] width 108 height 36
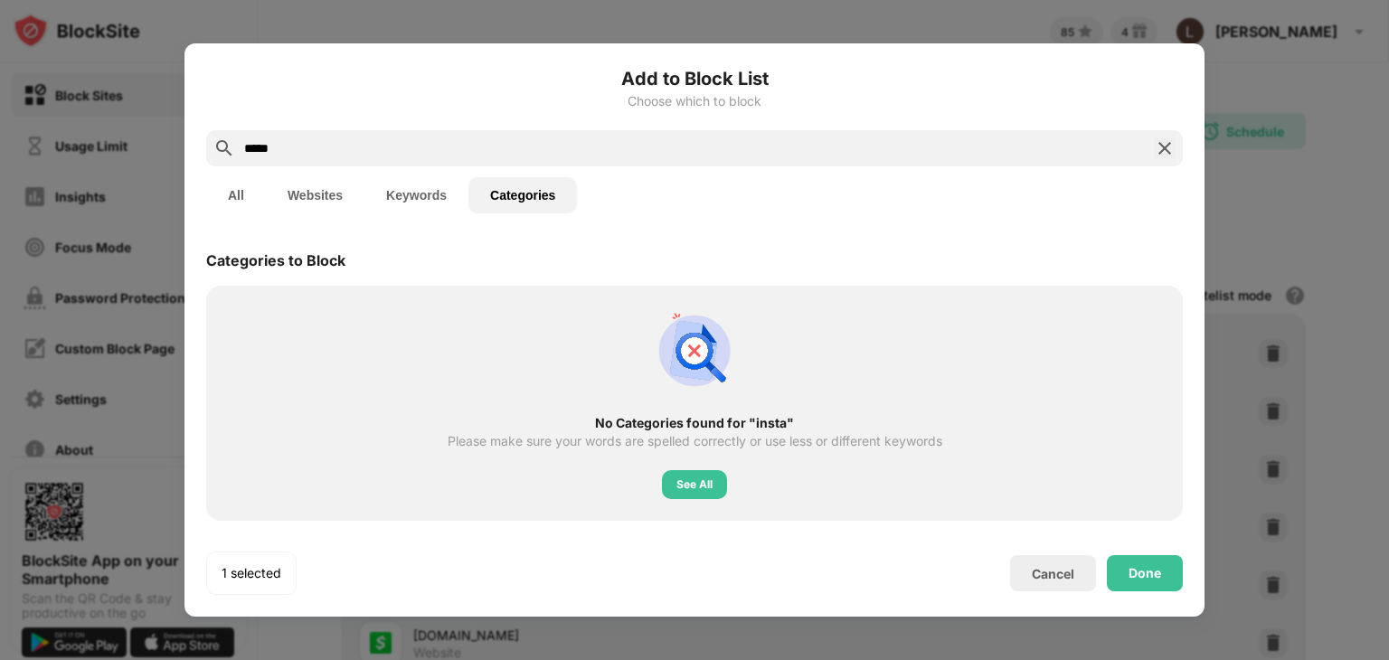
click at [1168, 147] on img at bounding box center [1165, 148] width 22 height 22
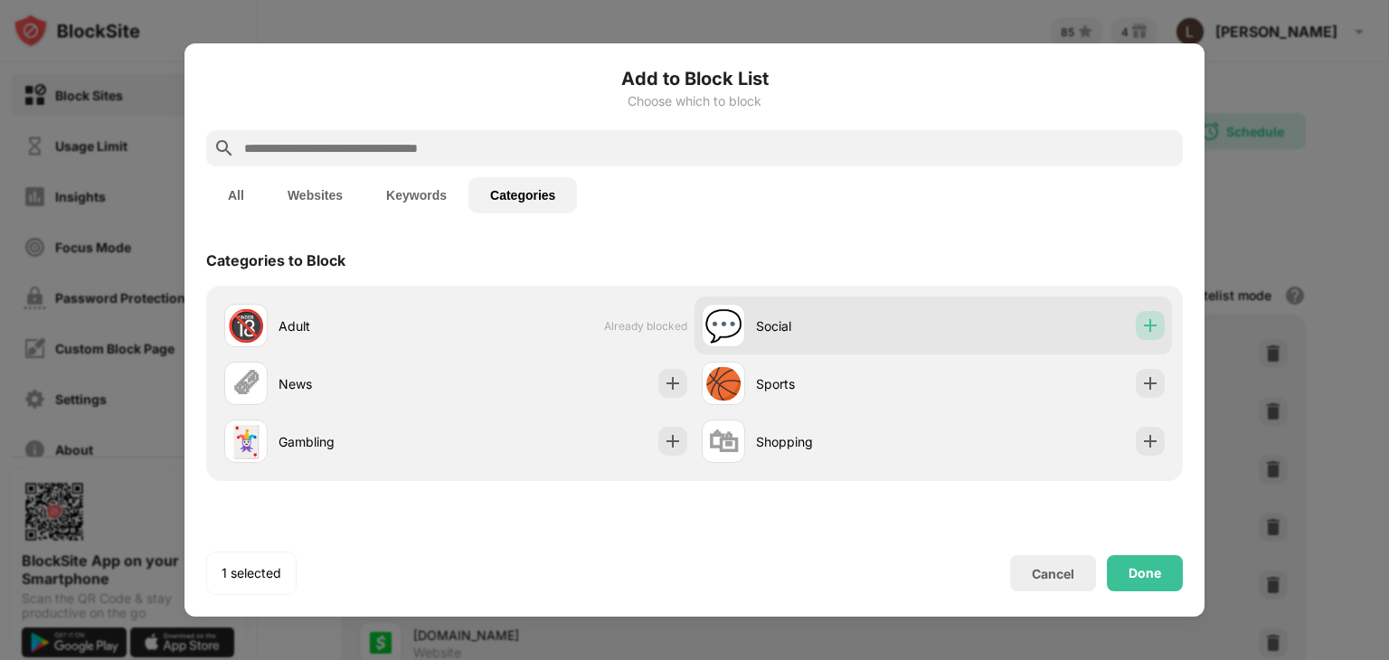
click at [1157, 335] on div at bounding box center [1150, 325] width 29 height 29
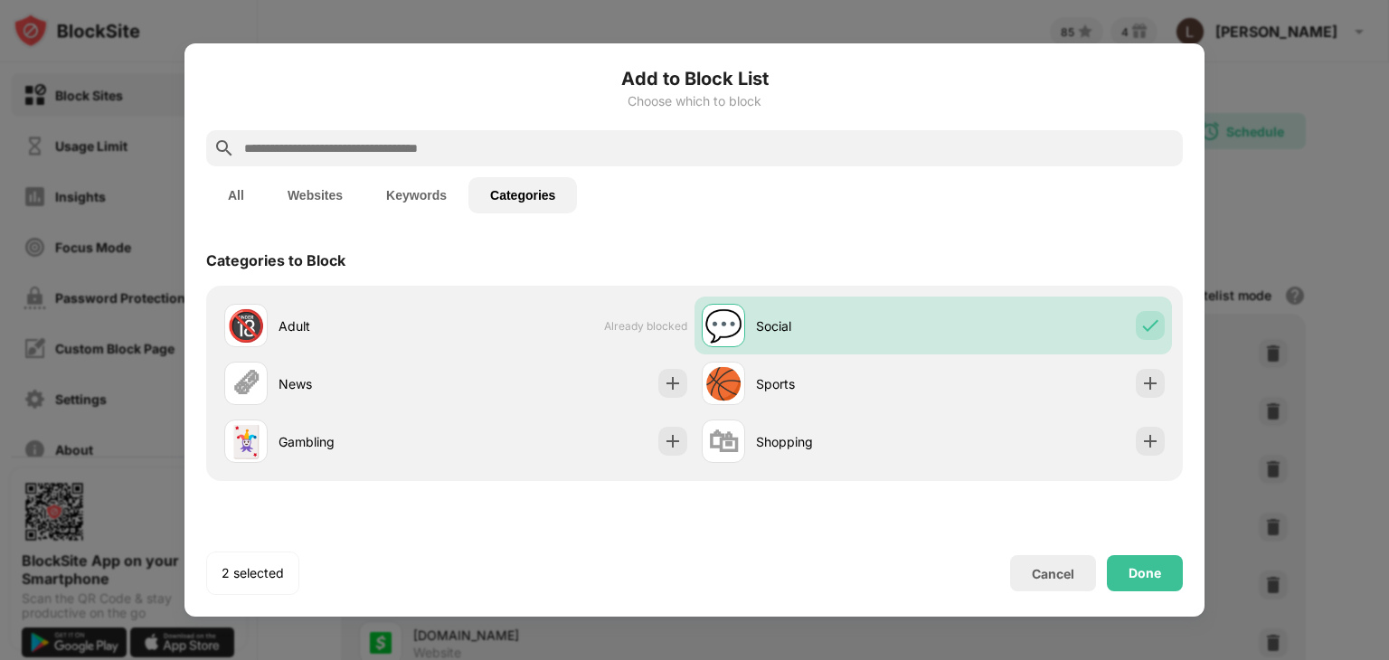
click at [422, 197] on button "Keywords" at bounding box center [416, 195] width 104 height 36
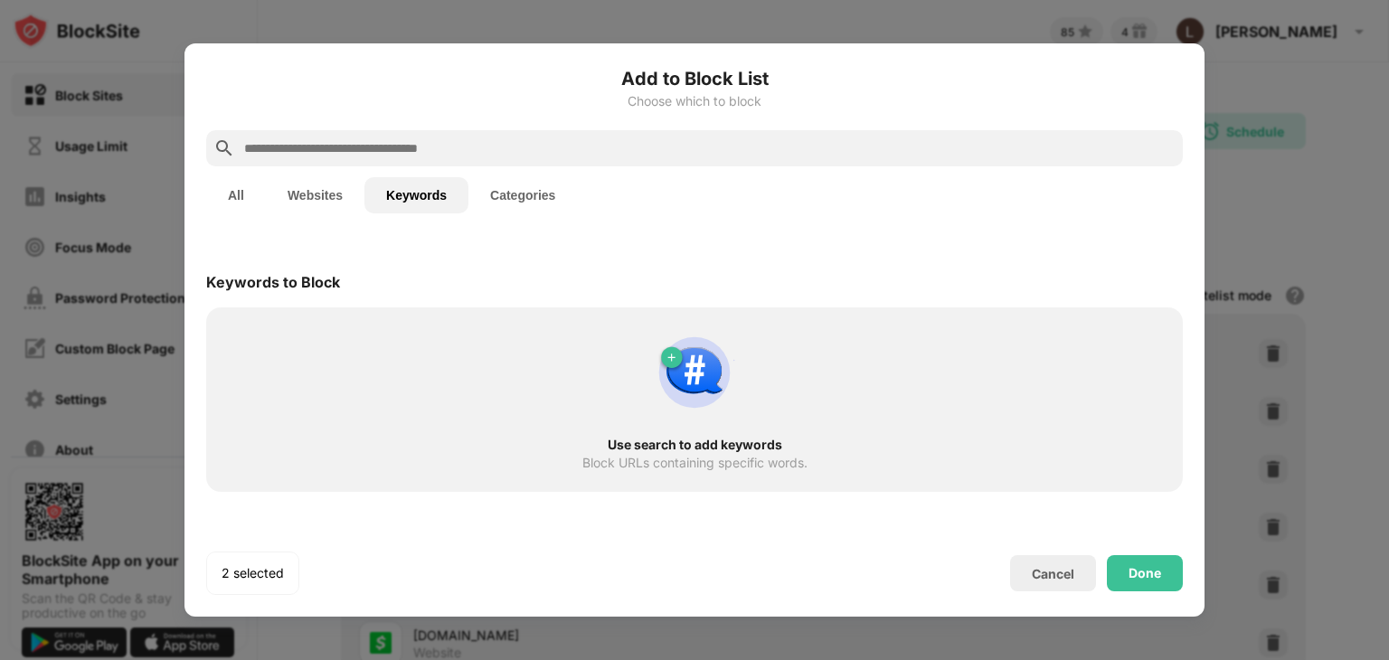
click at [315, 177] on button "Websites" at bounding box center [315, 195] width 99 height 36
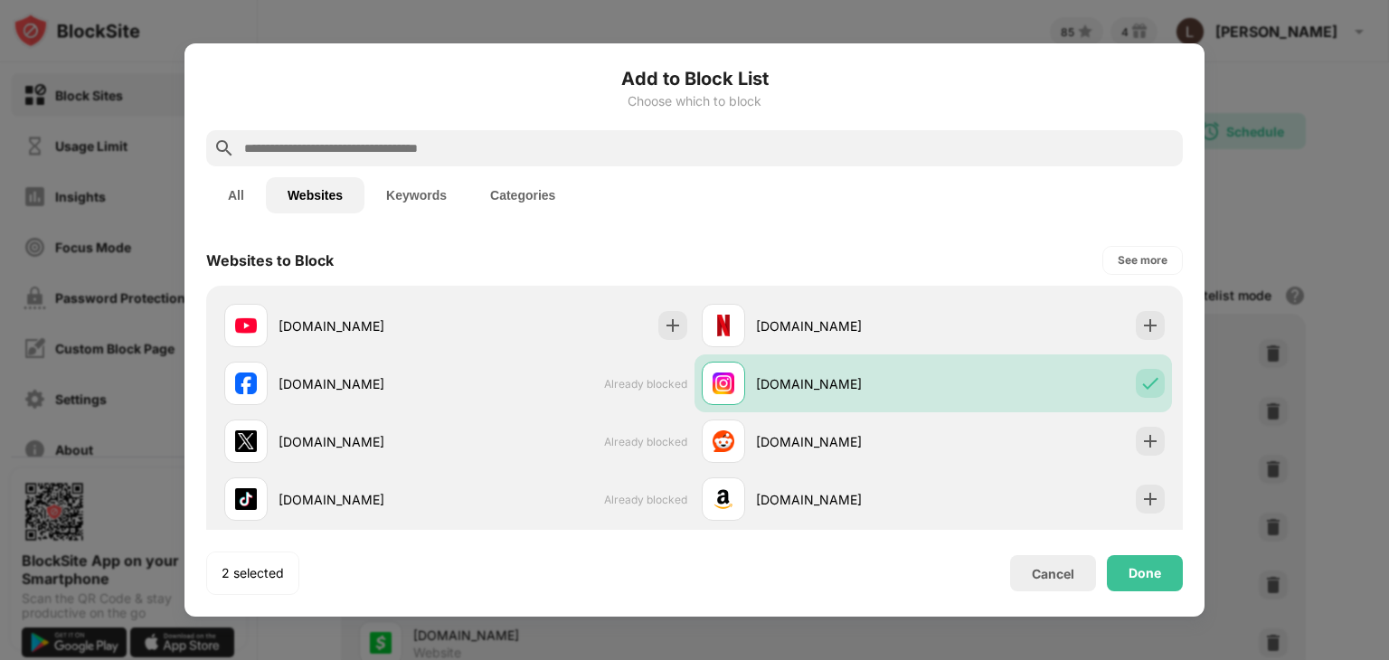
click at [315, 177] on button "Websites" at bounding box center [315, 195] width 99 height 36
click at [506, 192] on button "Categories" at bounding box center [522, 195] width 108 height 36
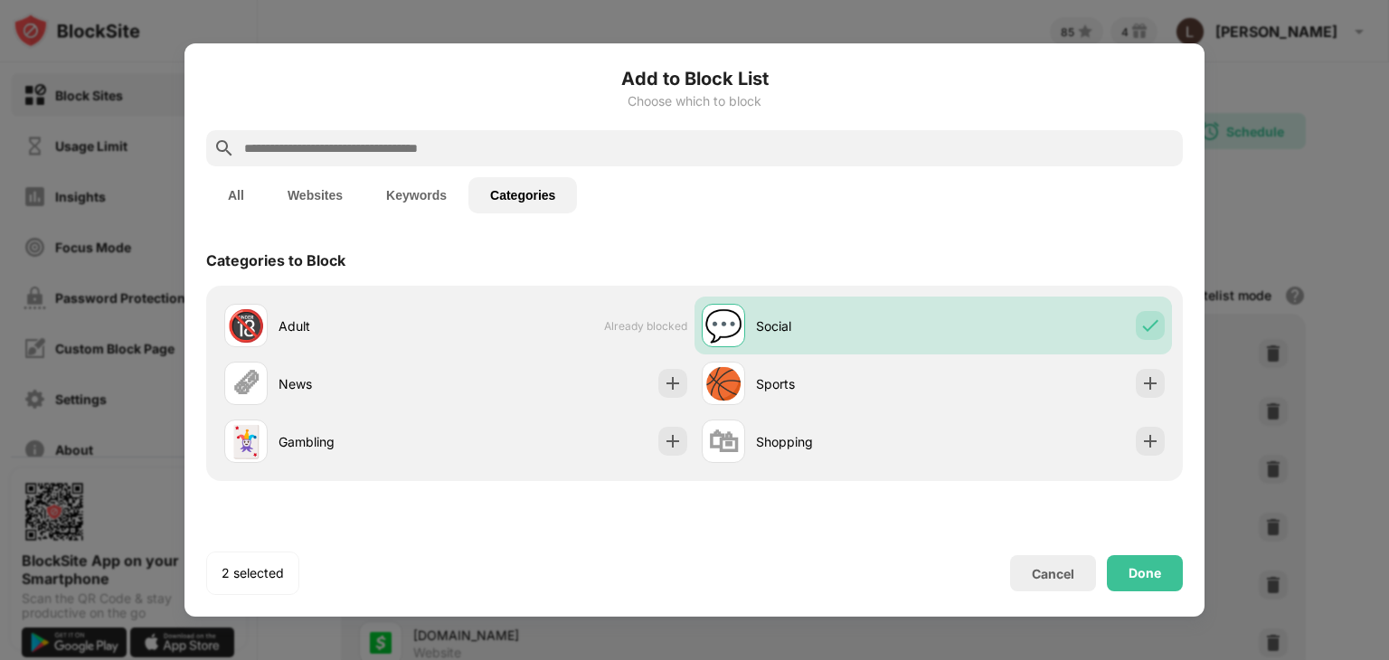
click at [479, 139] on input "text" at bounding box center [708, 148] width 933 height 22
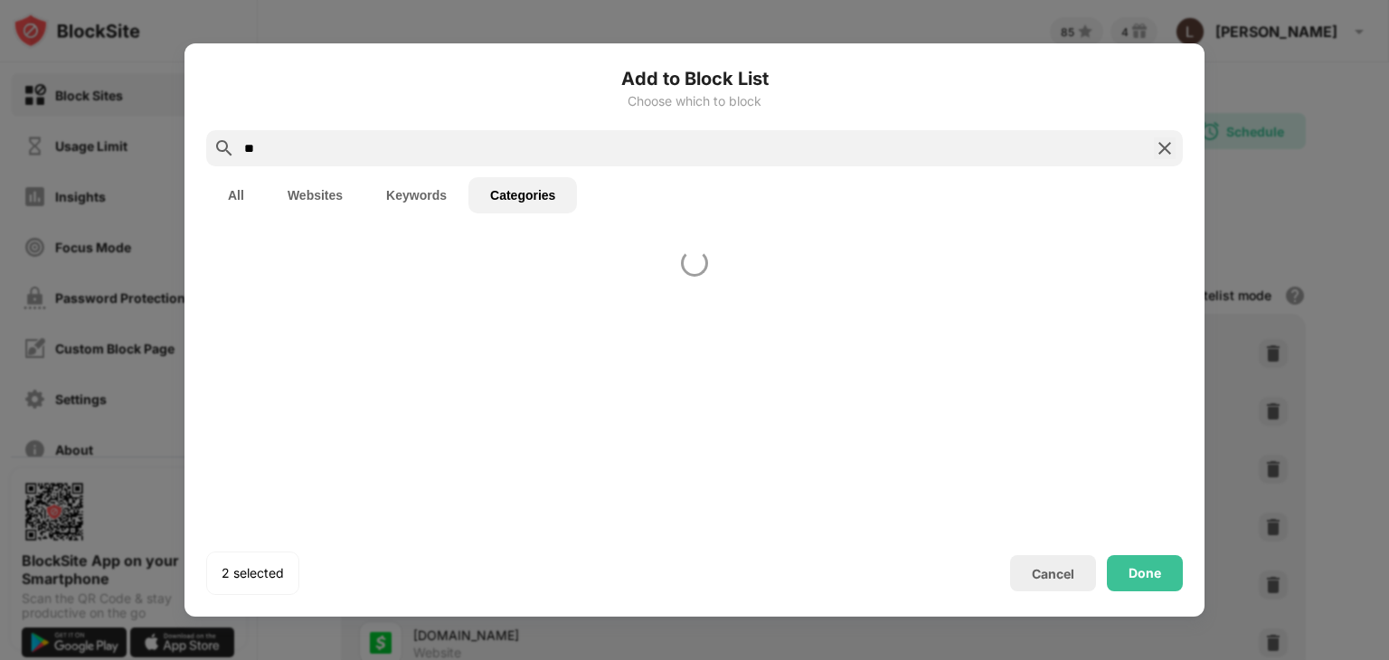
type input "*"
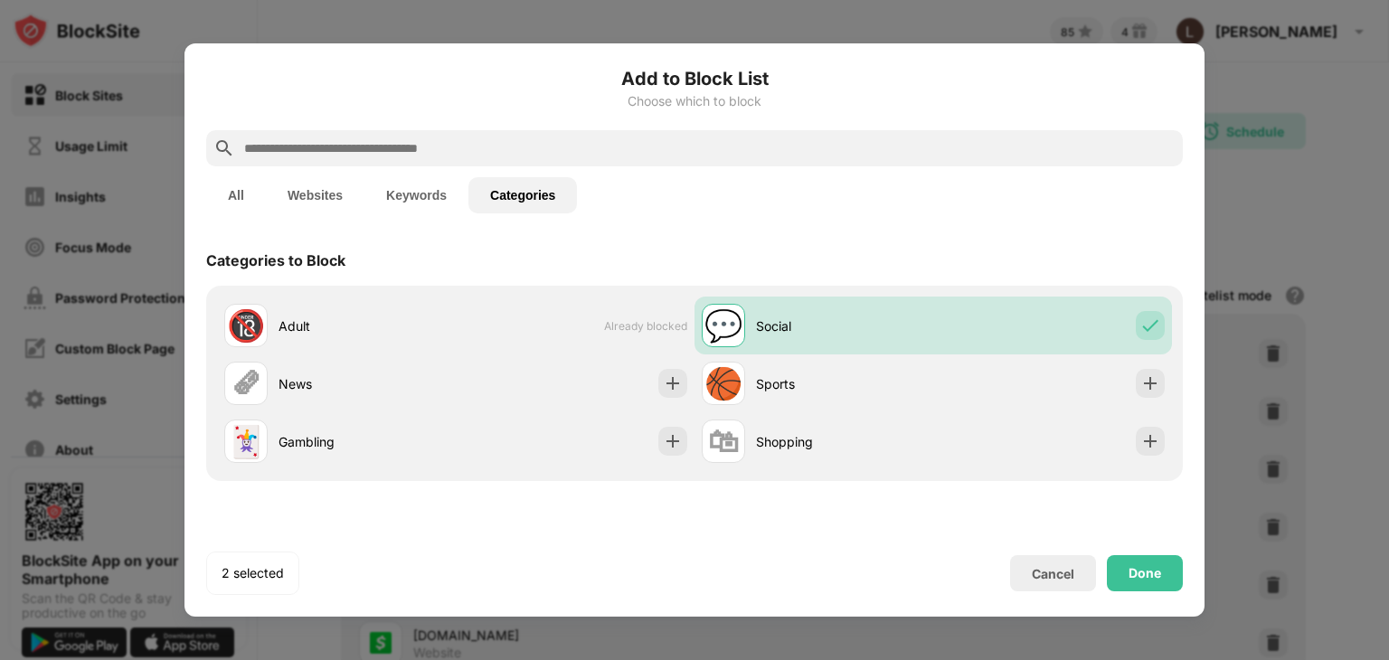
click at [242, 207] on button "All" at bounding box center [236, 195] width 60 height 36
click at [1127, 514] on div "See more" at bounding box center [1143, 517] width 50 height 18
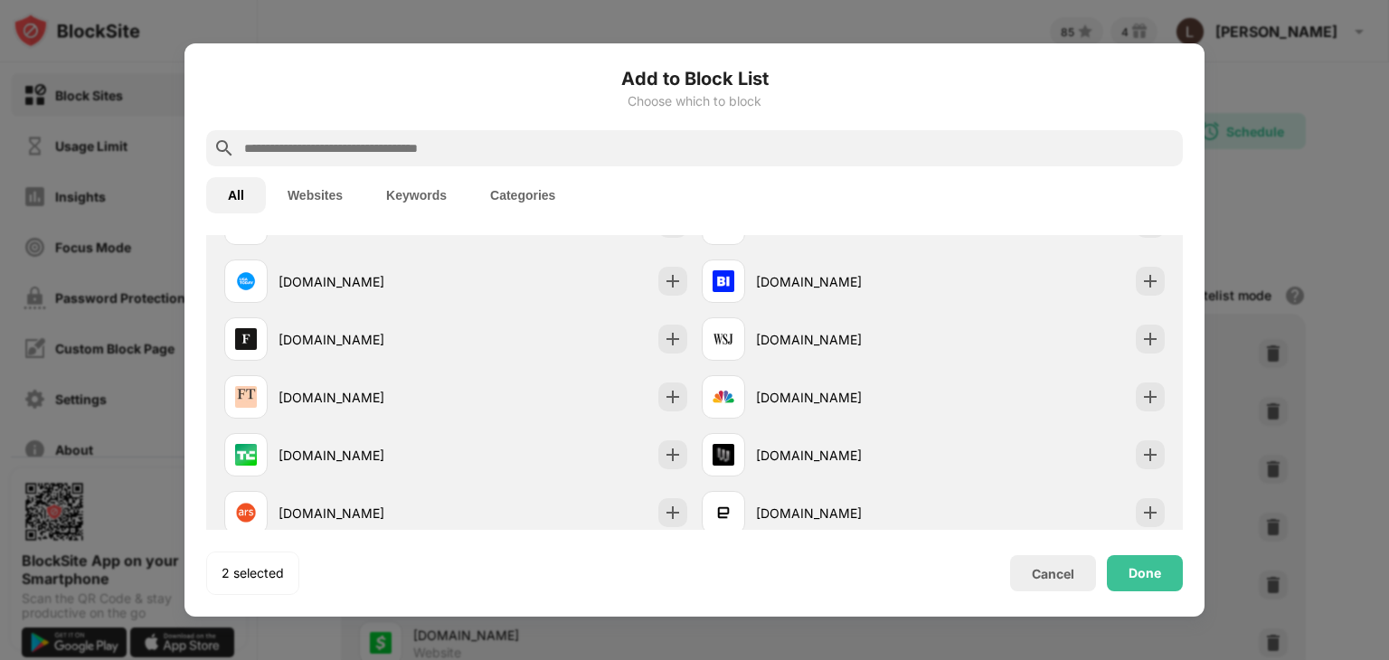
scroll to position [1519, 0]
click at [1149, 566] on div "Done" at bounding box center [1144, 573] width 33 height 14
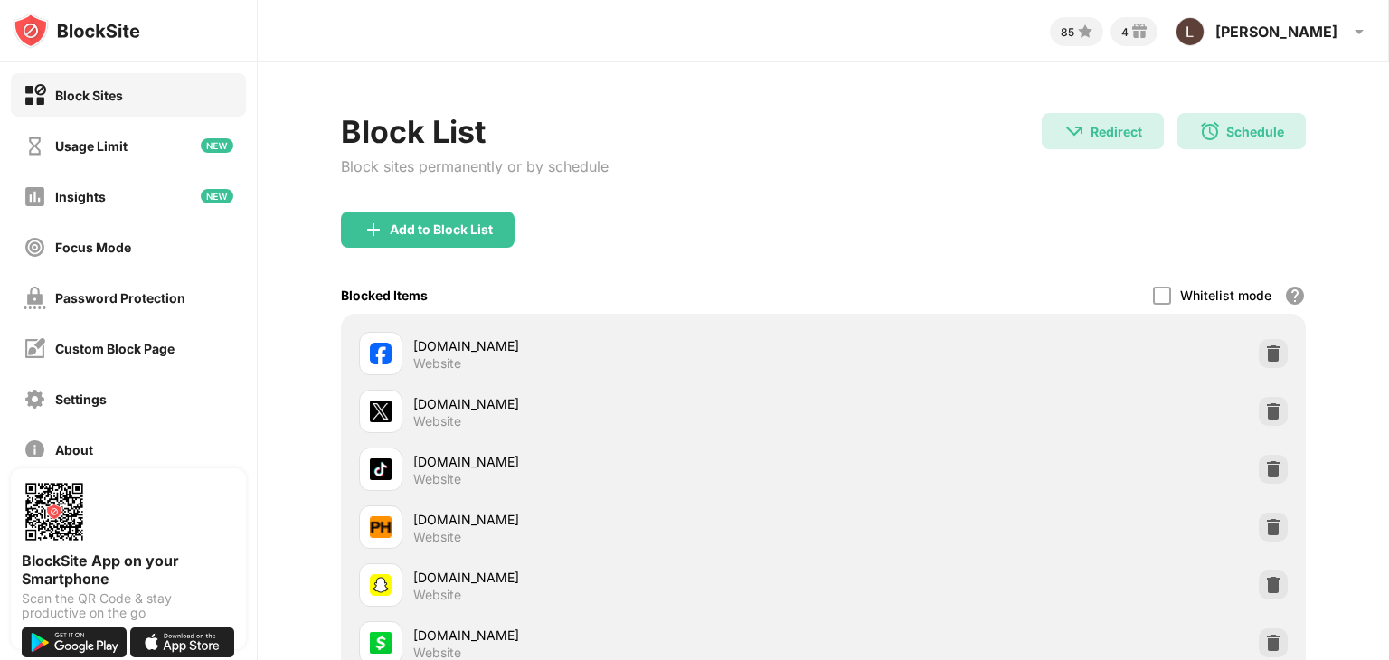
scroll to position [1548, 0]
click at [141, 294] on div "Password Protection" at bounding box center [120, 297] width 130 height 15
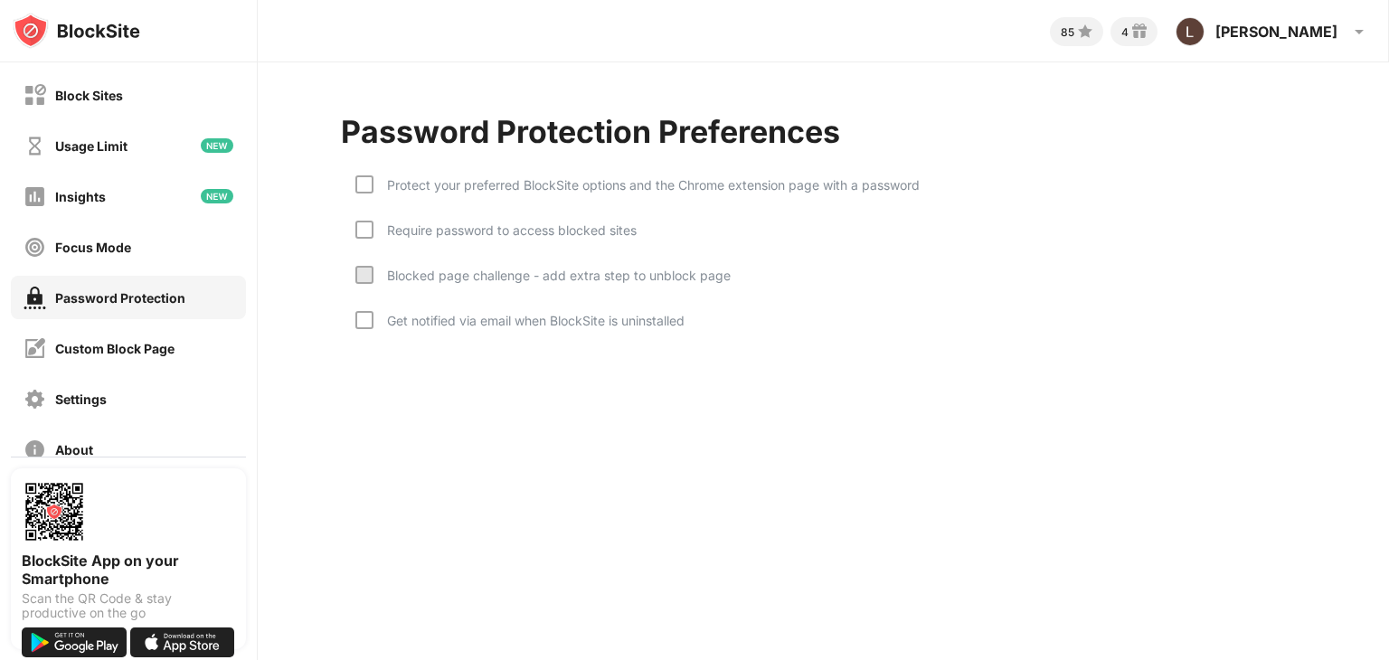
click at [373, 189] on div "Protect your preferred BlockSite options and the Chrome extension page with a p…" at bounding box center [646, 184] width 546 height 15
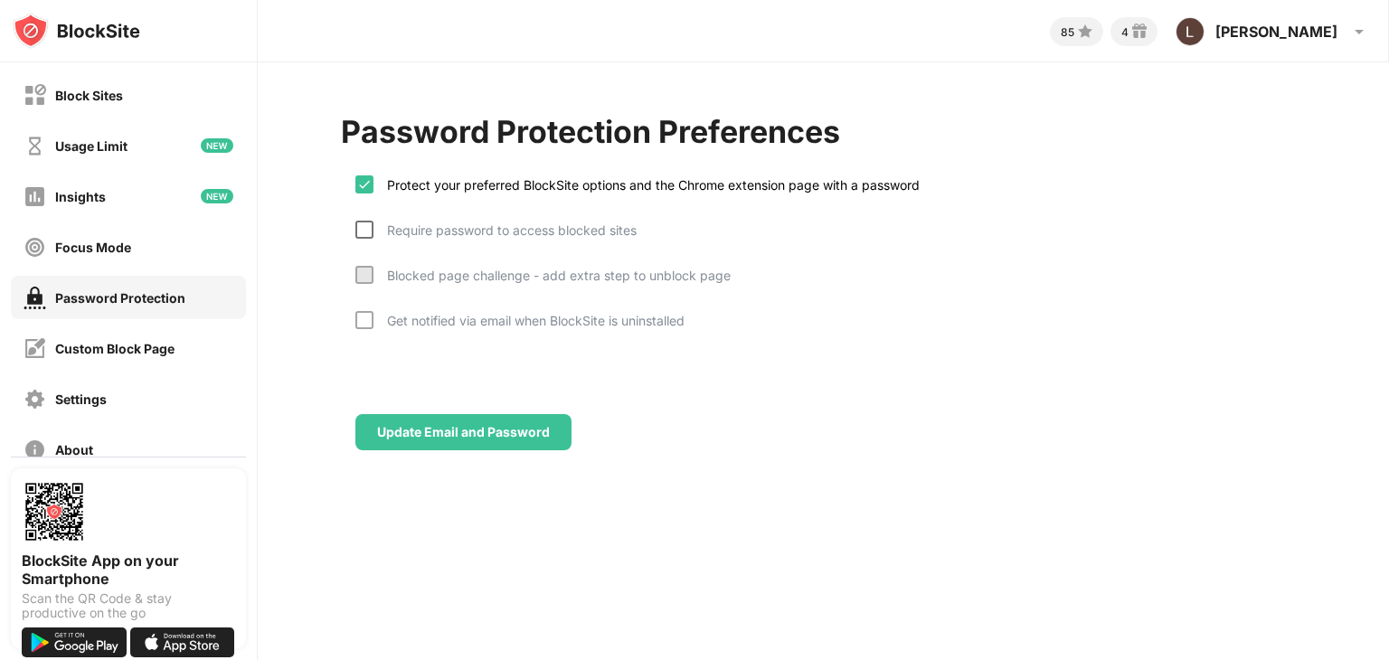
click at [360, 222] on div at bounding box center [364, 230] width 18 height 18
click at [362, 272] on div at bounding box center [364, 275] width 18 height 18
click at [363, 305] on div "Blocked page challenge - add extra step to unblock page" at bounding box center [542, 288] width 375 height 45
click at [356, 258] on div "Require password to access blocked sites" at bounding box center [495, 243] width 281 height 45
click at [362, 232] on div at bounding box center [364, 230] width 18 height 18
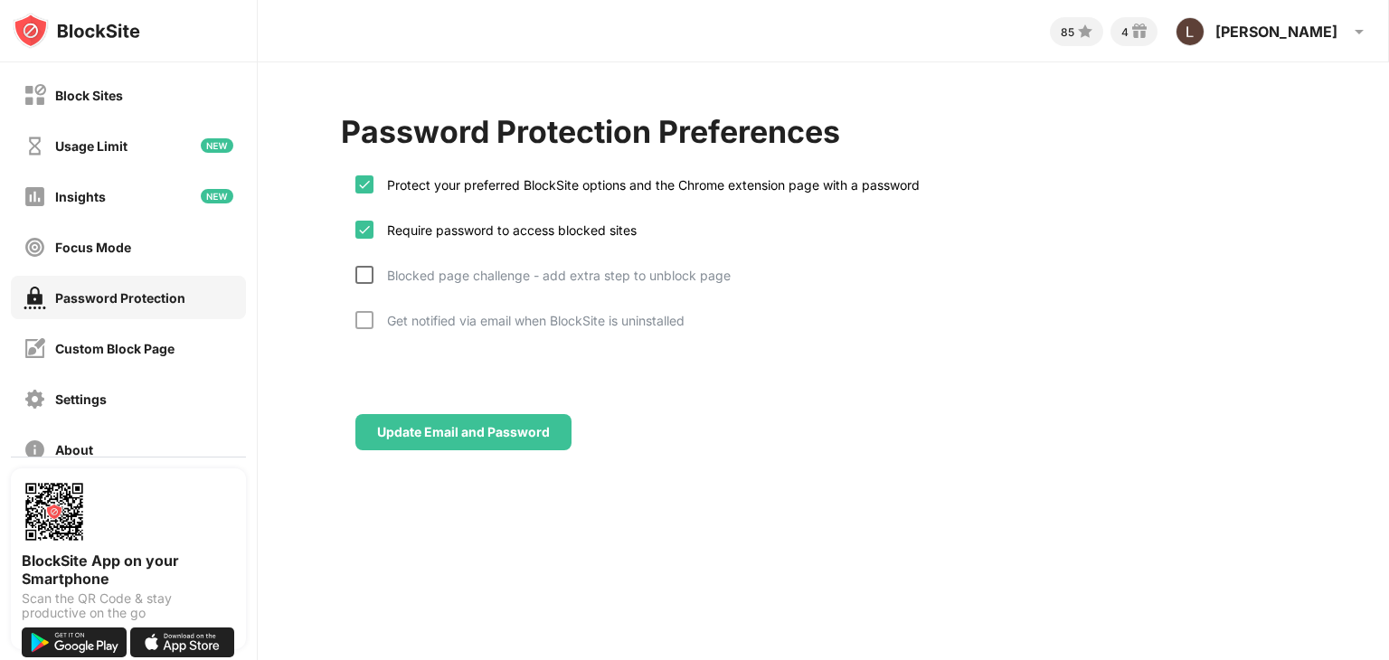
click at [367, 269] on div at bounding box center [364, 275] width 18 height 18
click at [369, 317] on div at bounding box center [364, 320] width 18 height 18
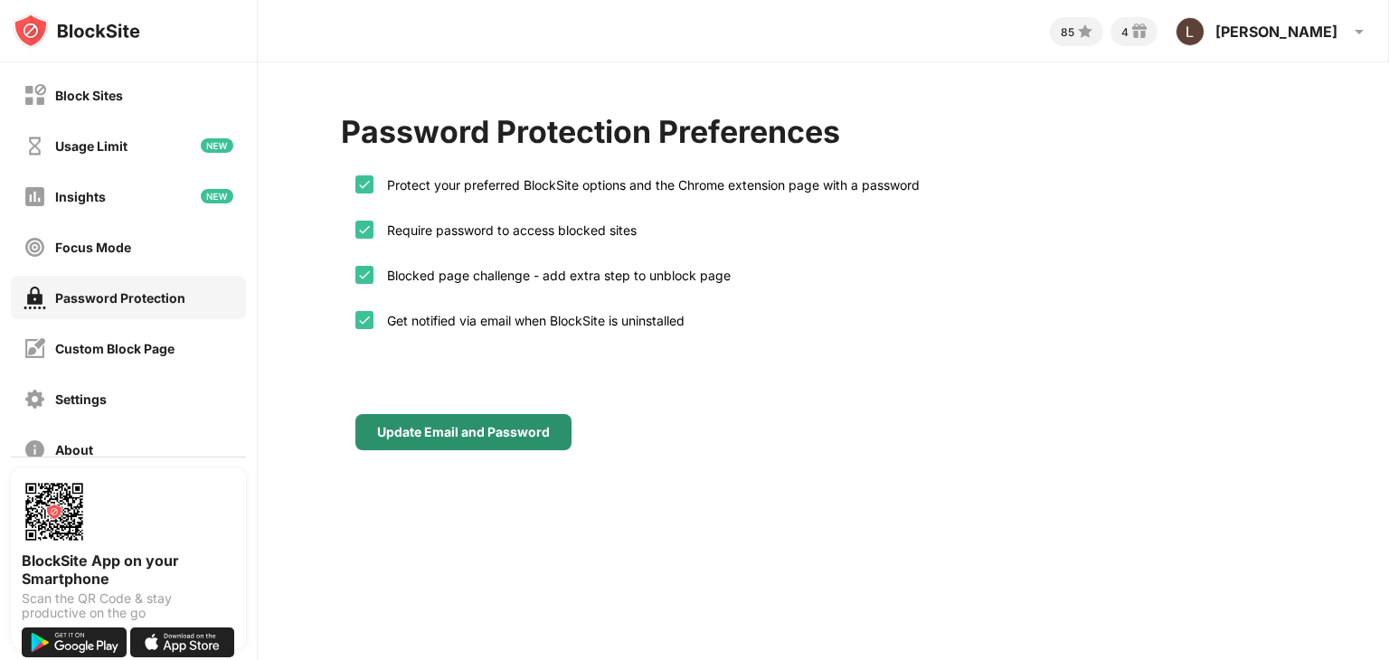
click at [472, 437] on div "Update Email and Password" at bounding box center [463, 432] width 216 height 36
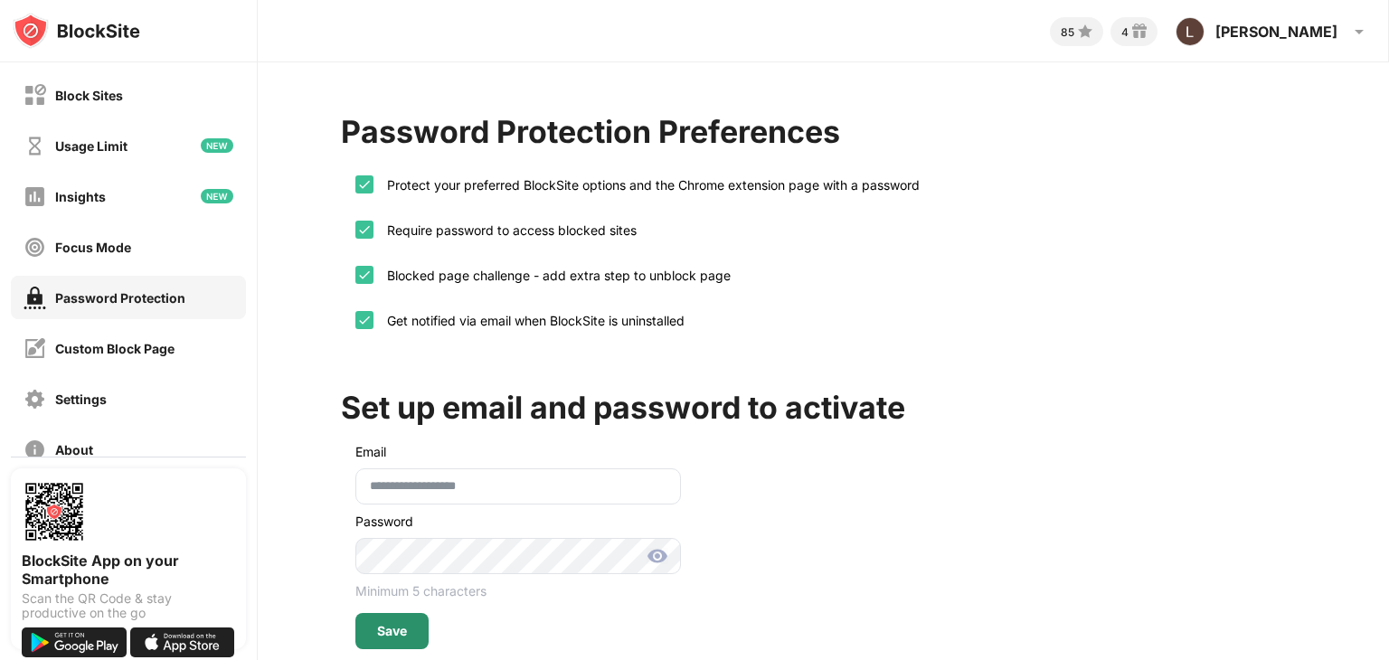
click at [409, 622] on div "Save" at bounding box center [391, 631] width 73 height 36
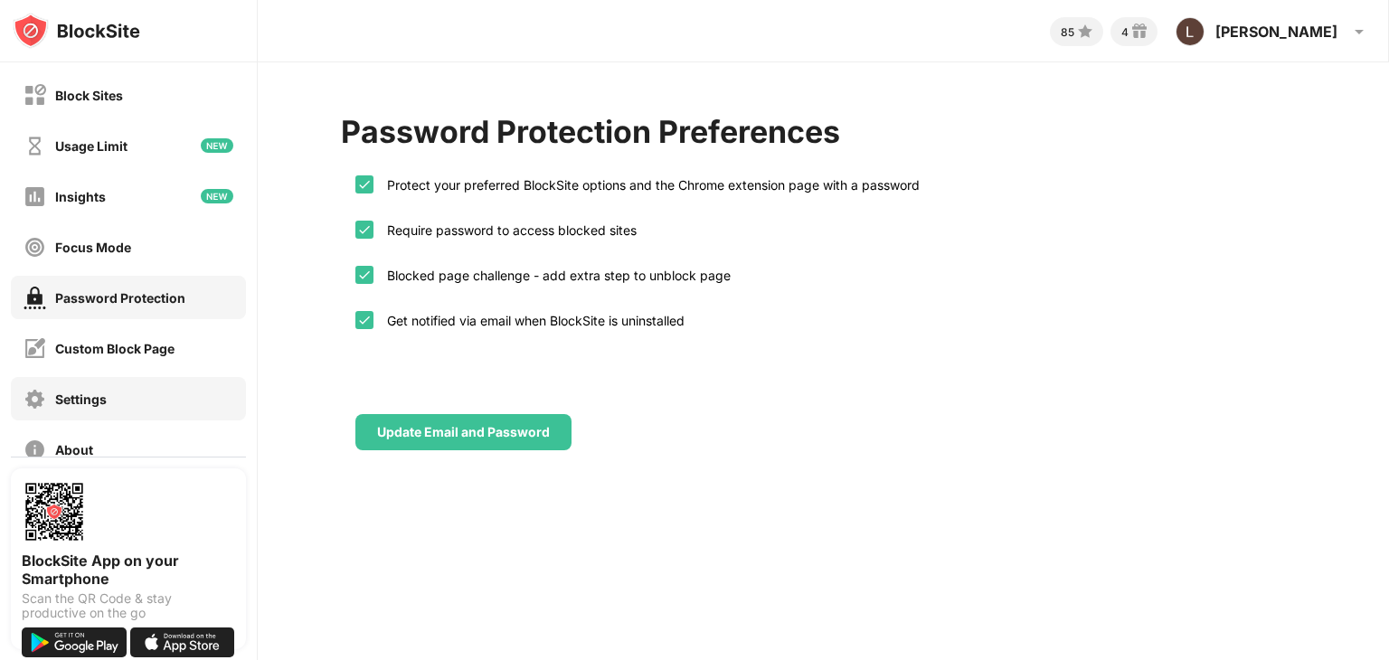
click at [104, 404] on div "Settings" at bounding box center [81, 398] width 52 height 15
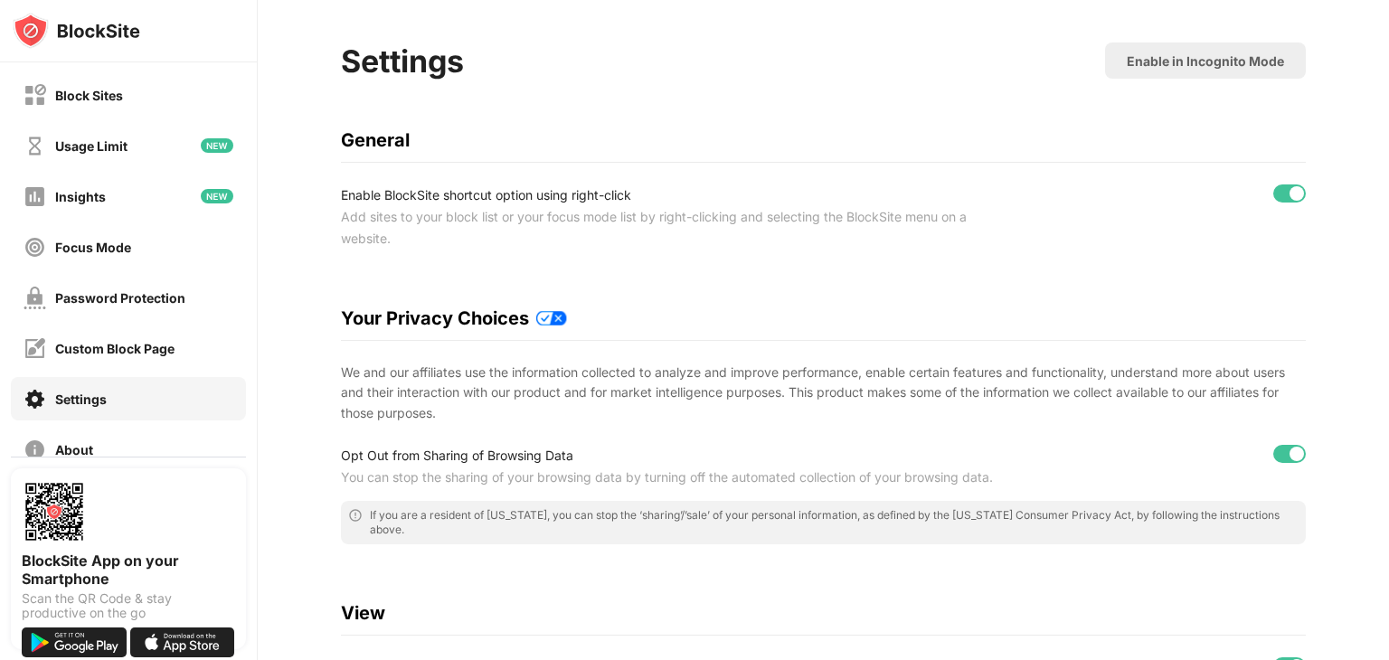
scroll to position [69, 0]
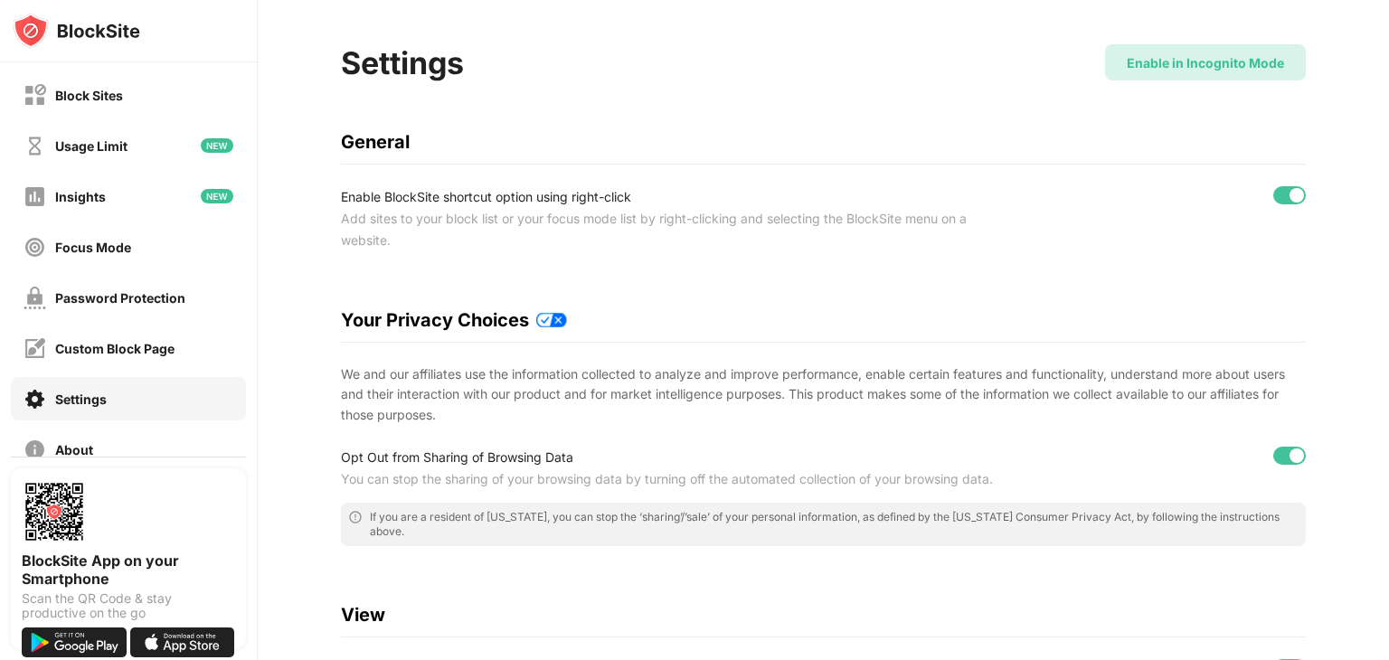
click at [1204, 61] on div "Enable in Incognito Mode" at bounding box center [1205, 62] width 157 height 15
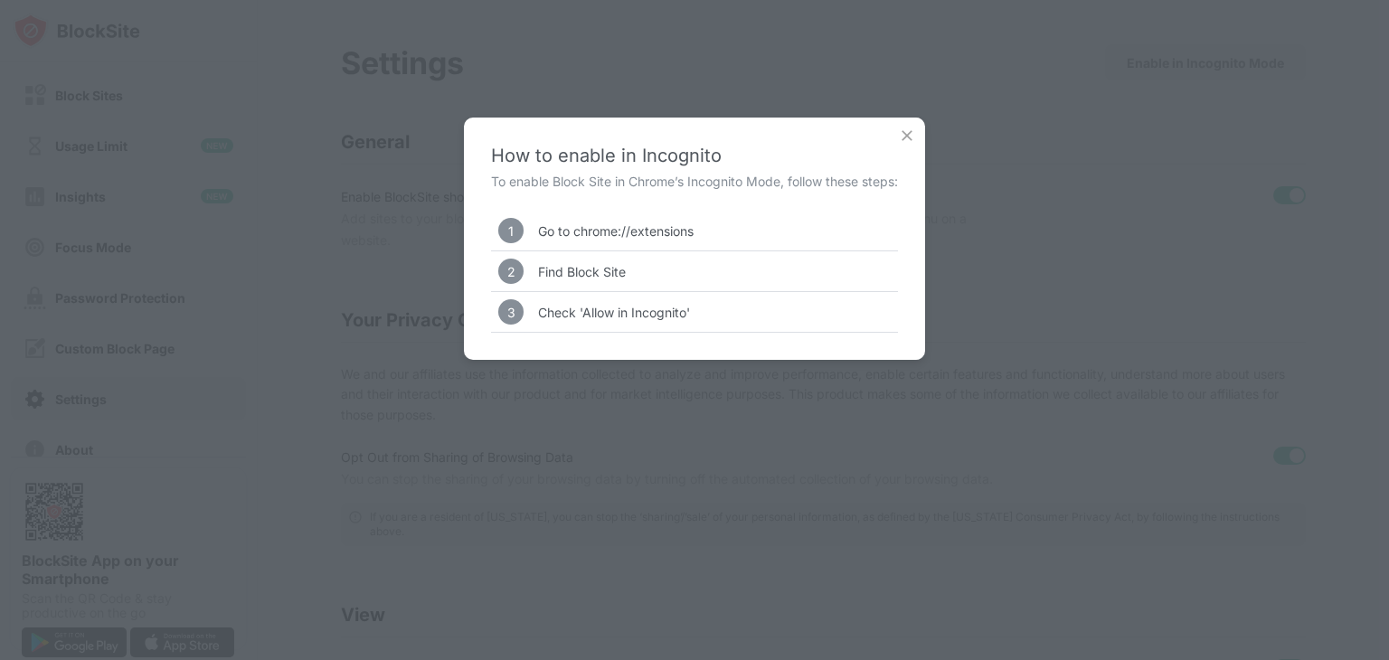
drag, startPoint x: 573, startPoint y: 232, endPoint x: 660, endPoint y: 231, distance: 86.8
click at [660, 231] on div "Go to chrome://extensions" at bounding box center [616, 230] width 156 height 15
drag, startPoint x: 696, startPoint y: 228, endPoint x: 665, endPoint y: 226, distance: 30.8
click at [665, 226] on div "1 Go to chrome://extensions" at bounding box center [694, 231] width 407 height 40
drag, startPoint x: 665, startPoint y: 226, endPoint x: 637, endPoint y: 225, distance: 28.9
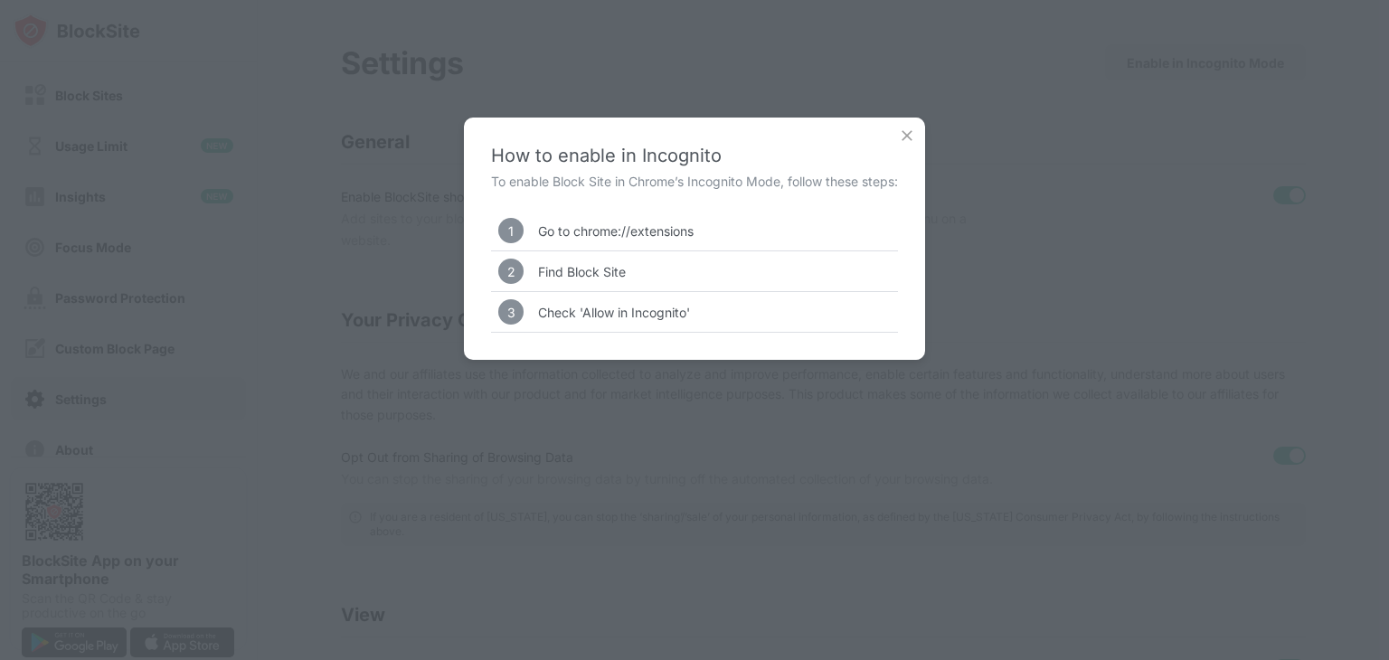
click at [637, 225] on div "Go to chrome://extensions" at bounding box center [616, 230] width 156 height 15
click at [907, 137] on img at bounding box center [907, 136] width 18 height 18
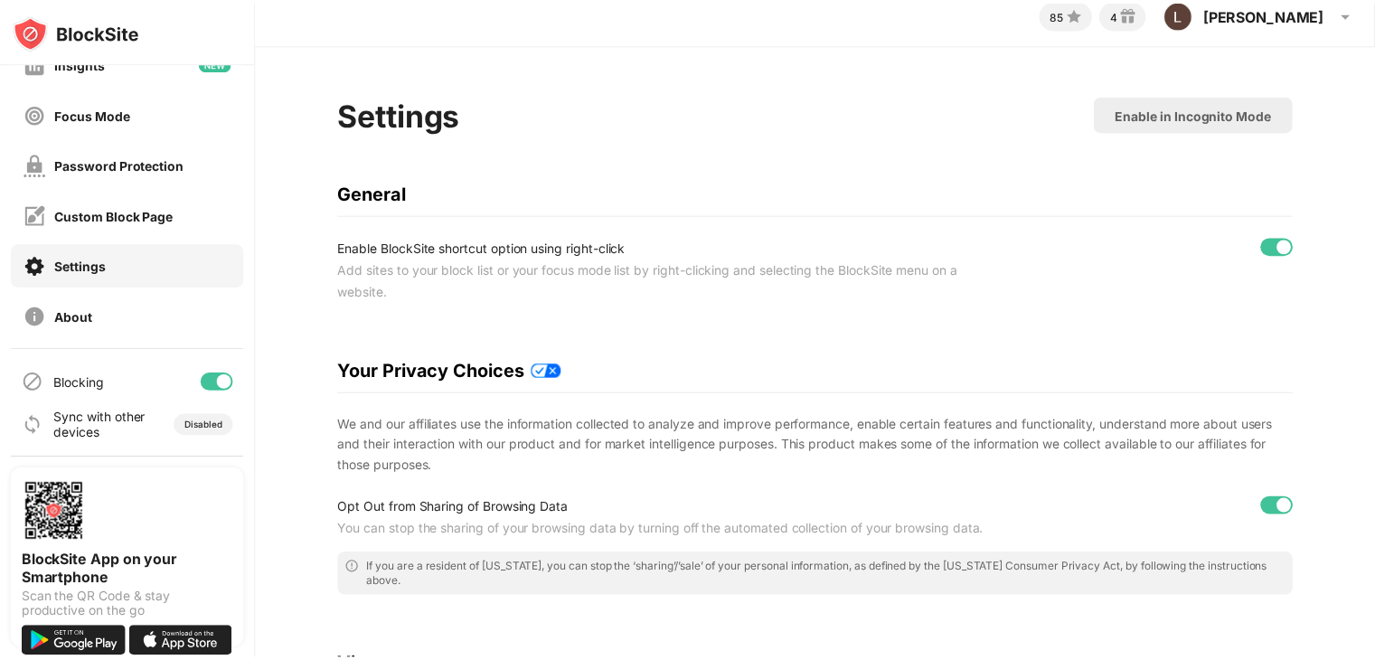
scroll to position [0, 0]
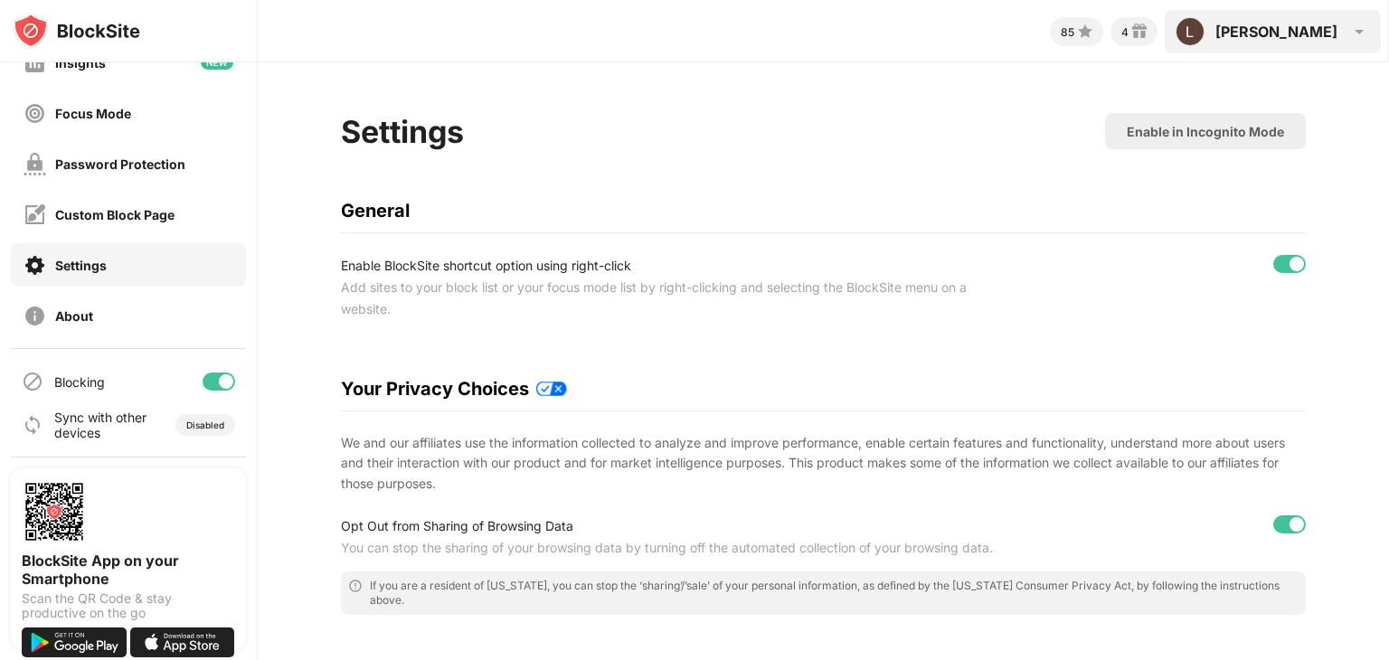
click at [1345, 32] on div "[PERSON_NAME] View Account Insights Rewards Settings Support Log Out" at bounding box center [1273, 31] width 216 height 43
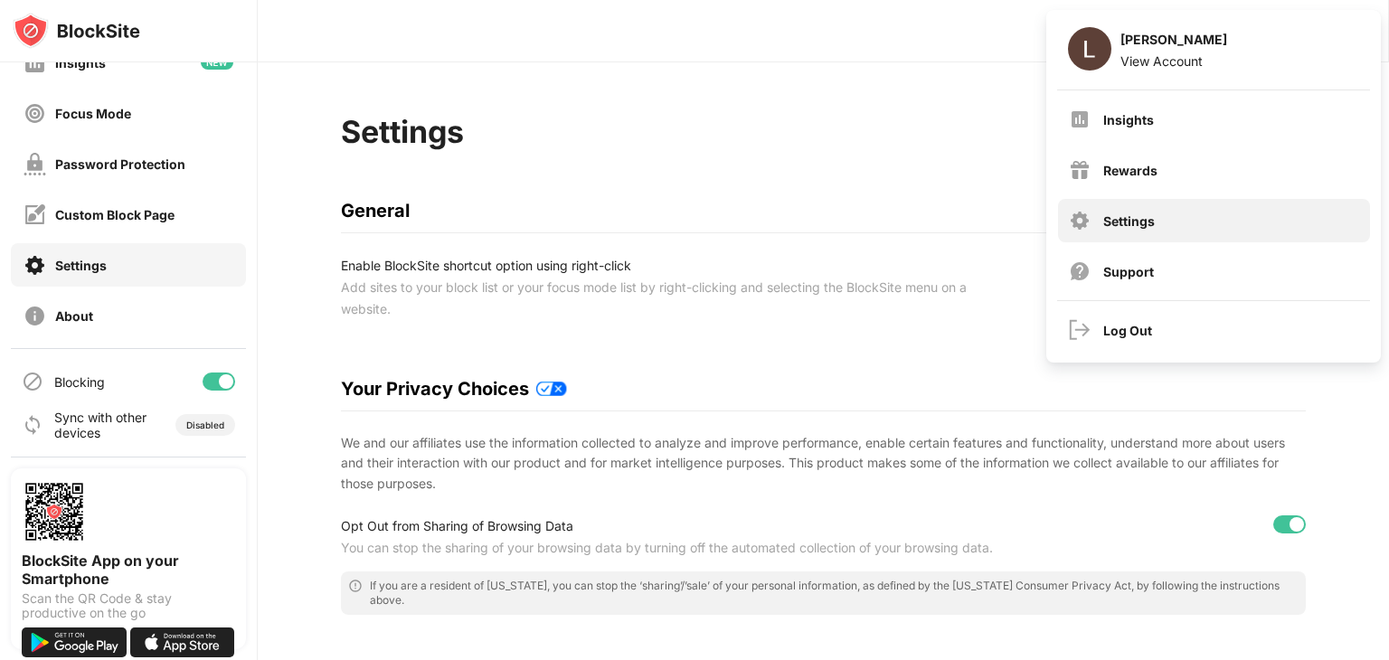
click at [1150, 211] on div "Settings" at bounding box center [1214, 220] width 312 height 43
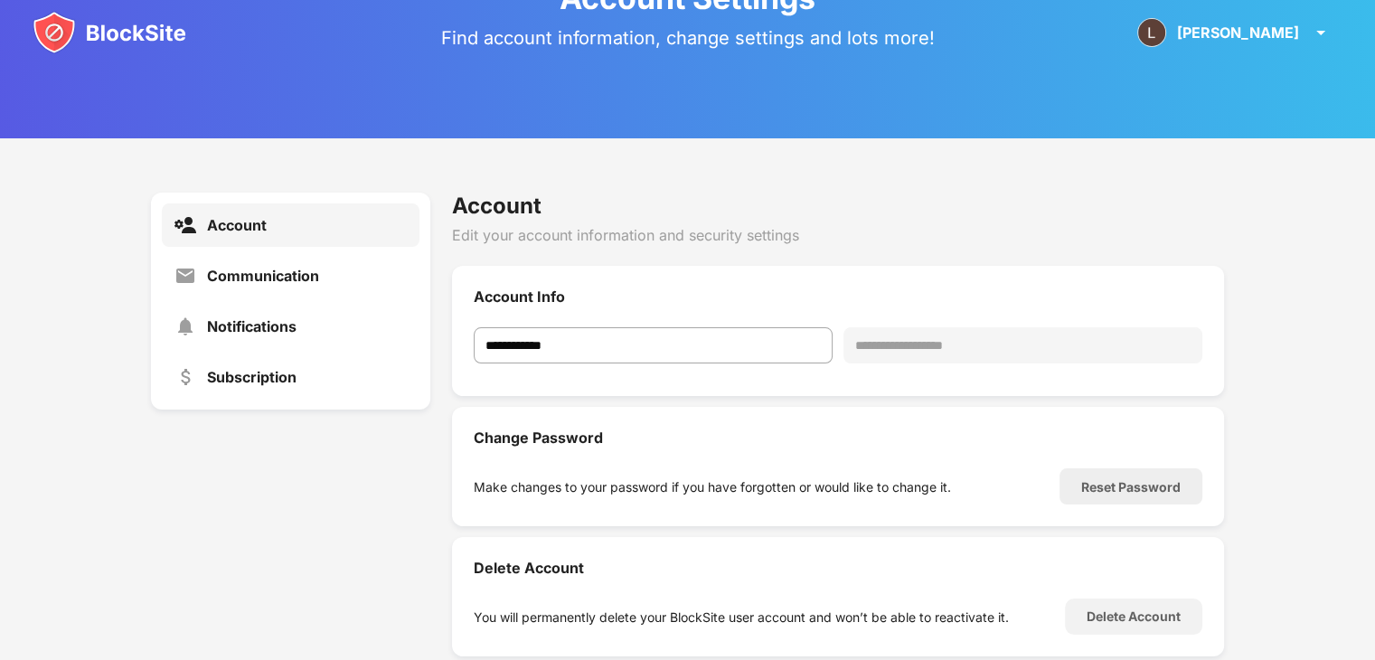
scroll to position [159, 0]
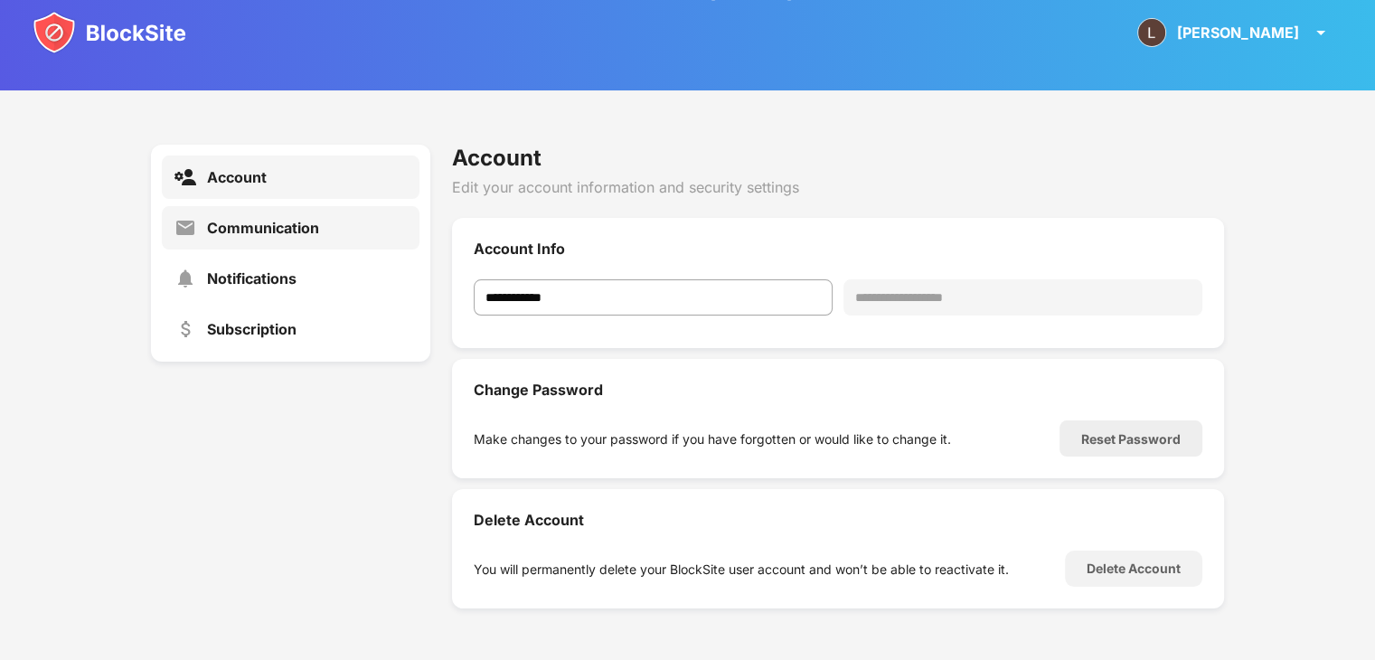
click at [343, 225] on div "Communication" at bounding box center [291, 227] width 258 height 43
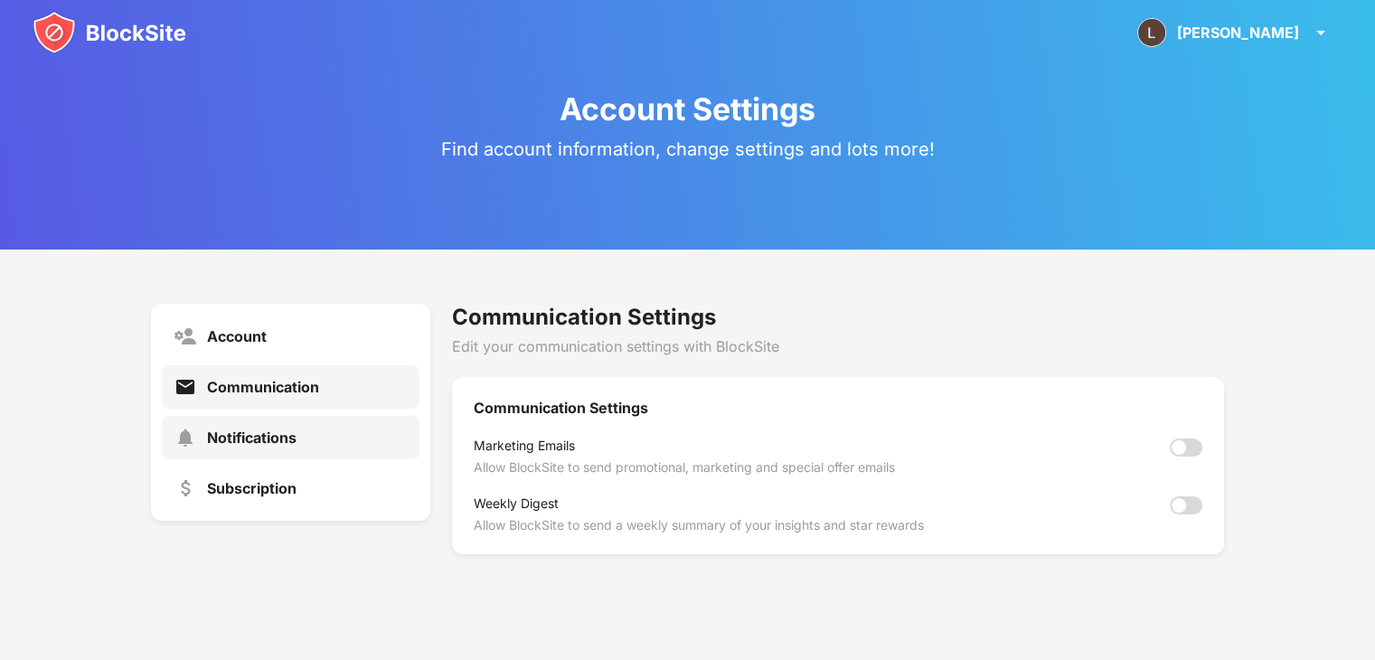
click at [276, 436] on div "Notifications" at bounding box center [252, 438] width 90 height 18
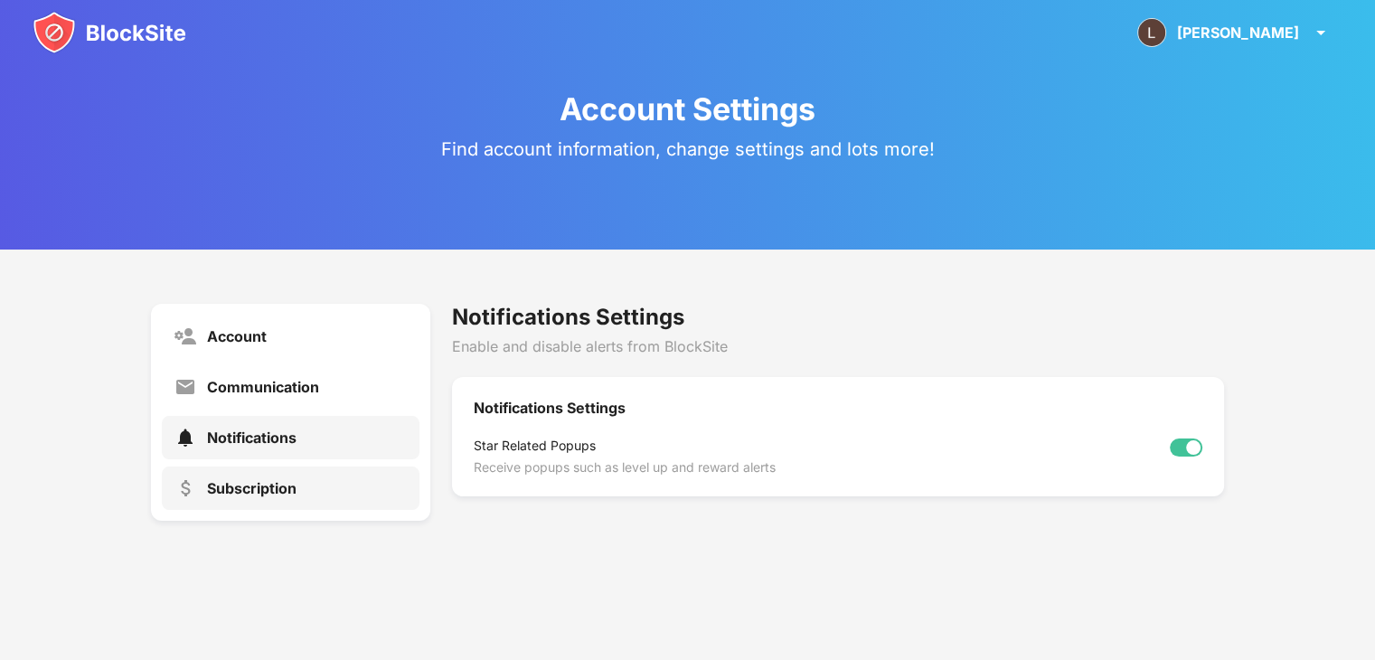
click at [262, 497] on div "Subscription" at bounding box center [291, 488] width 258 height 43
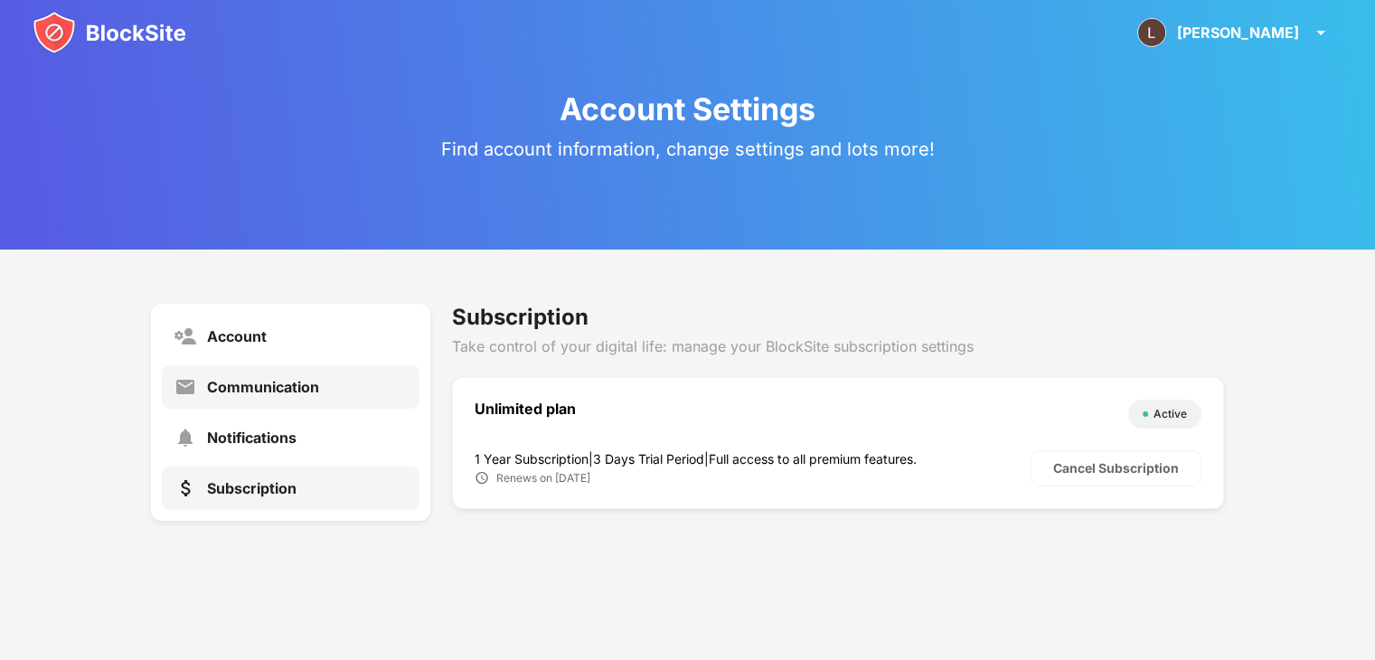
click at [268, 401] on div "Communication" at bounding box center [291, 386] width 258 height 43
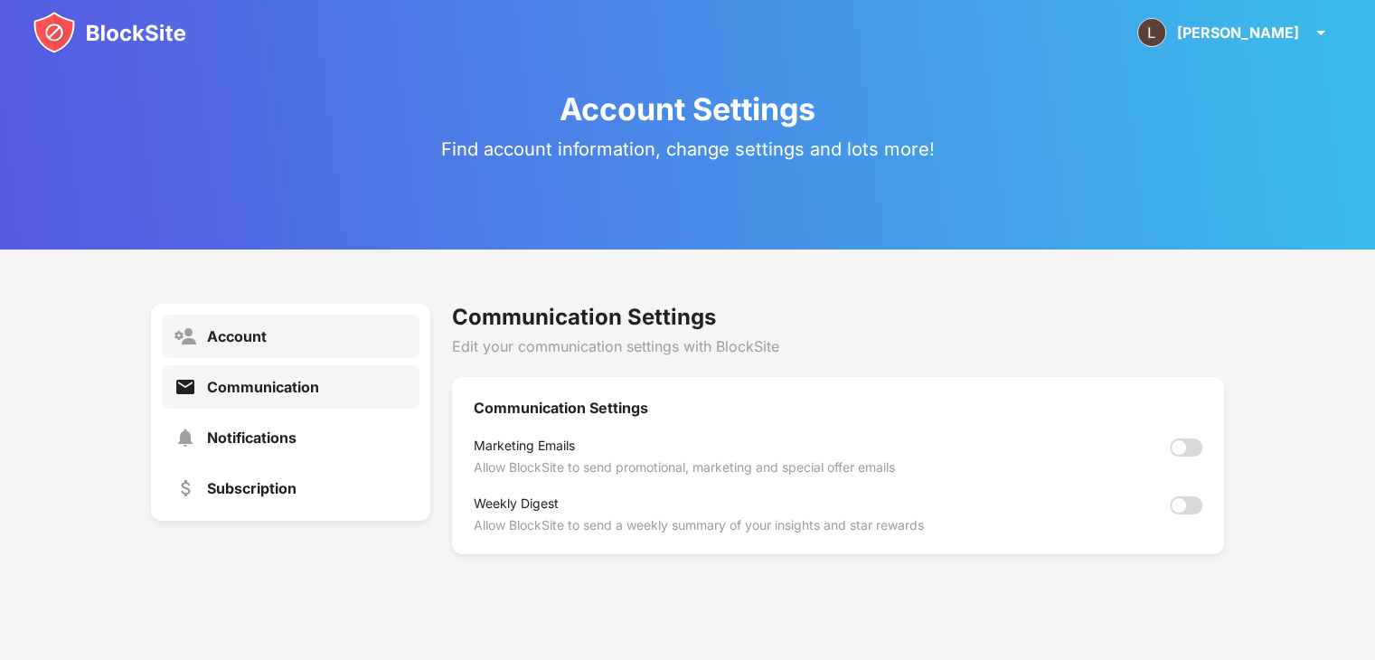
click at [292, 338] on div "Account" at bounding box center [291, 336] width 258 height 43
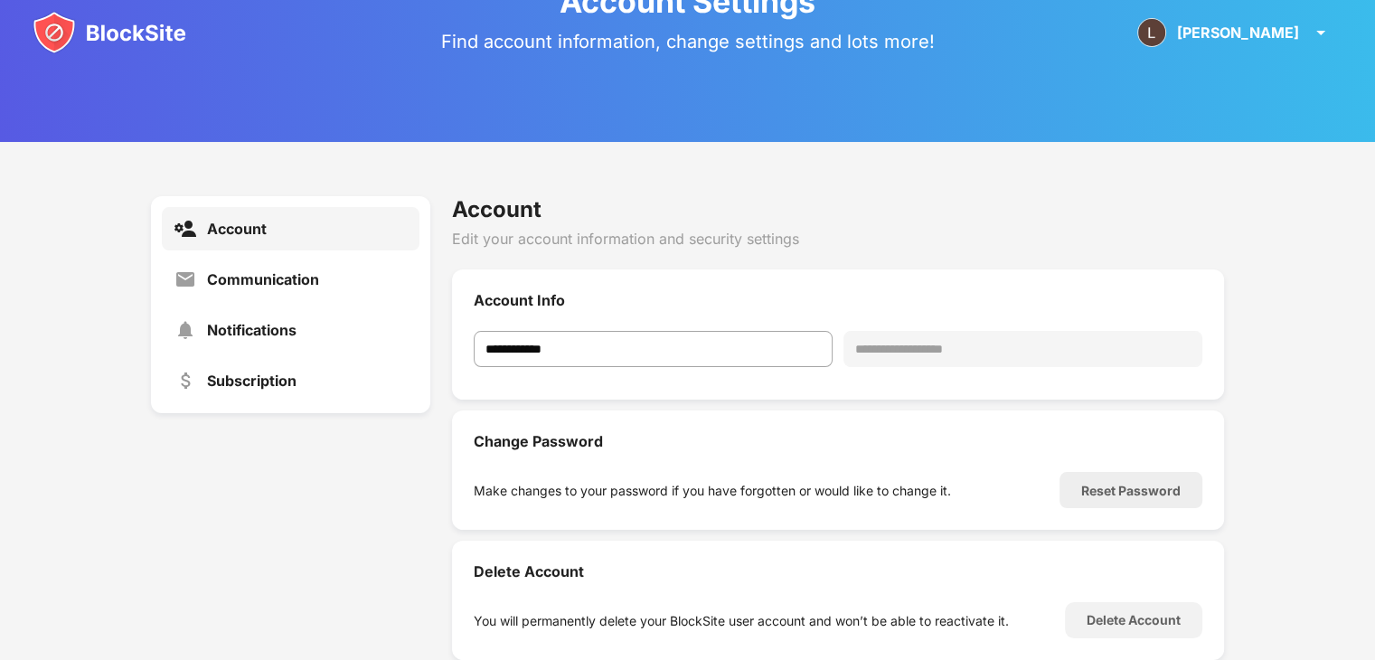
scroll to position [159, 0]
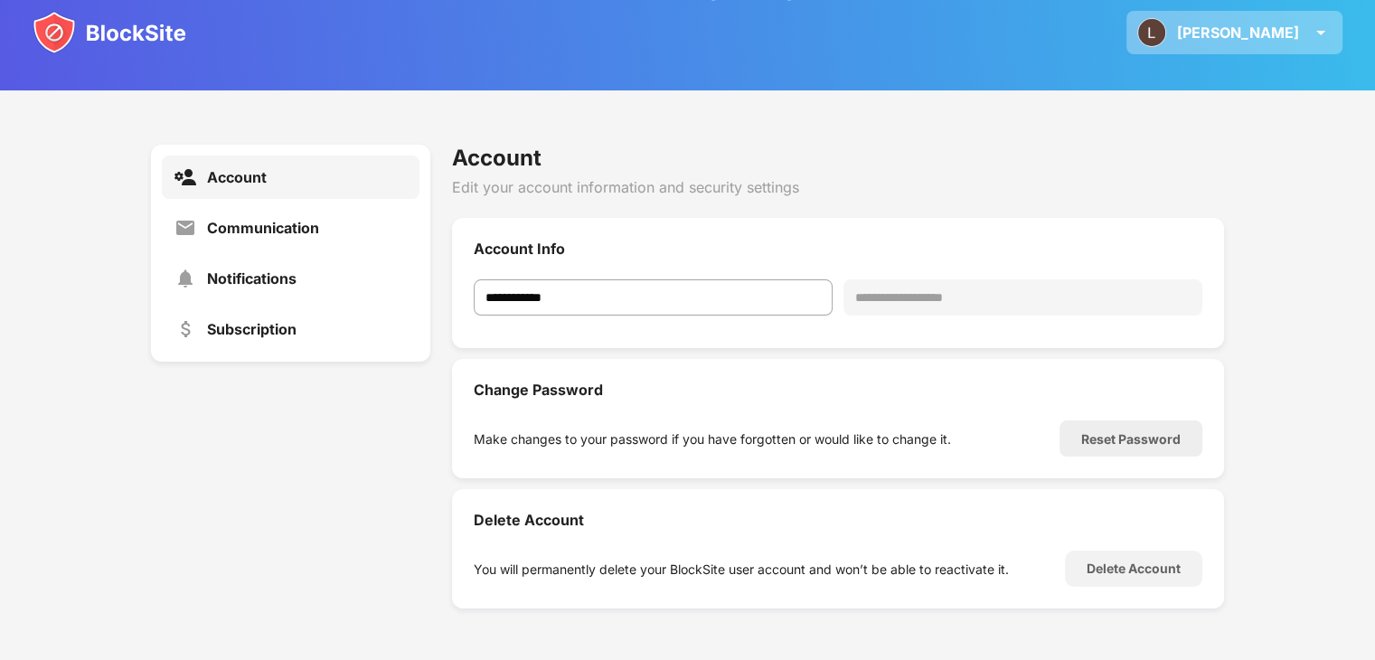
click at [1313, 34] on img at bounding box center [1321, 33] width 22 height 22
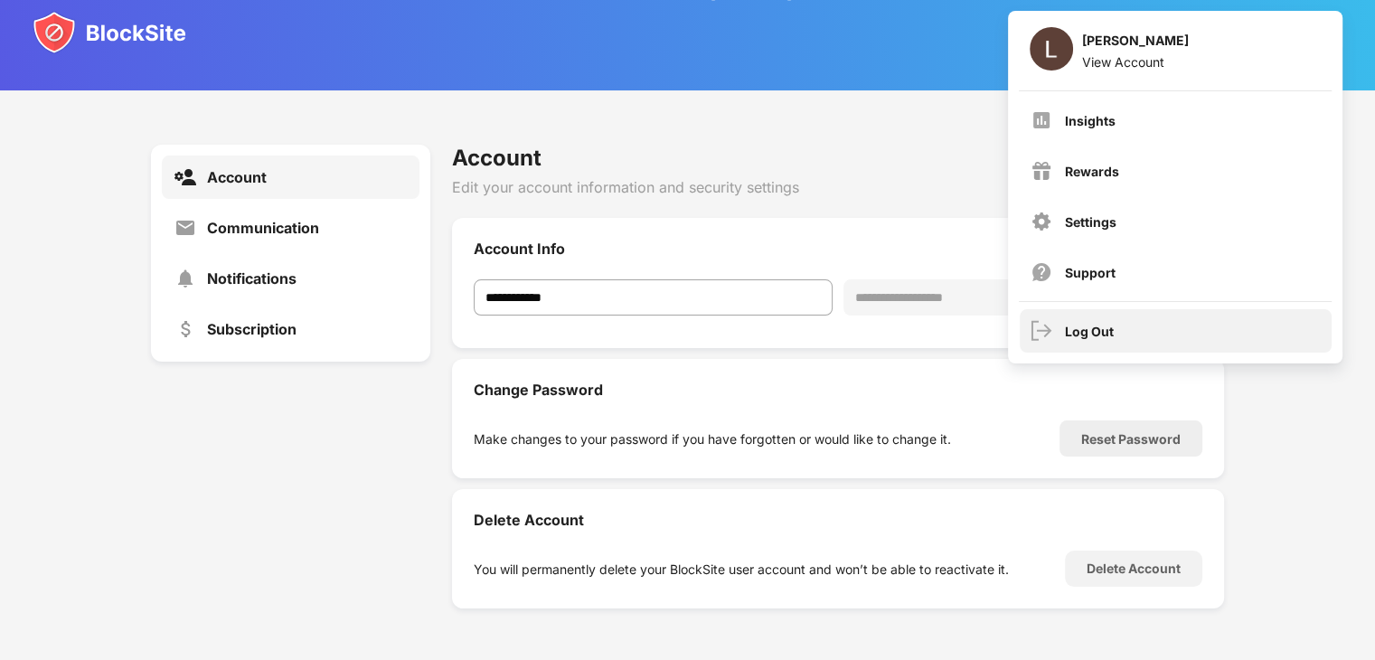
click at [1091, 330] on div "Log Out" at bounding box center [1089, 331] width 49 height 15
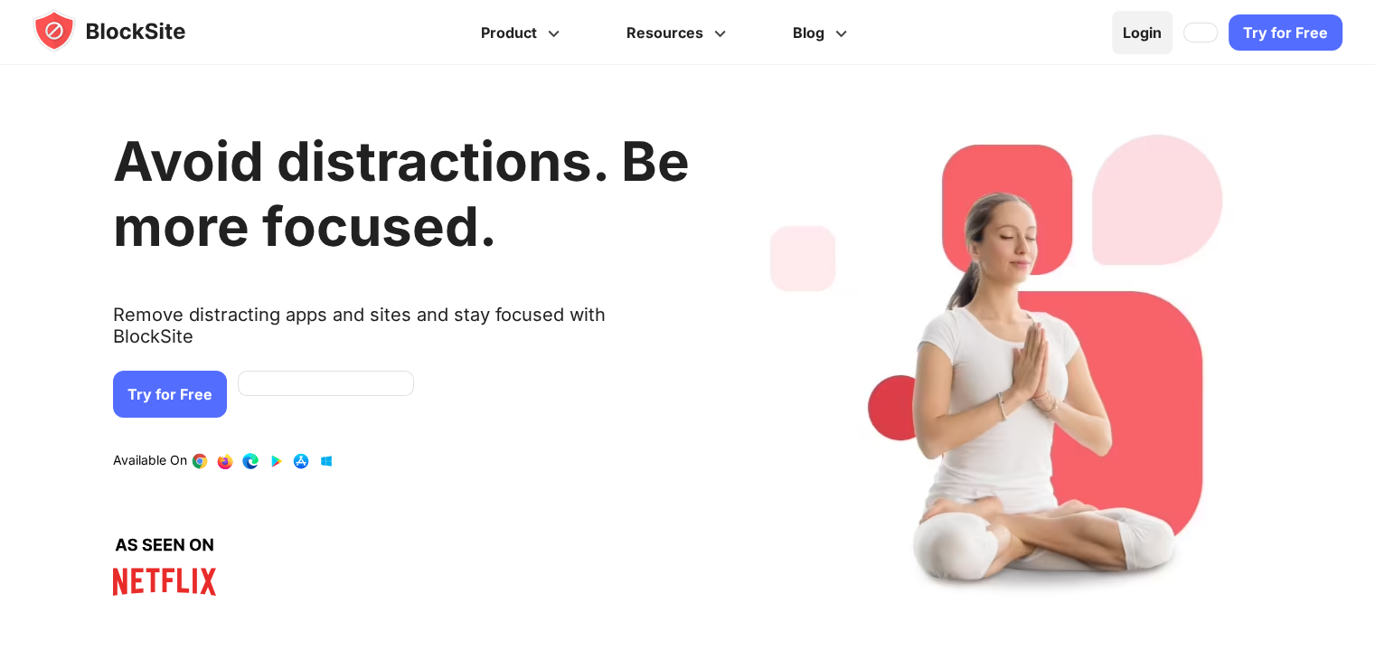
click at [1142, 37] on link "Login" at bounding box center [1142, 32] width 61 height 43
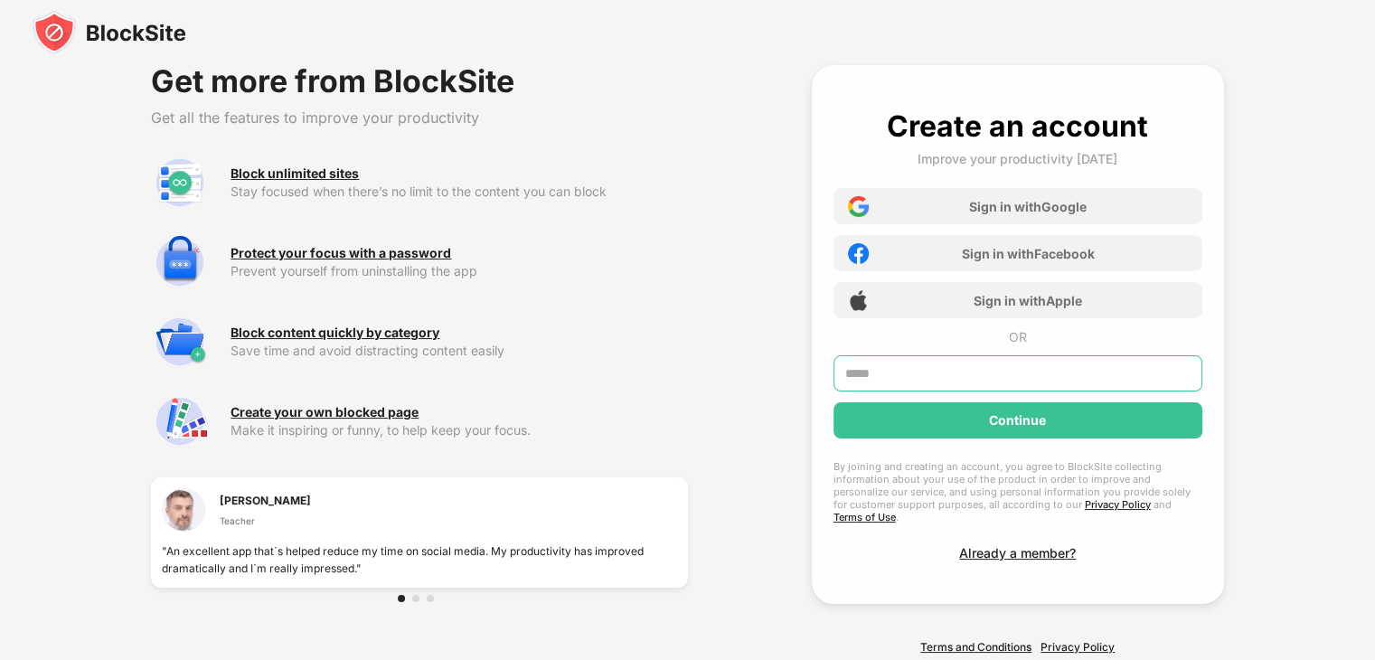
click at [917, 373] on input "text" at bounding box center [1018, 373] width 369 height 36
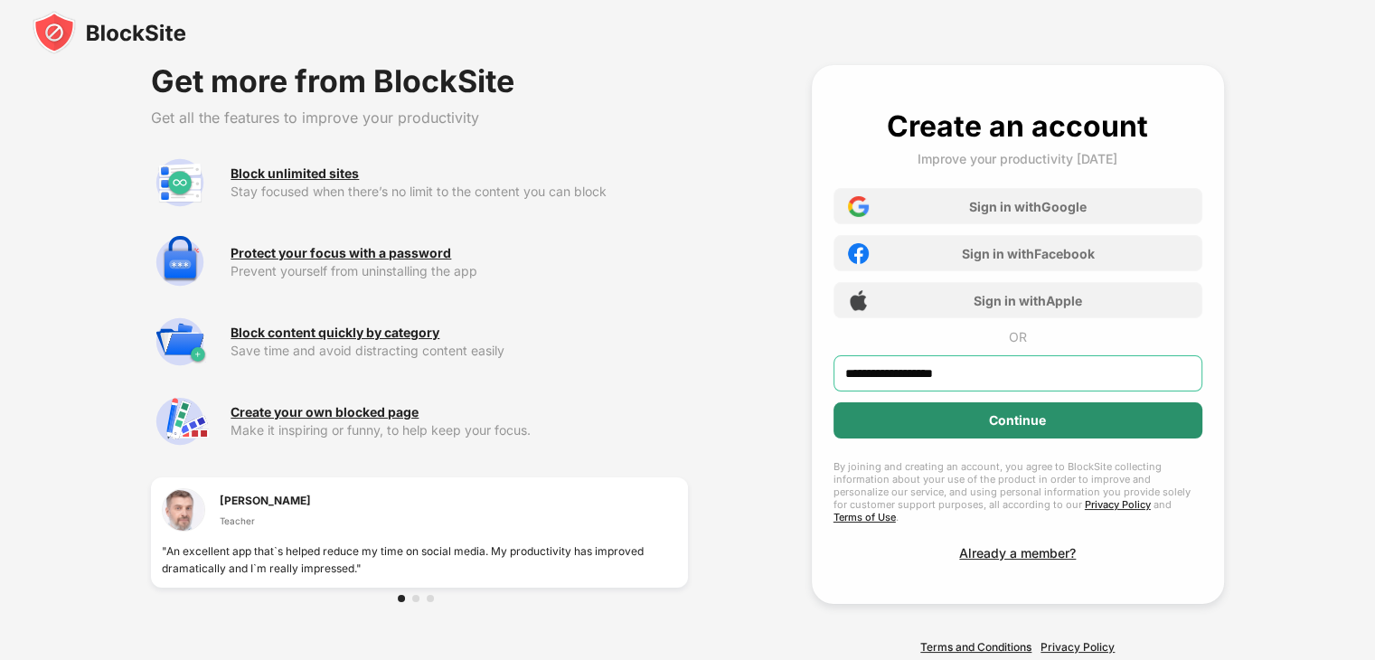
type input "**********"
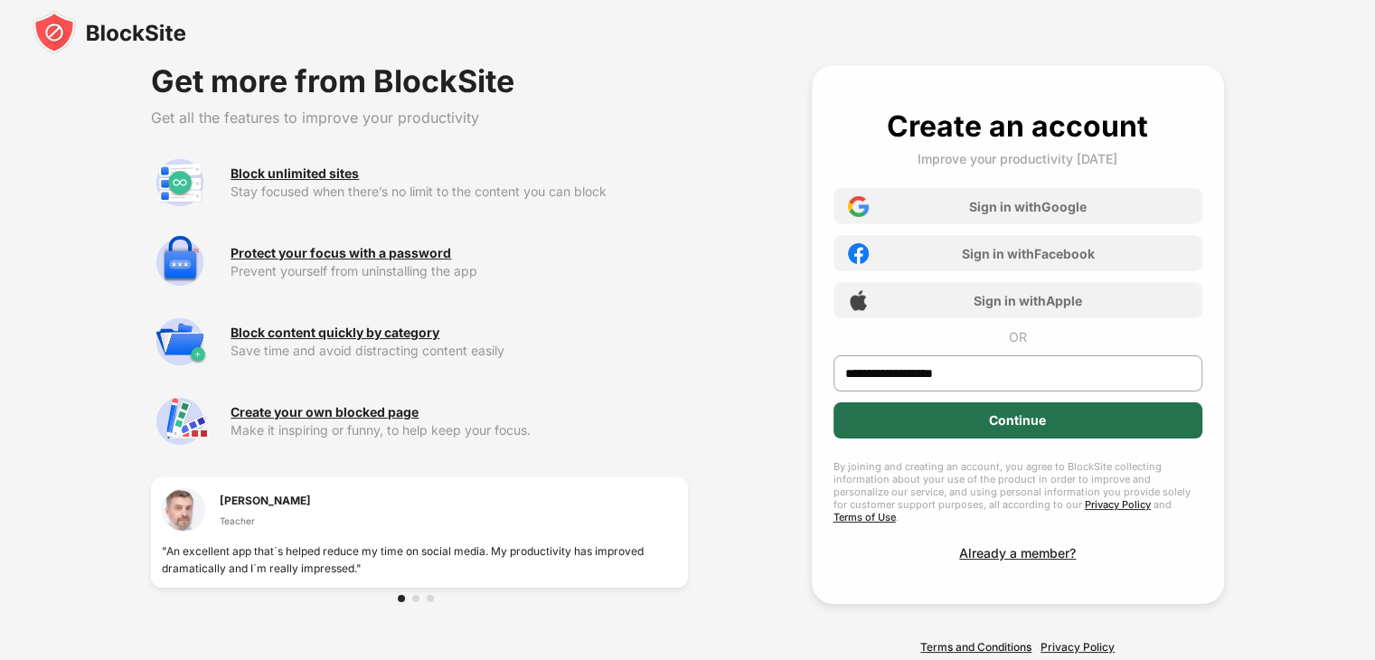
click at [962, 429] on div "Continue" at bounding box center [1018, 420] width 369 height 36
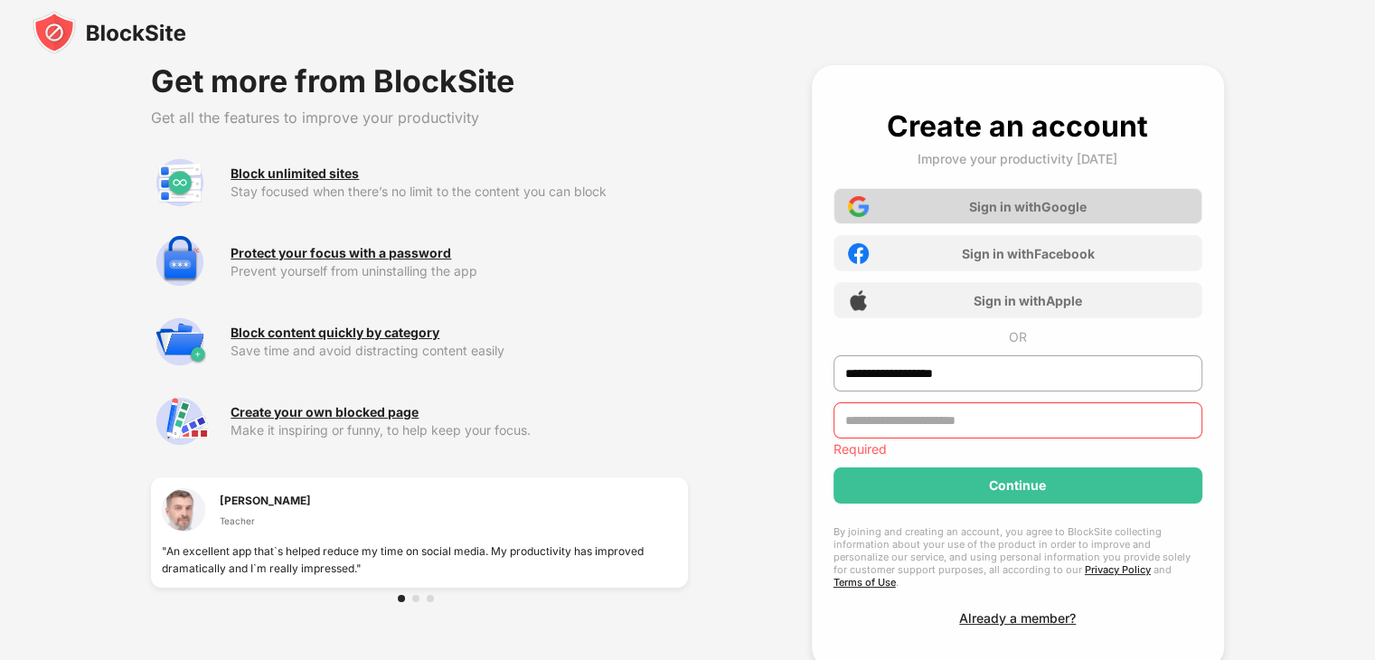
click at [1045, 206] on div "Sign in with Google" at bounding box center [1028, 206] width 118 height 15
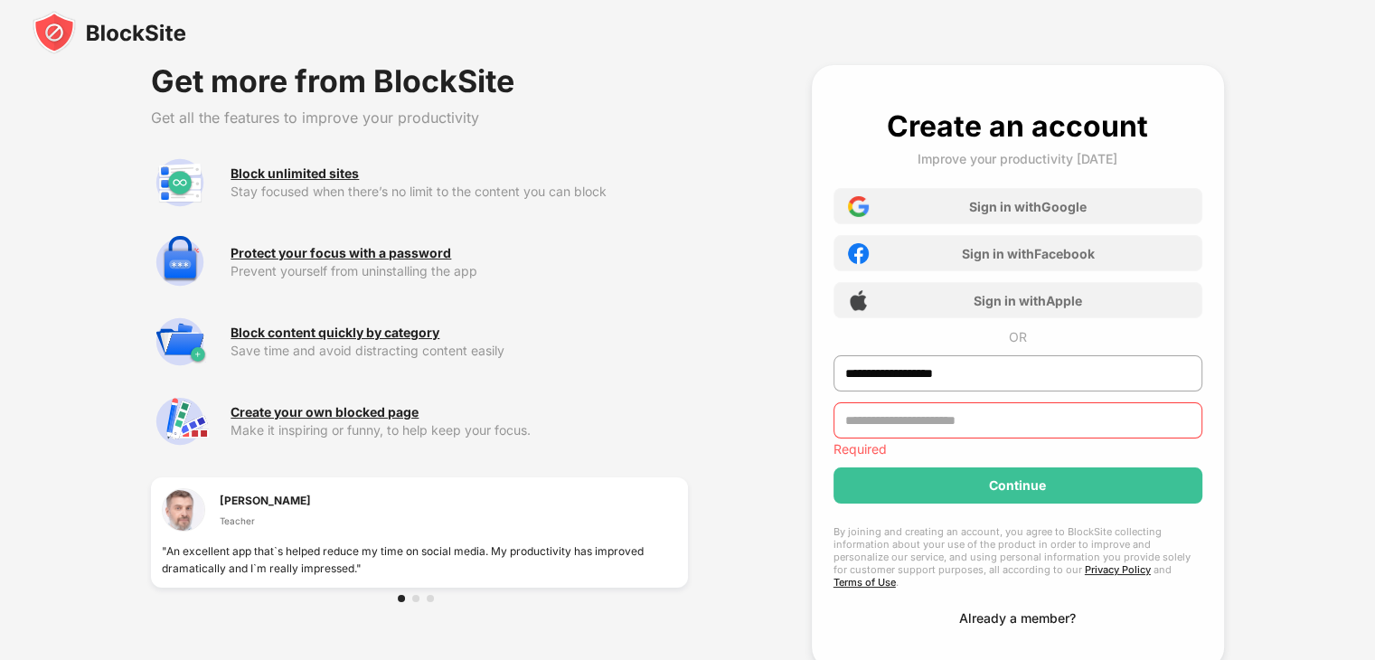
click at [1002, 610] on div "Already a member?" at bounding box center [1017, 617] width 117 height 15
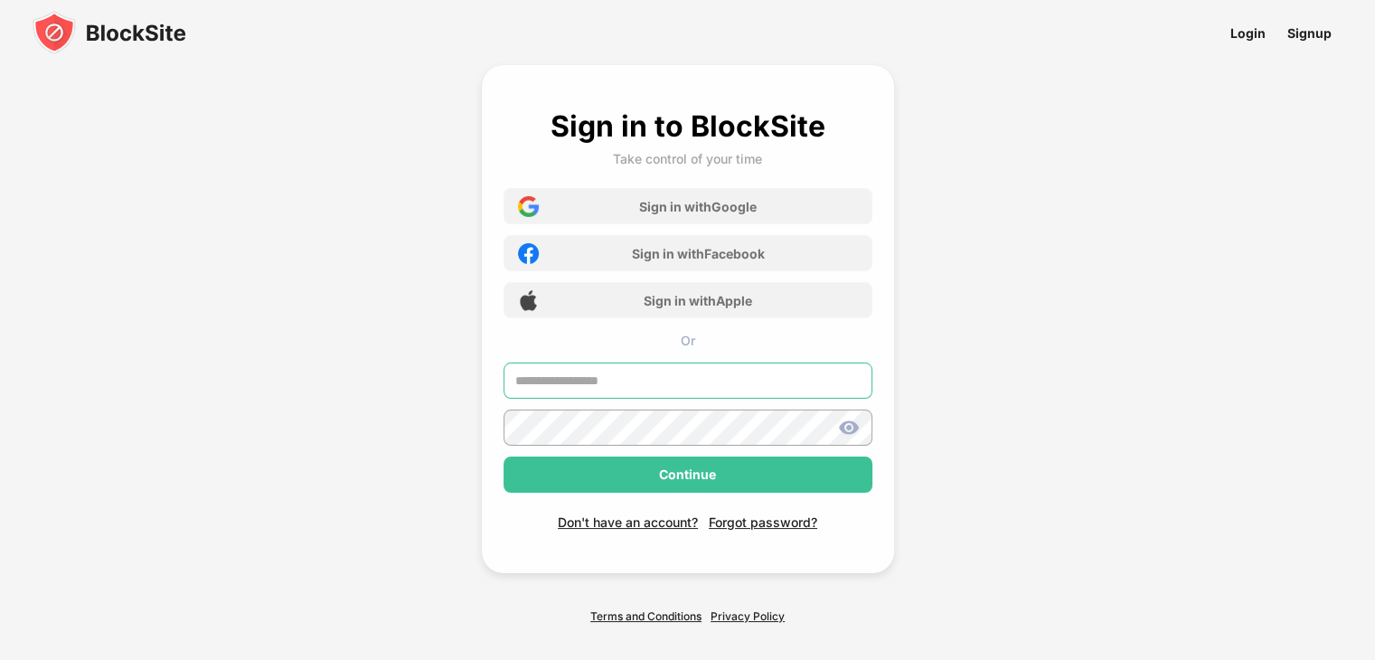
click at [679, 384] on input "text" at bounding box center [688, 381] width 369 height 36
type input "**********"
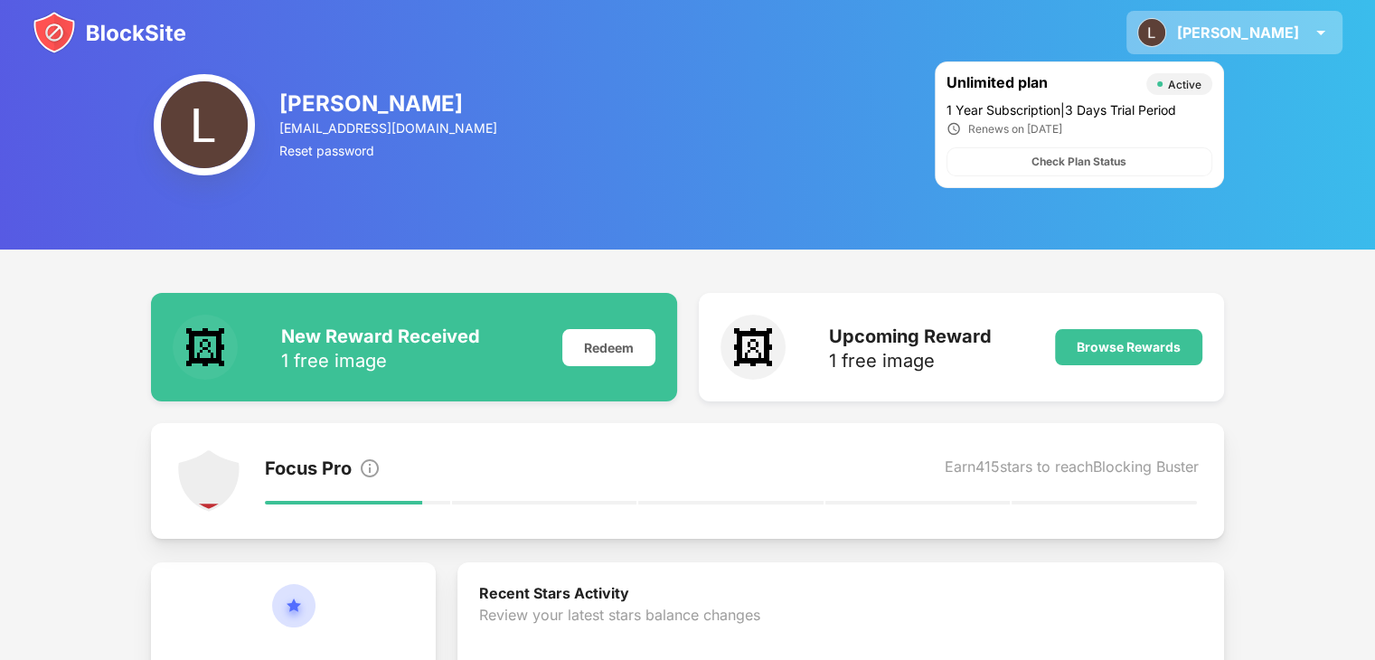
click at [1298, 29] on div "Lindsey" at bounding box center [1238, 33] width 122 height 18
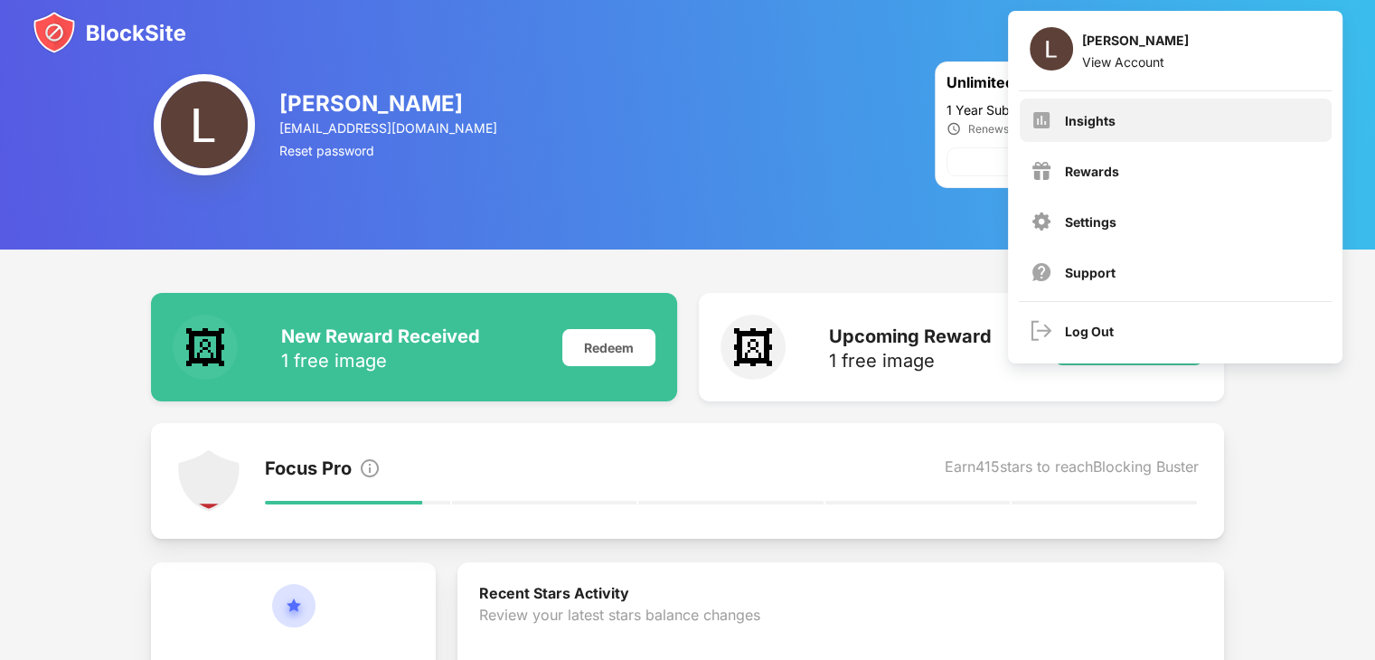
click at [1122, 114] on div "Insights" at bounding box center [1176, 120] width 312 height 43
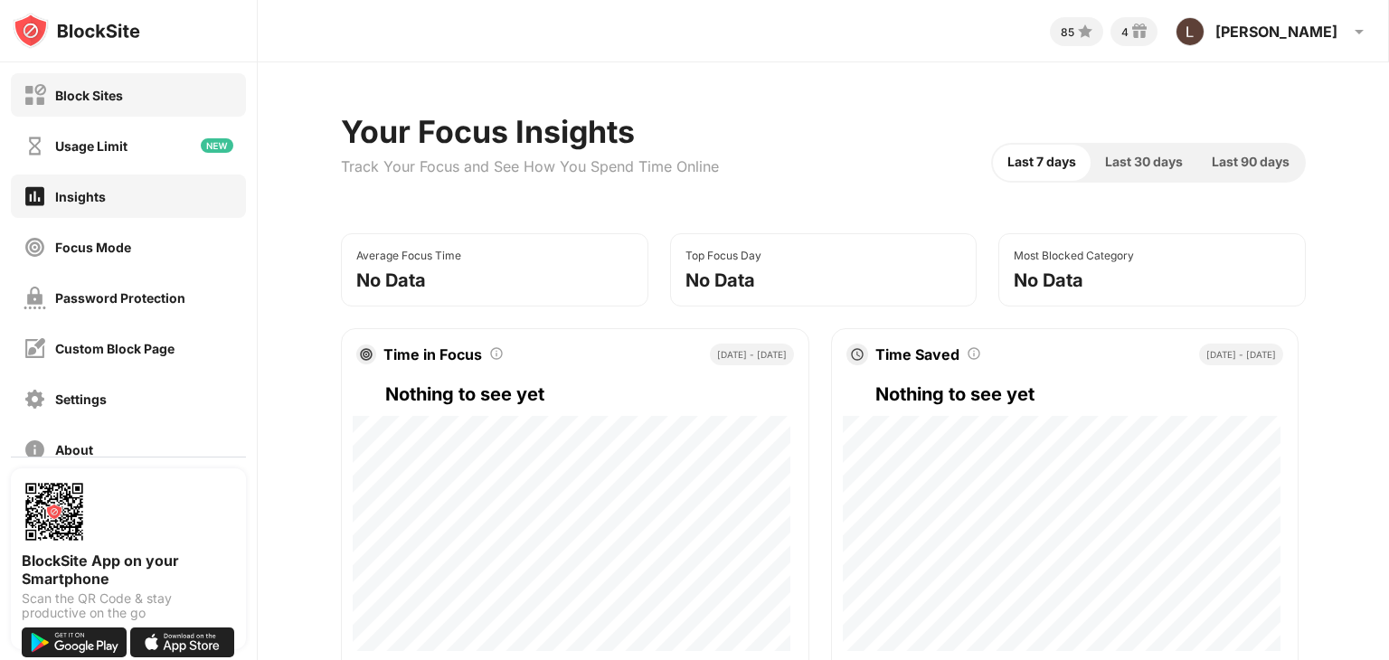
click at [137, 91] on div "Block Sites" at bounding box center [128, 94] width 235 height 43
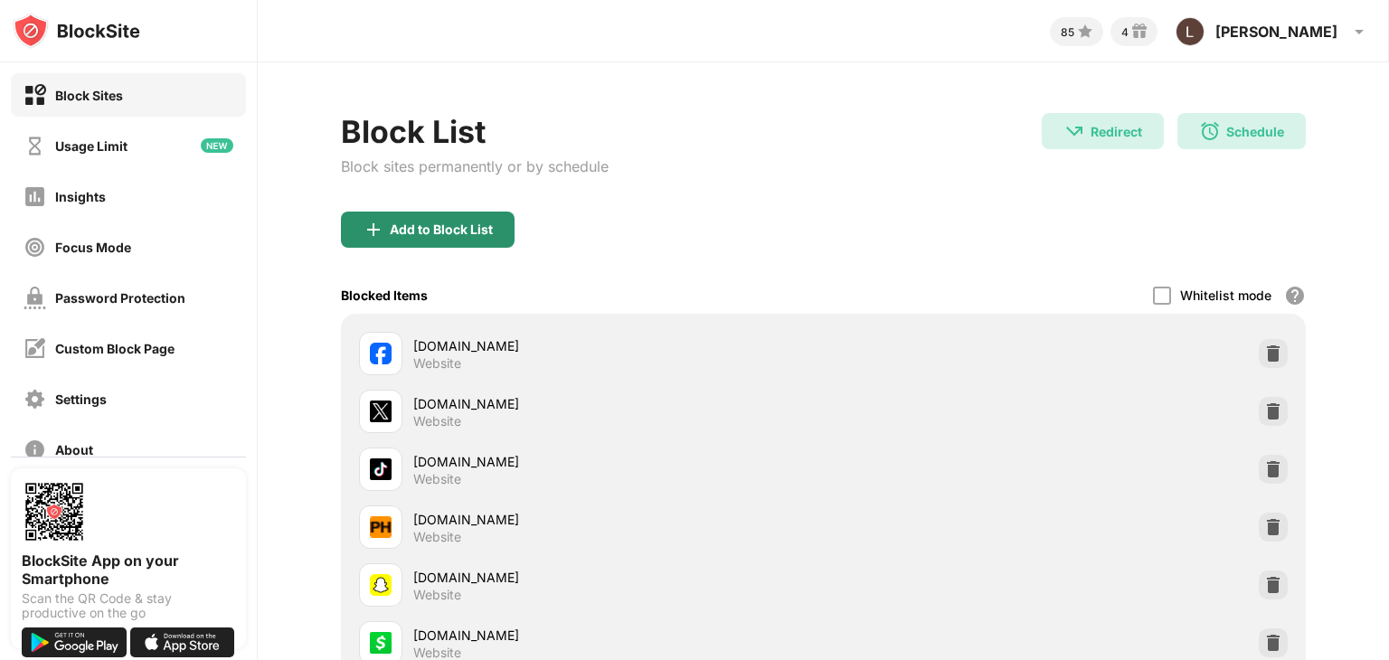
click at [412, 225] on div "Add to Block List" at bounding box center [441, 229] width 103 height 14
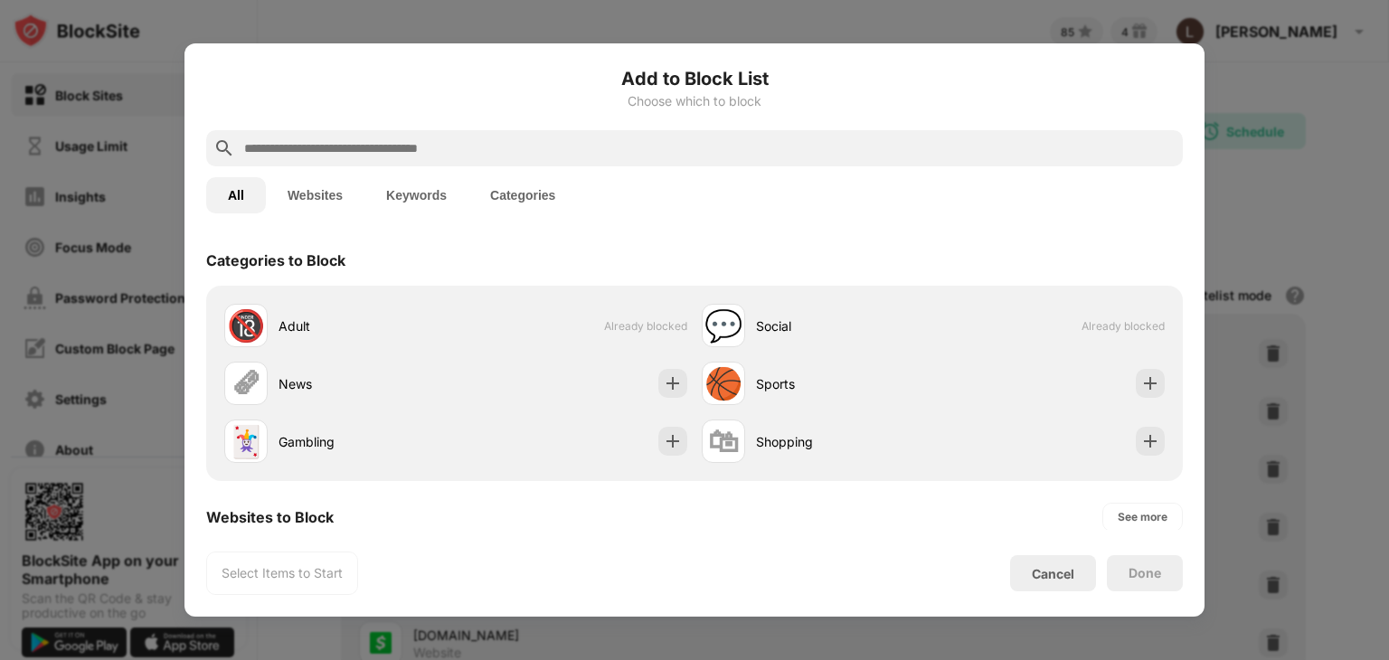
click at [452, 146] on input "text" at bounding box center [708, 148] width 933 height 22
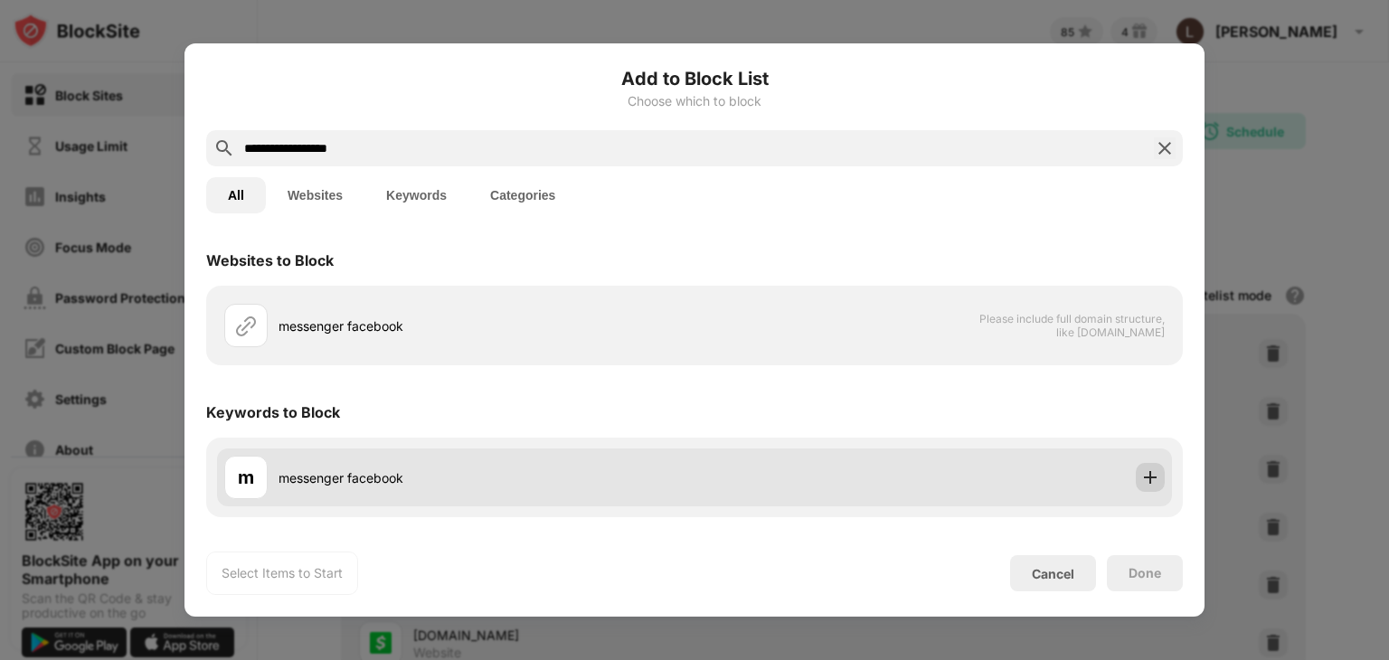
click at [1147, 471] on img at bounding box center [1150, 477] width 18 height 18
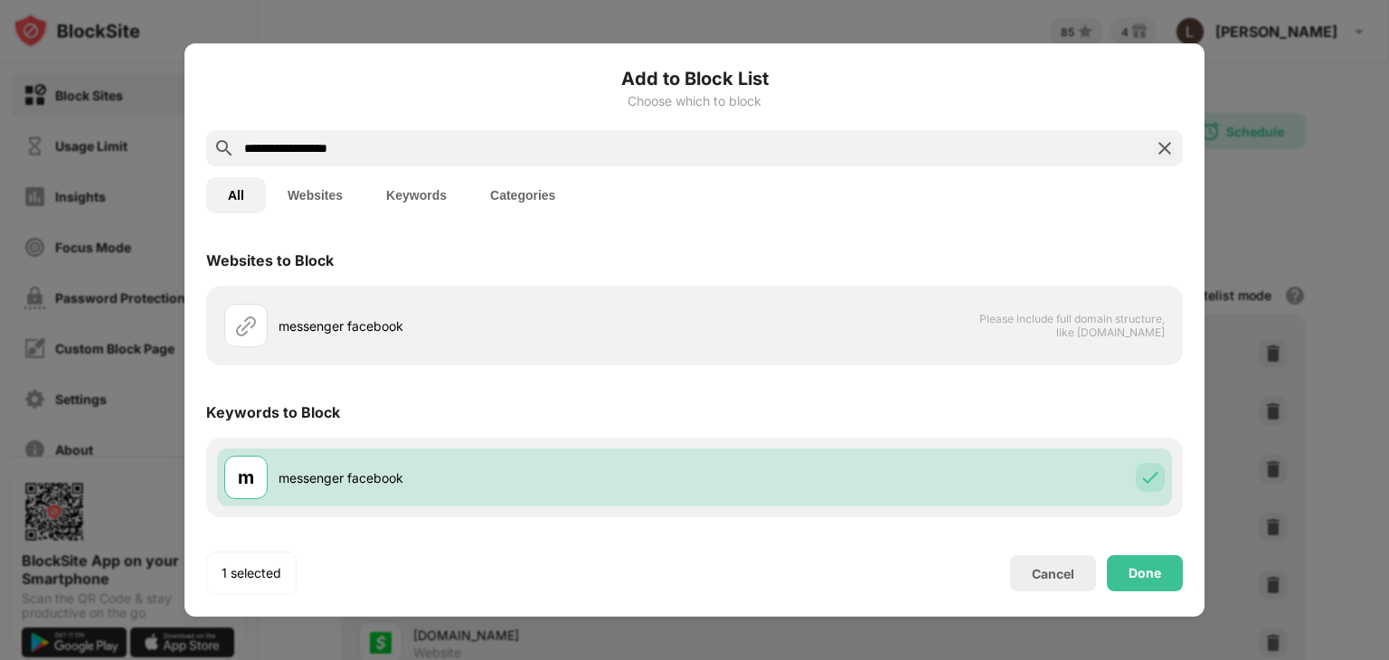
click at [307, 144] on input "**********" at bounding box center [694, 148] width 904 height 22
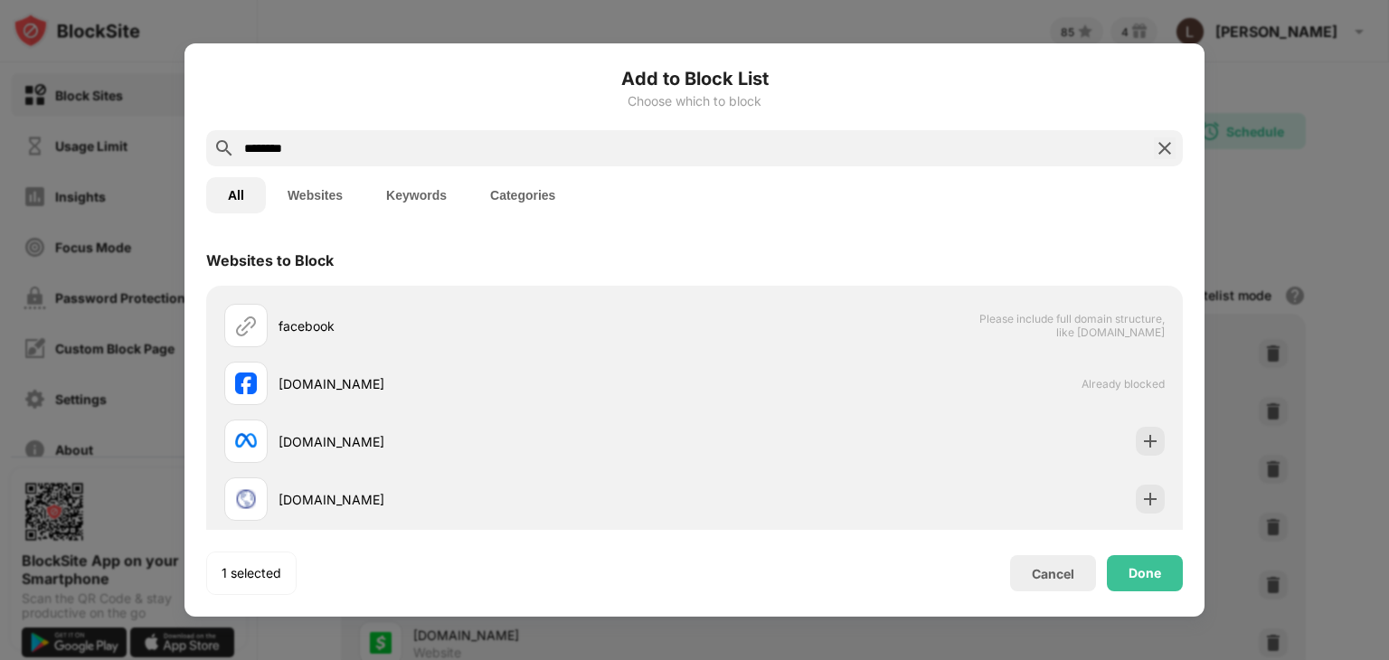
click at [313, 146] on input "********" at bounding box center [694, 148] width 904 height 22
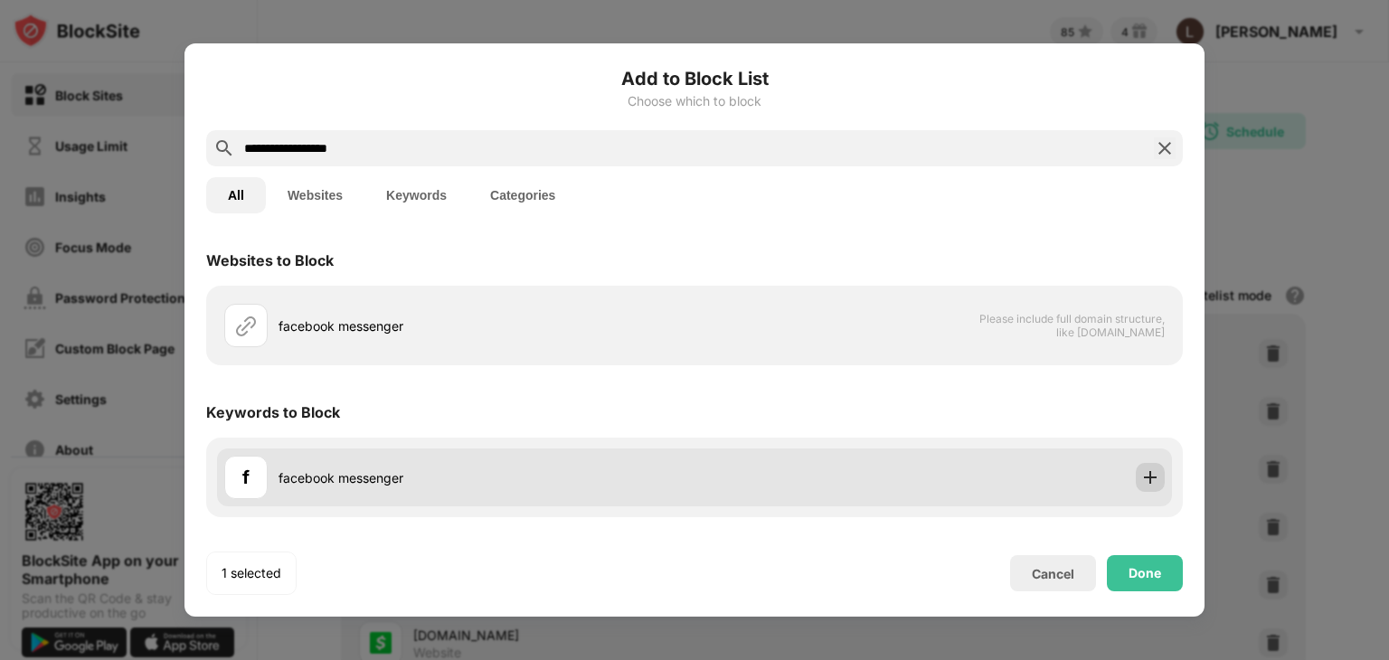
type input "**********"
click at [1150, 478] on img at bounding box center [1150, 477] width 18 height 18
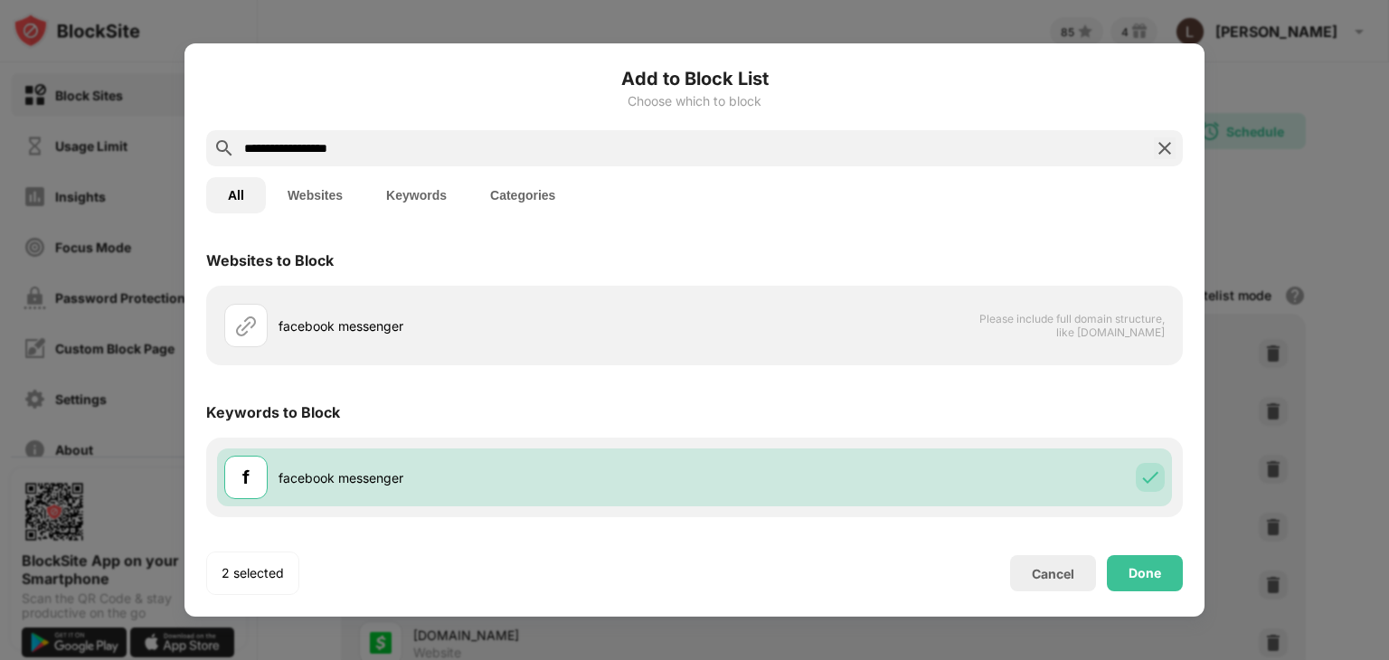
click at [334, 197] on button "Websites" at bounding box center [315, 195] width 99 height 36
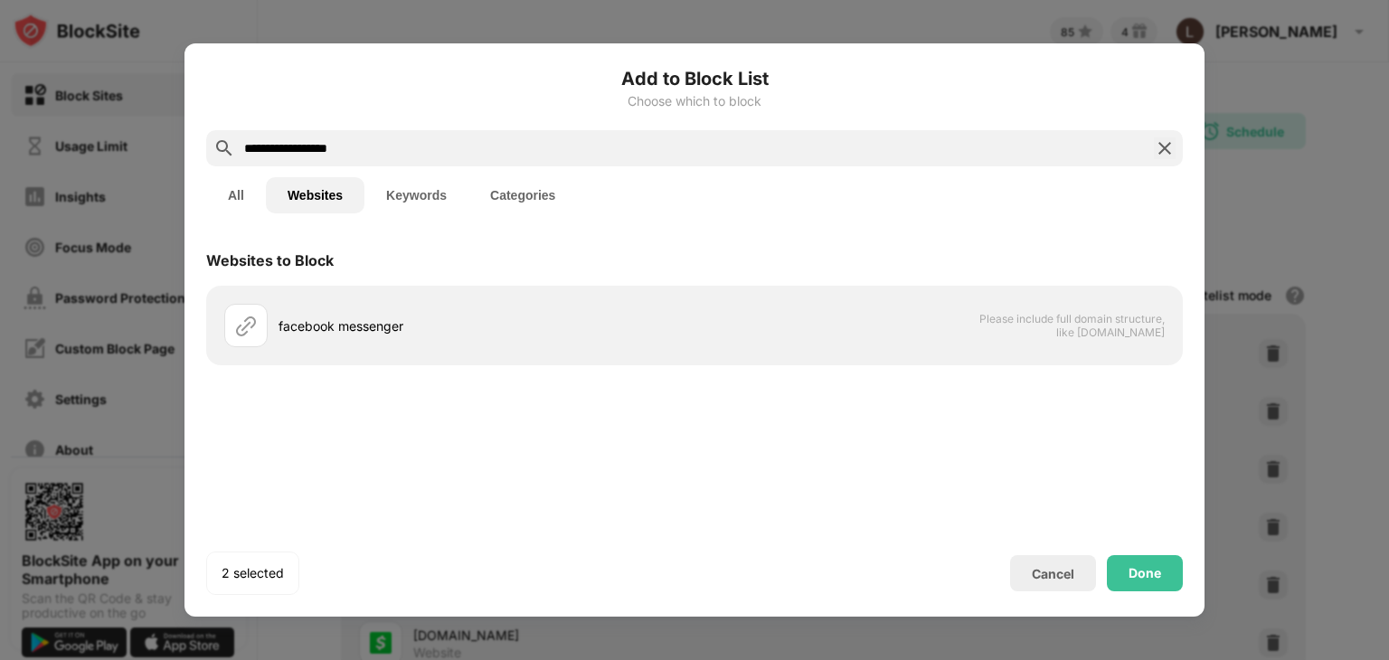
click at [224, 189] on button "All" at bounding box center [236, 195] width 60 height 36
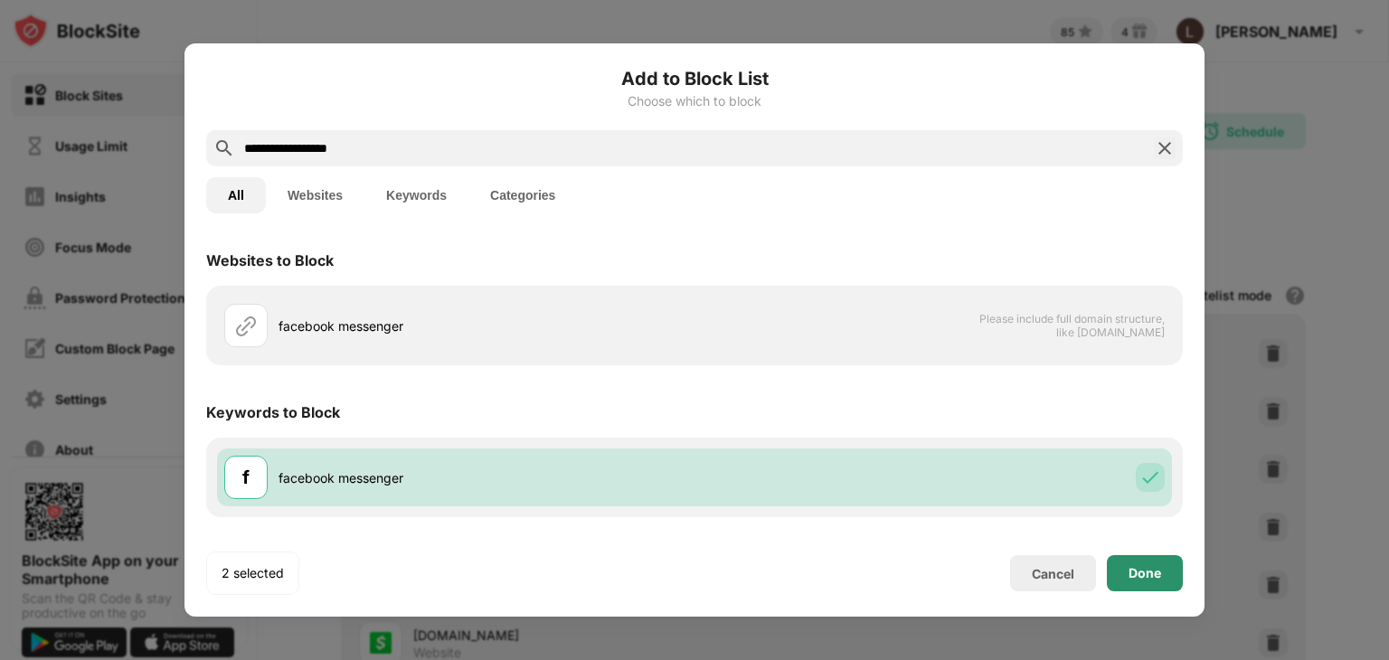
click at [1131, 580] on div "Done" at bounding box center [1145, 573] width 76 height 36
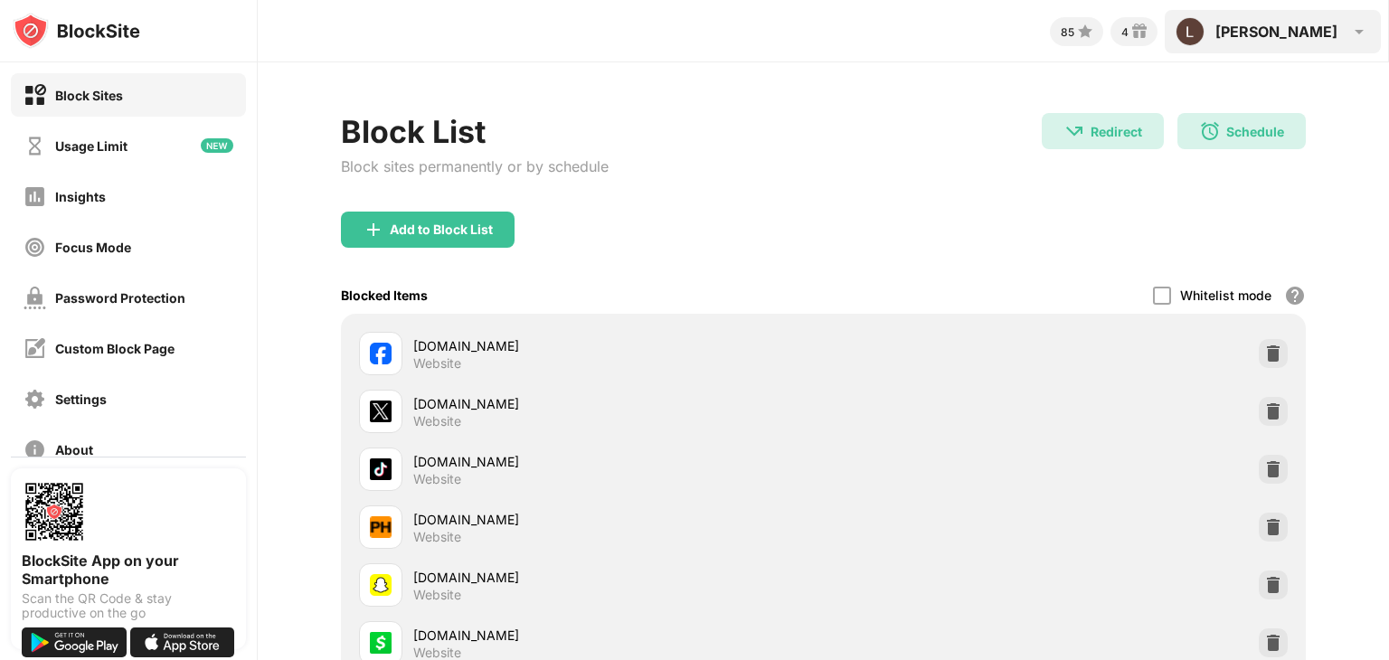
click at [1302, 37] on div "[PERSON_NAME]" at bounding box center [1276, 32] width 122 height 18
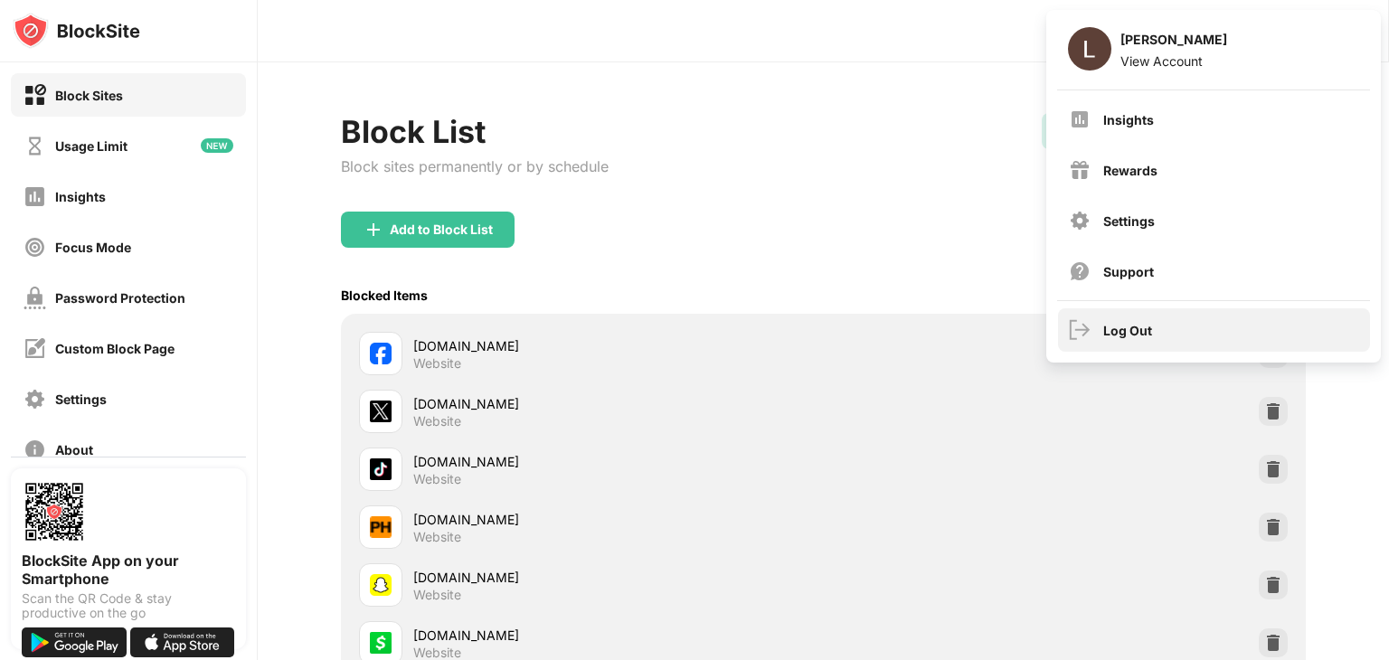
click at [1128, 333] on div "Log Out" at bounding box center [1127, 330] width 49 height 15
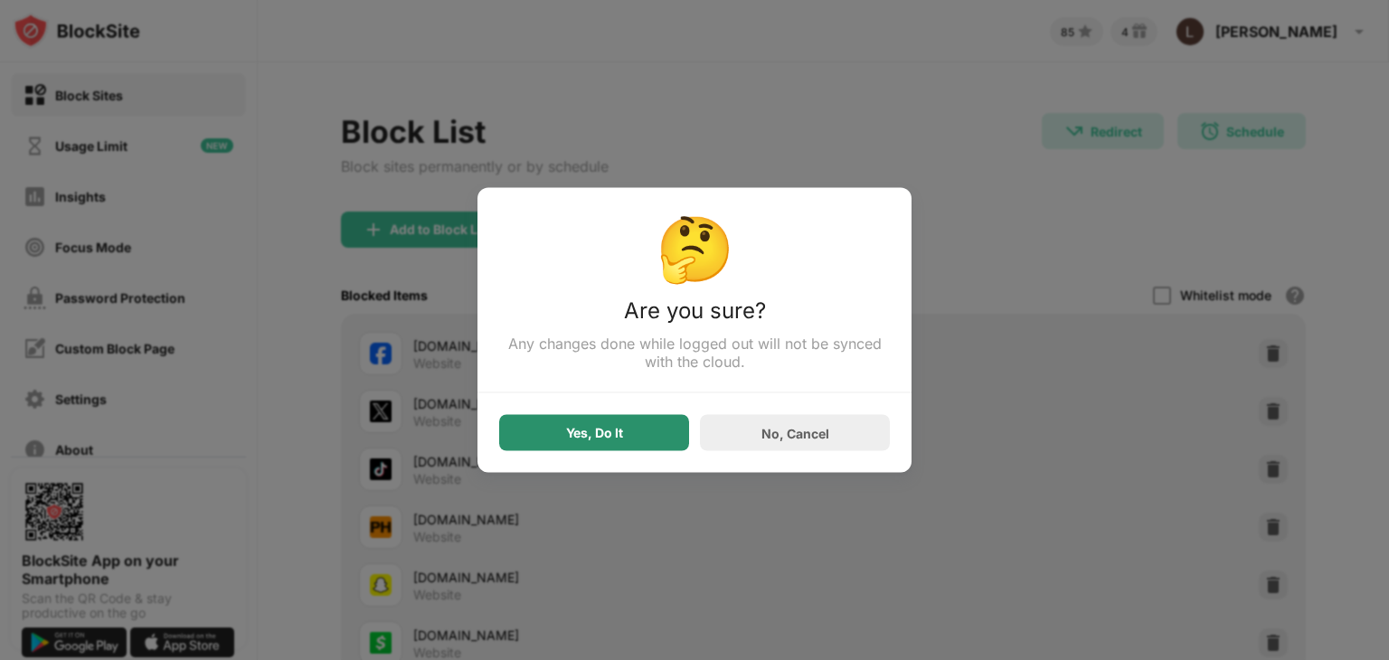
click at [629, 431] on div "Yes, Do It" at bounding box center [594, 433] width 190 height 36
